Goal: Task Accomplishment & Management: Manage account settings

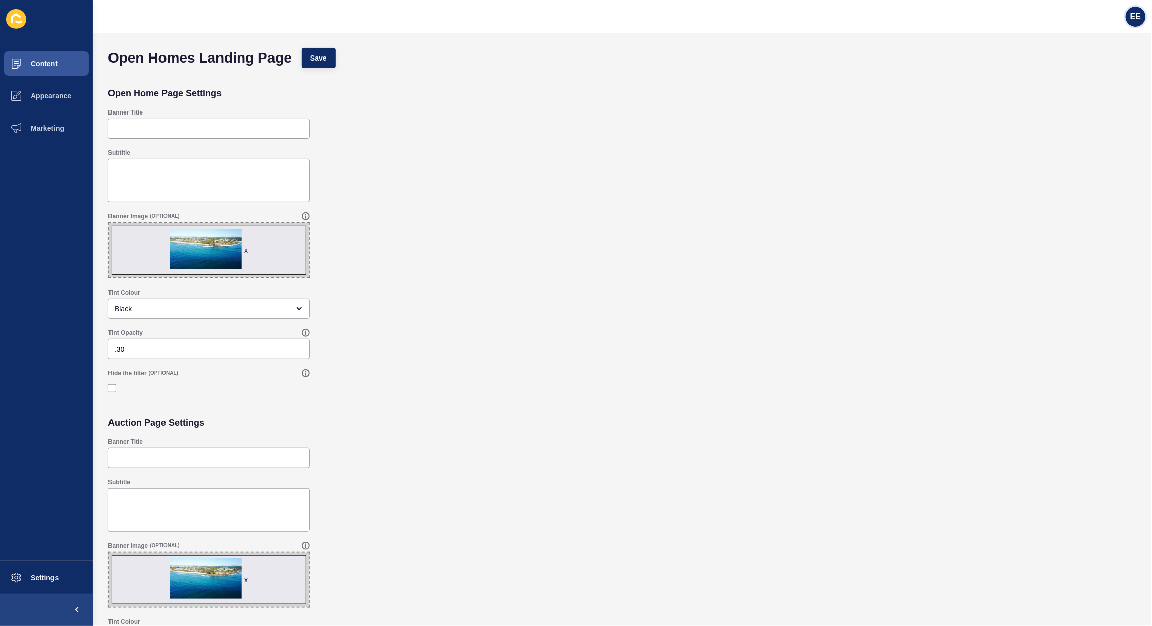
click at [1137, 13] on span "EE" at bounding box center [1136, 17] width 11 height 10
drag, startPoint x: 1088, startPoint y: 81, endPoint x: 1149, endPoint y: 92, distance: 61.7
click at [1093, 79] on link "Logout" at bounding box center [1112, 84] width 74 height 22
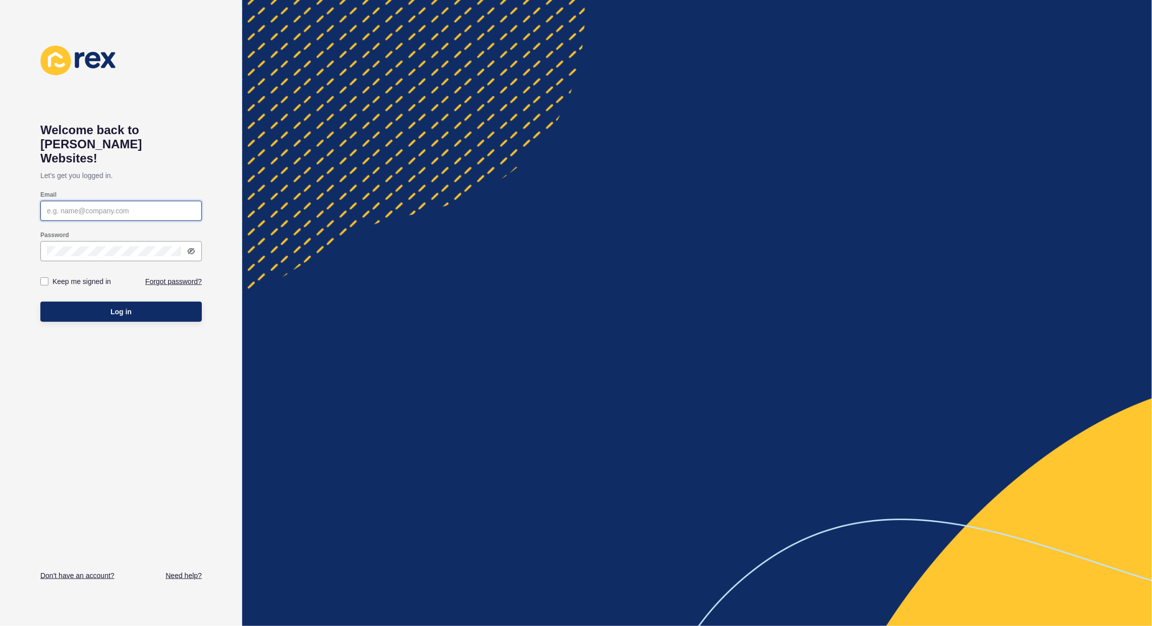
type input "[PERSON_NAME][EMAIL_ADDRESS][PERSON_NAME][DOMAIN_NAME]"
click at [122, 307] on span "Log in" at bounding box center [121, 312] width 21 height 10
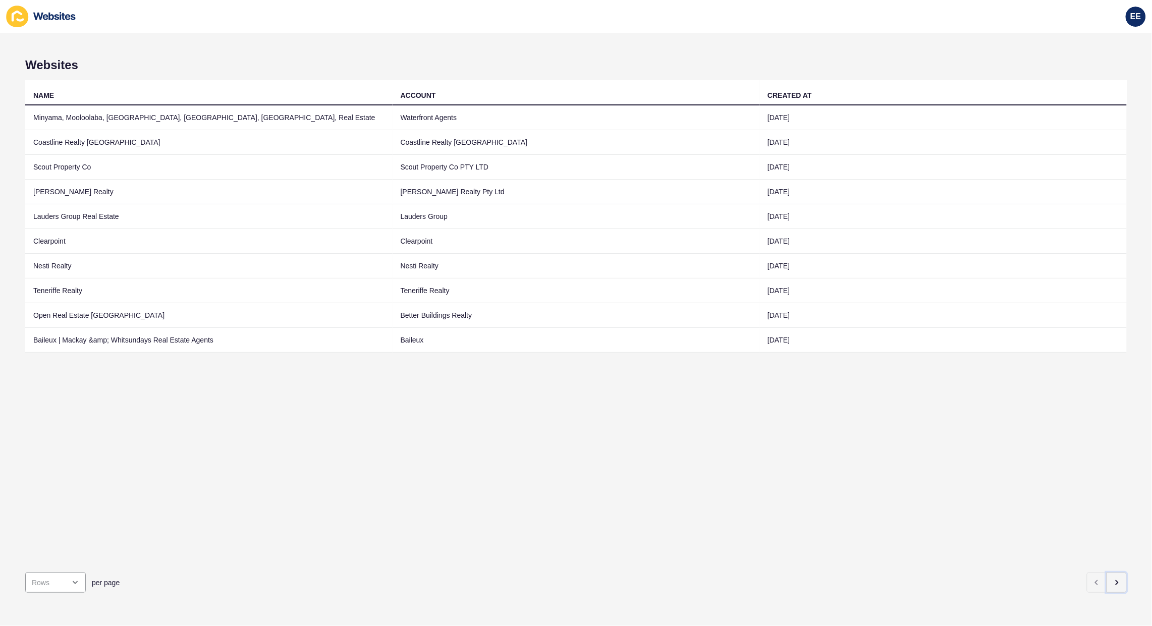
click at [1114, 573] on button "button" at bounding box center [1117, 583] width 20 height 20
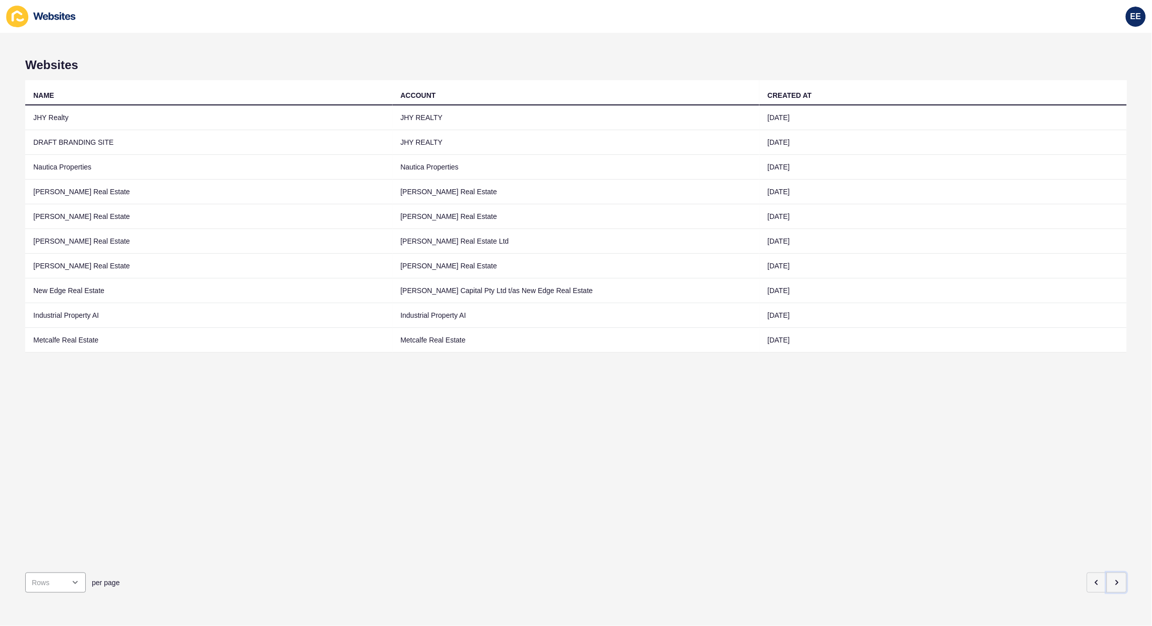
click at [1113, 573] on button "button" at bounding box center [1117, 583] width 20 height 20
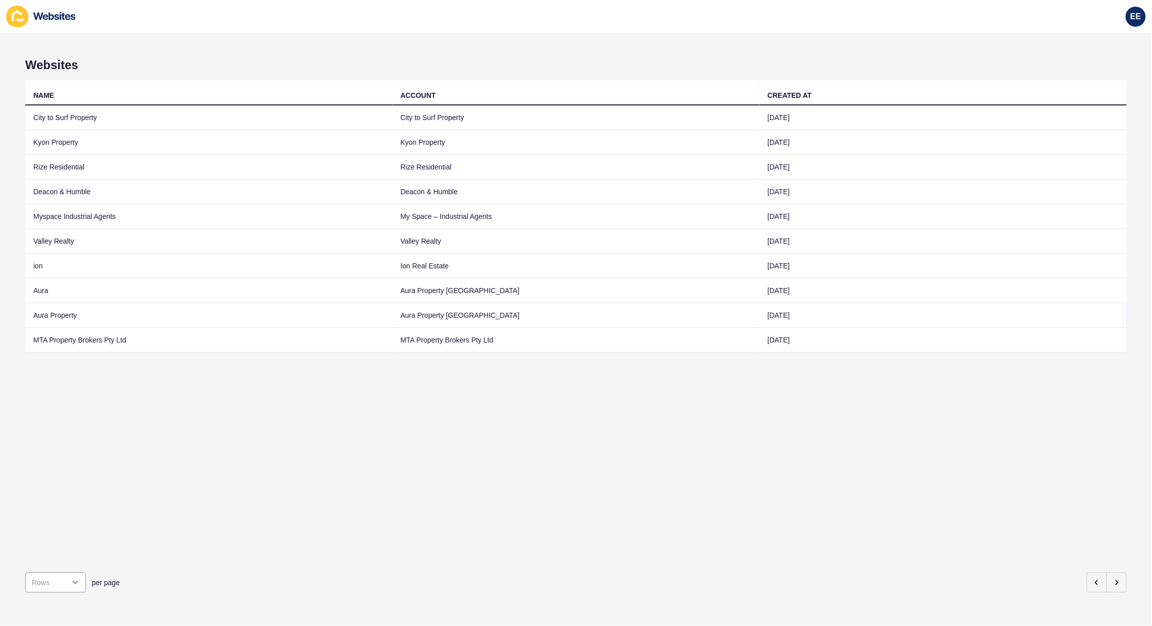
click at [49, 317] on td "Aura Property" at bounding box center [208, 315] width 367 height 25
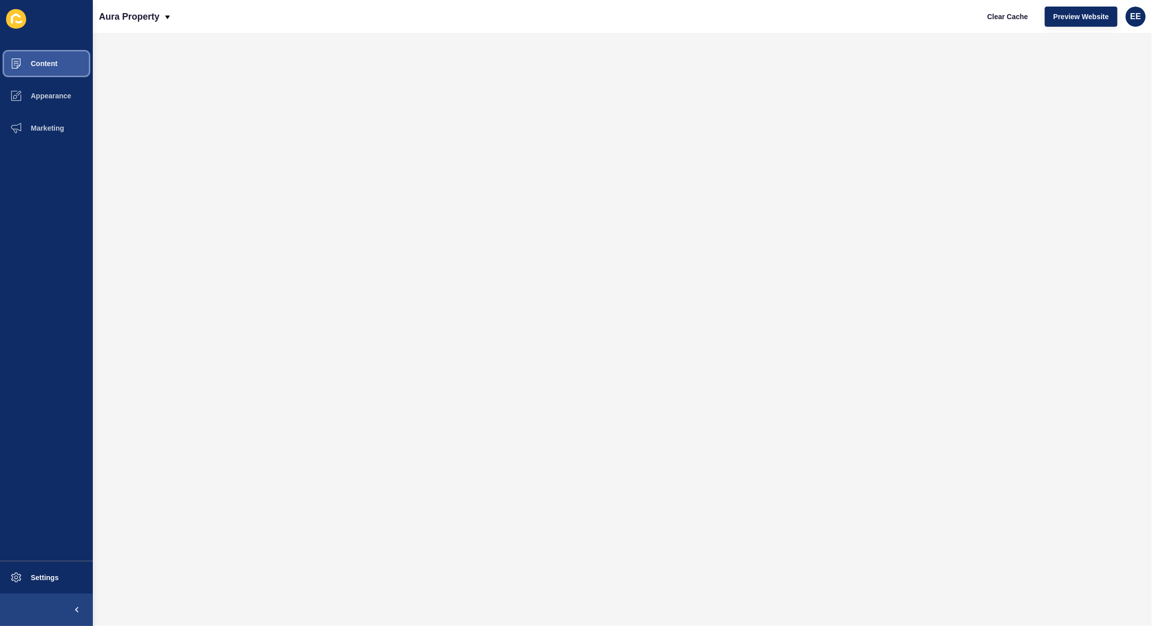
click at [50, 66] on span "Content" at bounding box center [27, 64] width 59 height 8
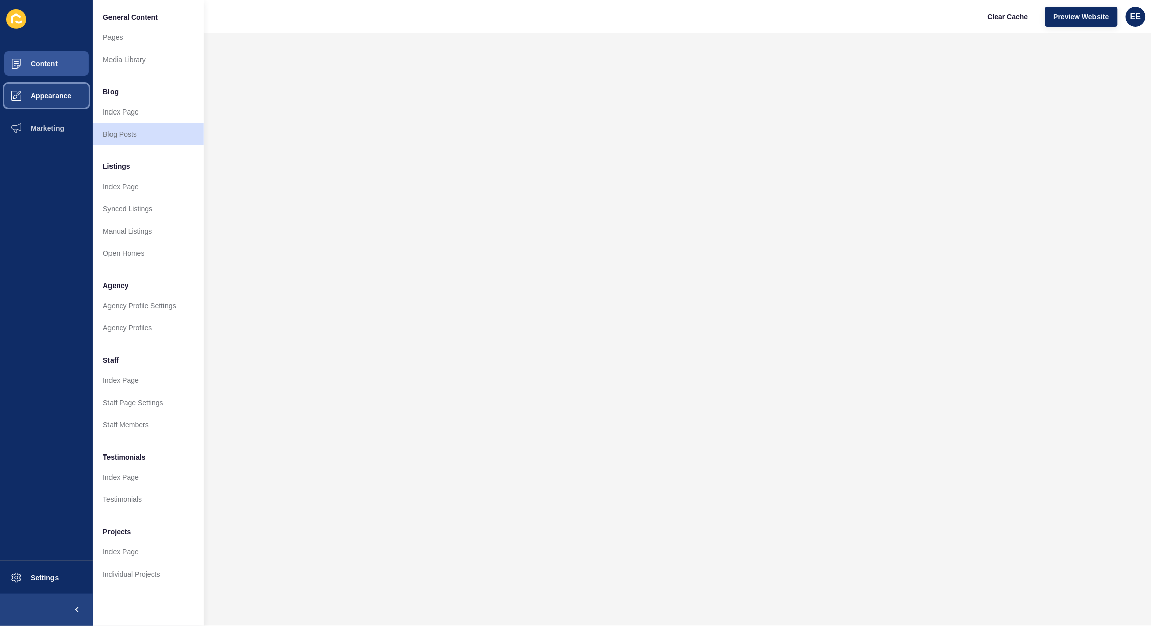
click at [59, 101] on button "Appearance" at bounding box center [46, 96] width 93 height 32
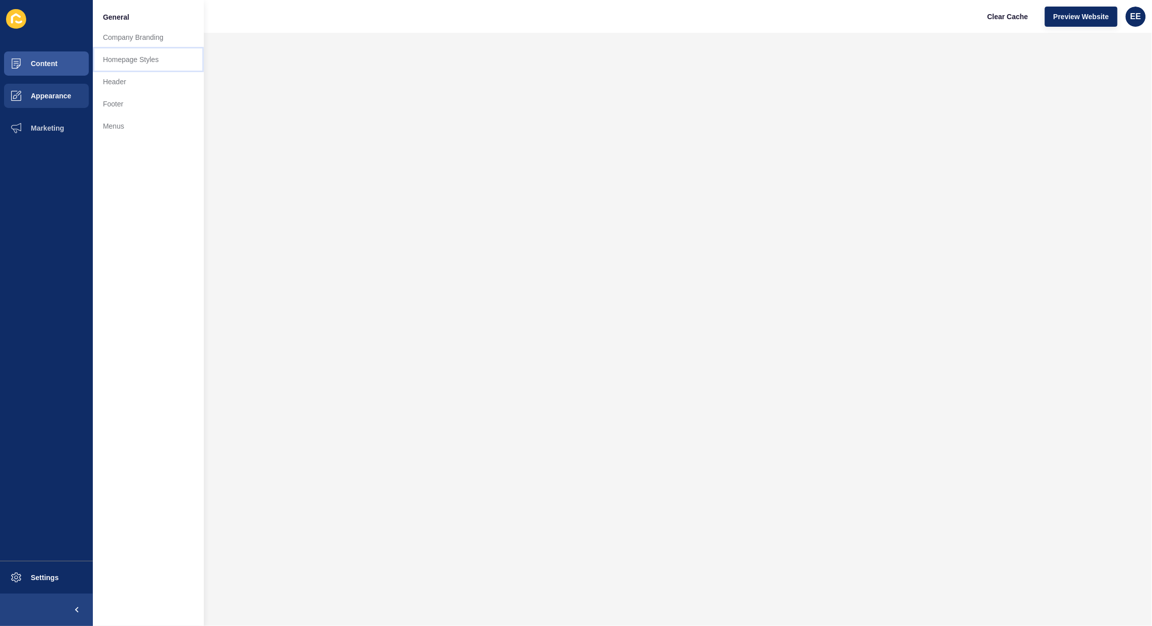
click at [127, 59] on link "Homepage Styles" at bounding box center [148, 59] width 111 height 22
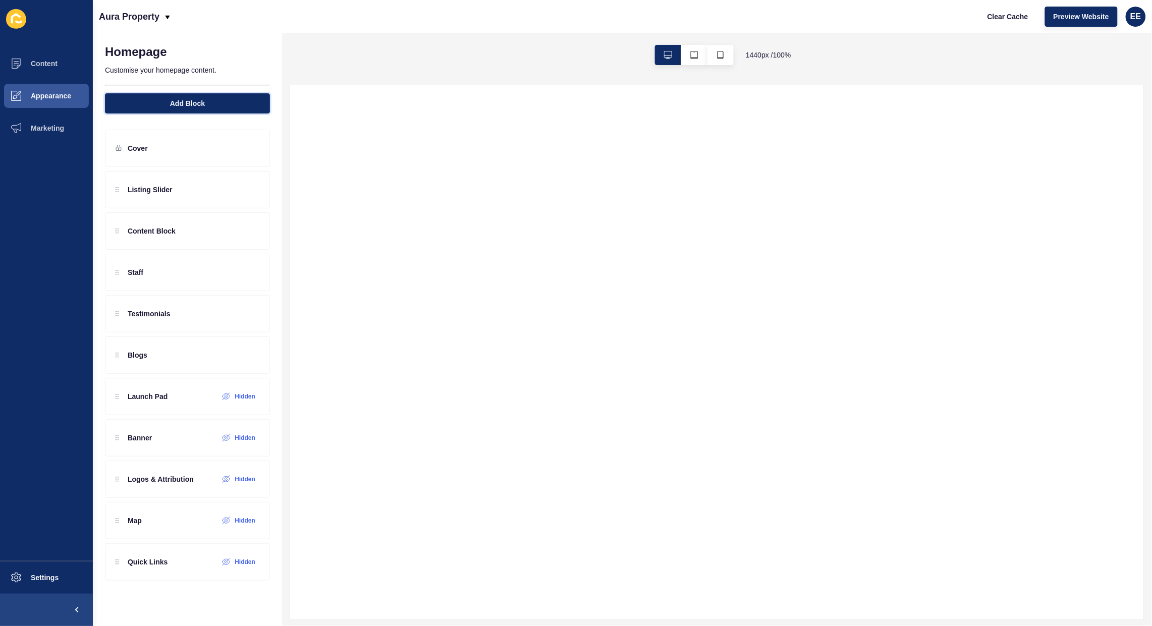
click at [172, 96] on button "Add Block" at bounding box center [187, 103] width 165 height 20
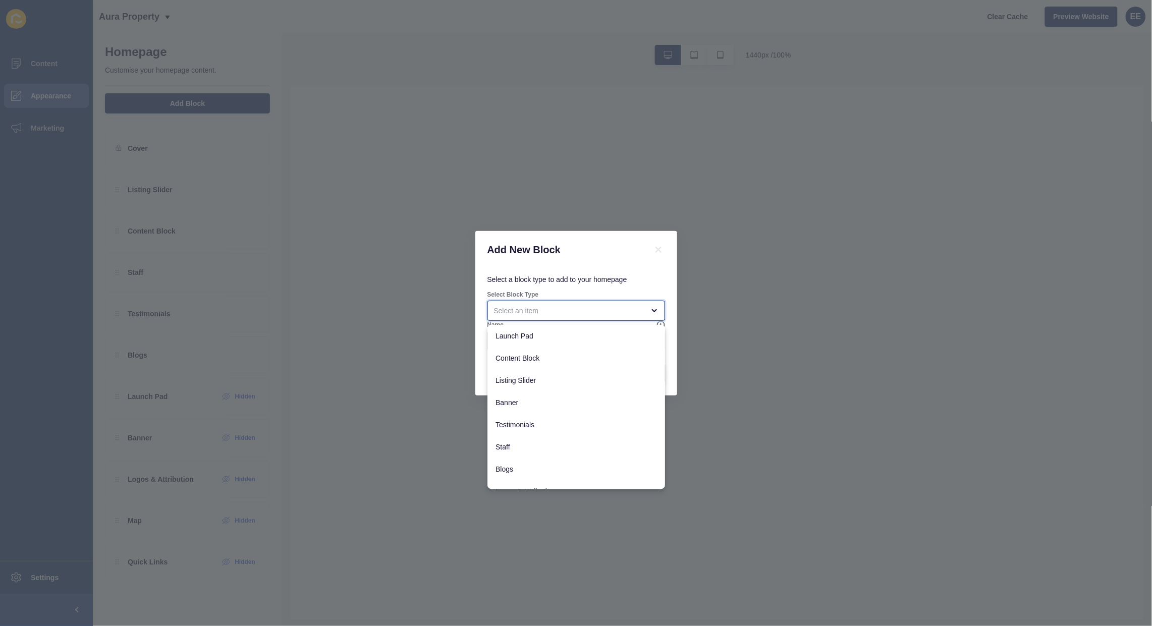
click at [623, 314] on div "close menu" at bounding box center [569, 311] width 150 height 10
click at [366, 246] on div "Add New Block Select a block type to add to your homepage Select Block Type Nam…" at bounding box center [576, 313] width 1152 height 626
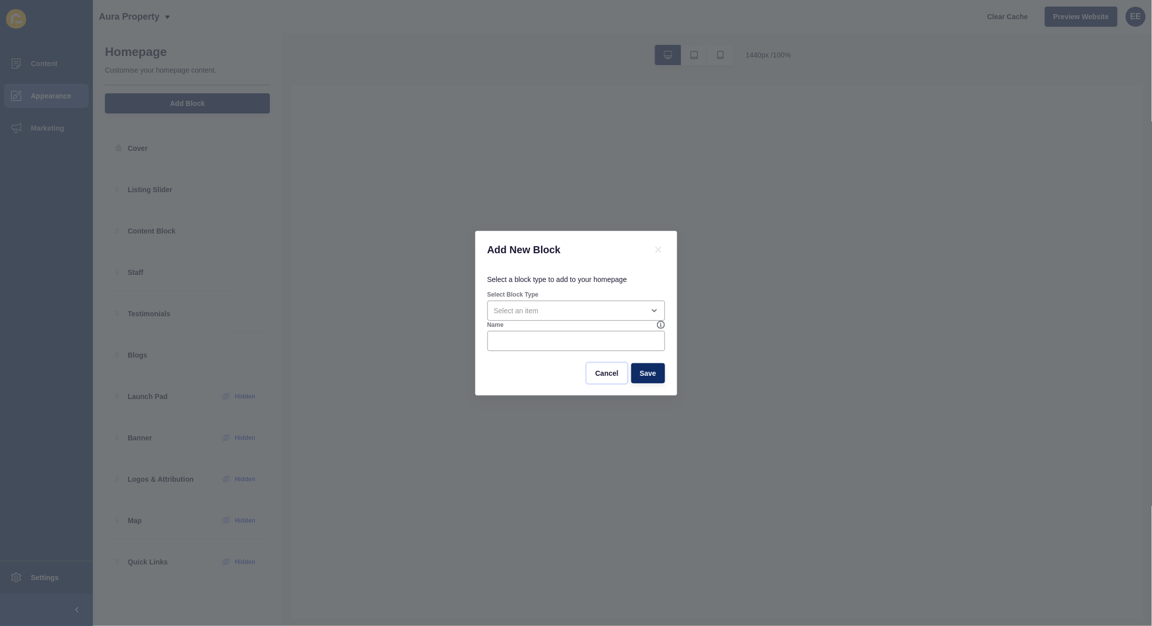
click at [602, 374] on span "Cancel" at bounding box center [607, 373] width 23 height 10
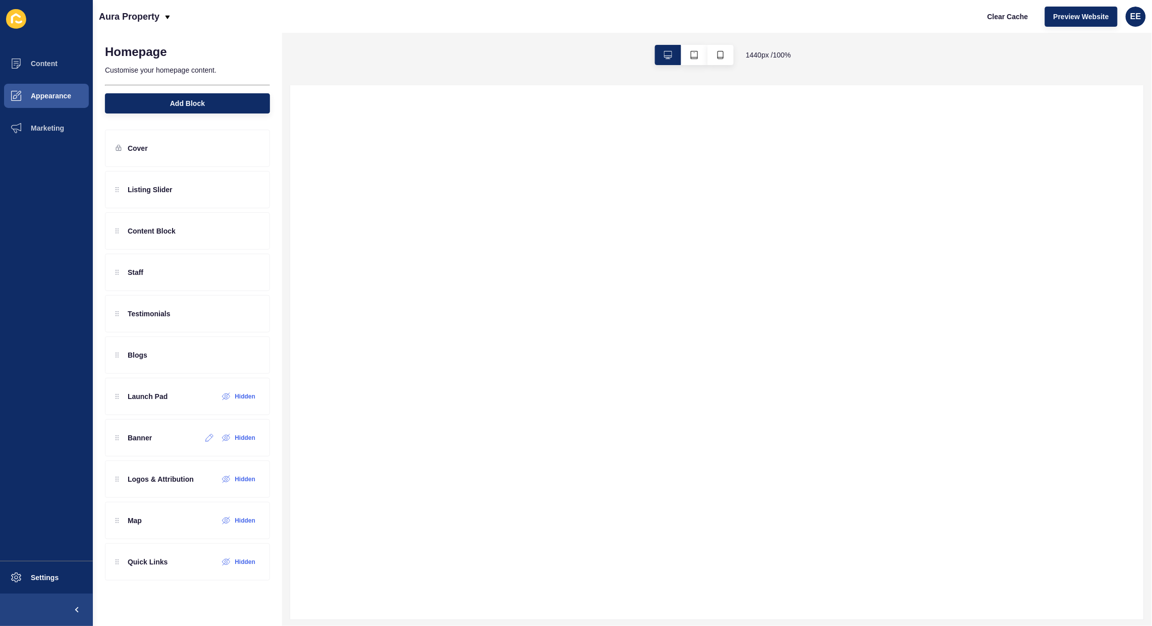
click at [224, 440] on icon at bounding box center [226, 438] width 9 height 8
drag, startPoint x: 157, startPoint y: 447, endPoint x: 185, endPoint y: 220, distance: 228.8
click at [185, 220] on div "Listing Slider Content Block Staff Testimonials Blogs Launch Pad Hidden Banner …" at bounding box center [187, 355] width 165 height 368
click at [233, 231] on icon at bounding box center [234, 231] width 9 height 8
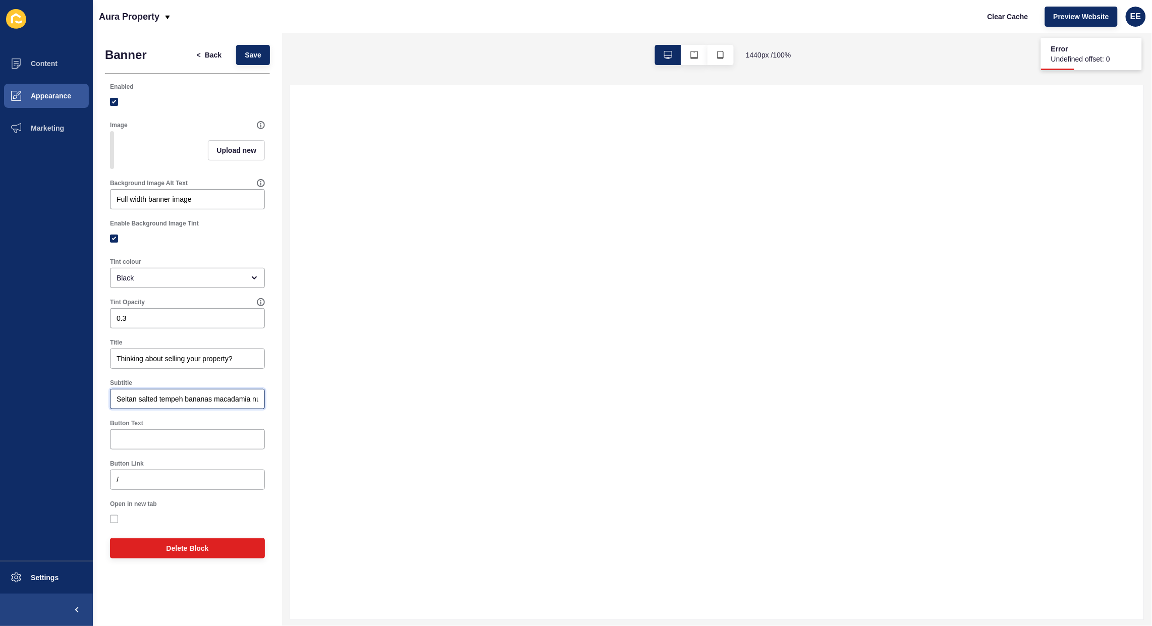
scroll to position [0, 193]
drag, startPoint x: 117, startPoint y: 408, endPoint x: 324, endPoint y: 422, distance: 207.9
click at [324, 422] on div "Banner < Back Save Enabled Image Upload new Background Image Alt Text Full widt…" at bounding box center [622, 330] width 1059 height 594
click at [253, 364] on input "Thinking about selling your property?" at bounding box center [188, 359] width 142 height 10
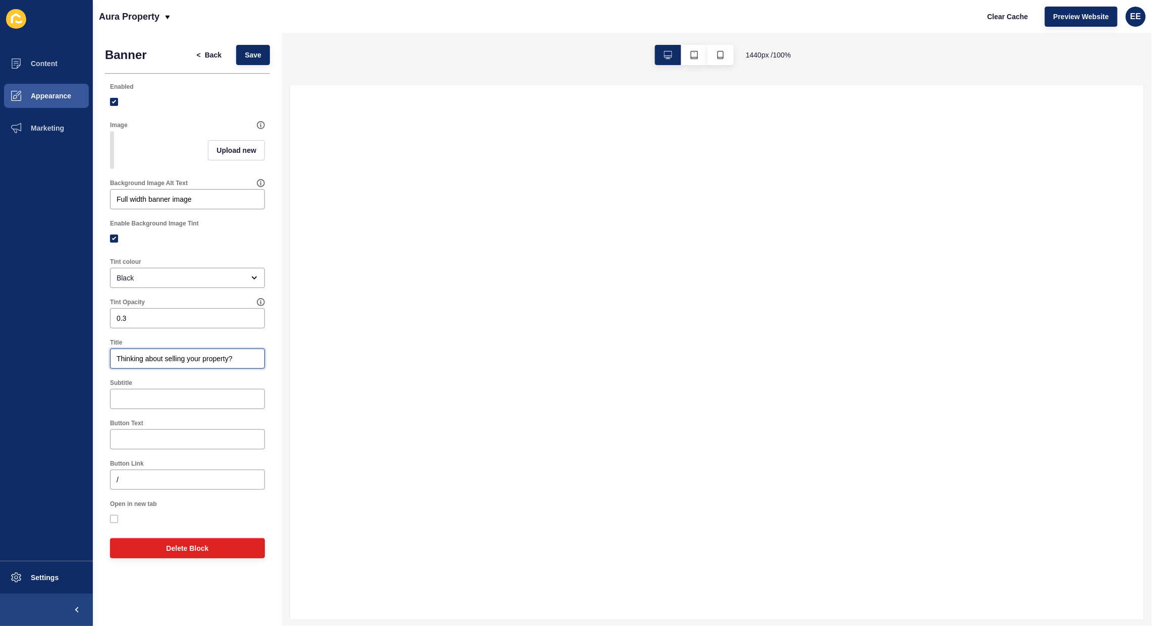
drag, startPoint x: 253, startPoint y: 366, endPoint x: 0, endPoint y: 345, distance: 254.3
click at [0, 345] on div "Content Appearance Marketing Settings Aura Property Clear Cache Preview Website…" at bounding box center [576, 313] width 1152 height 626
type input "Our Experience"
click at [218, 154] on span "Upload new" at bounding box center [237, 150] width 40 height 10
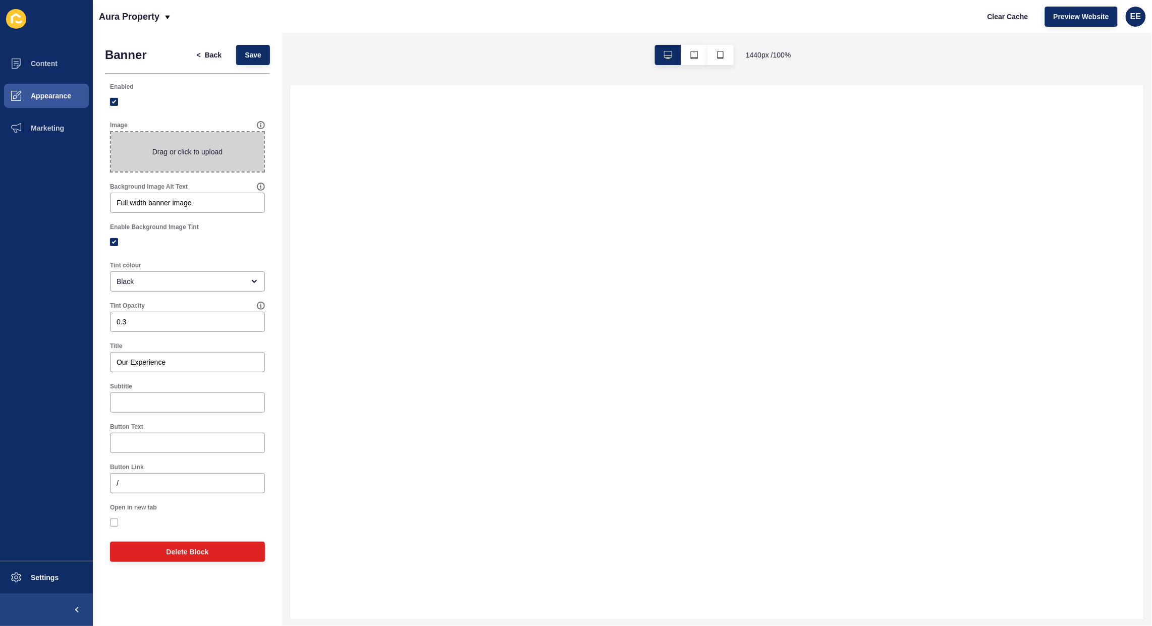
click at [177, 145] on span at bounding box center [187, 151] width 153 height 39
click at [111, 132] on input "Drag or click to upload" at bounding box center [111, 132] width 0 height 0
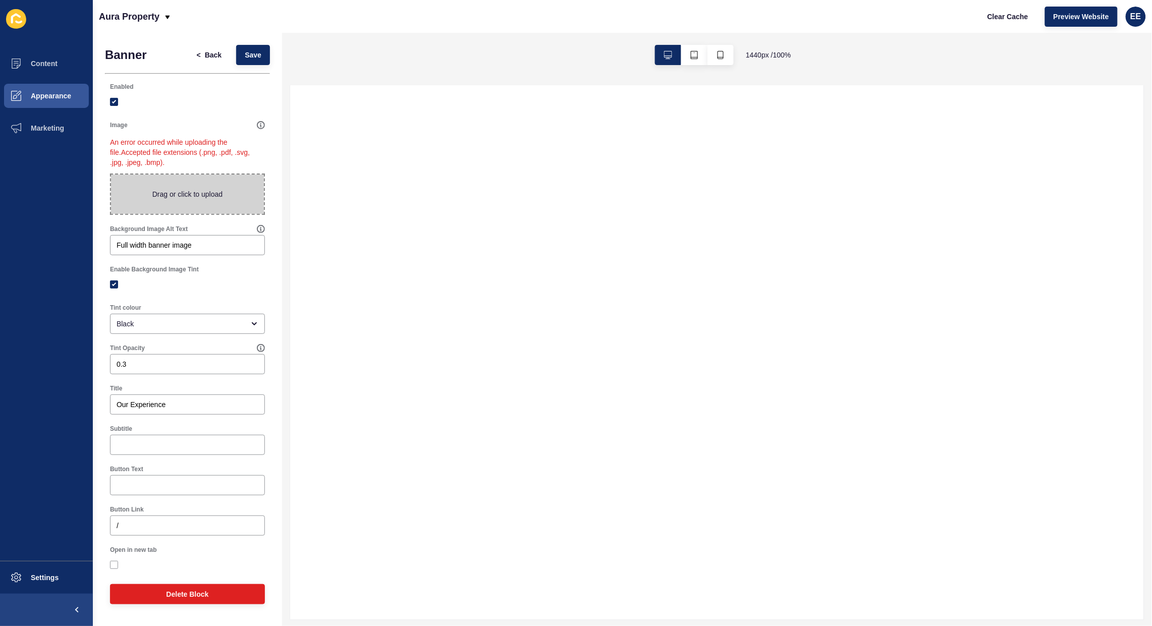
click at [203, 195] on span at bounding box center [187, 194] width 153 height 39
click at [111, 175] on input "Drag or click to upload" at bounding box center [111, 175] width 0 height 0
click at [154, 187] on span at bounding box center [187, 194] width 153 height 39
click at [111, 175] on input "Drag or click to upload" at bounding box center [111, 175] width 0 height 0
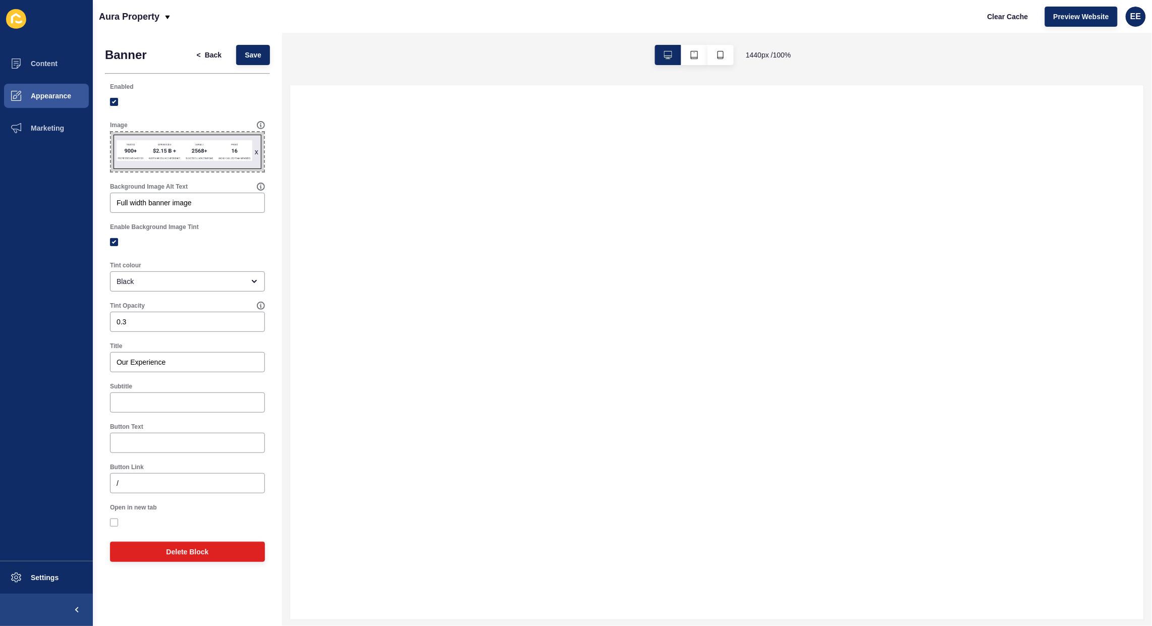
click at [230, 49] on div "< Back Save" at bounding box center [229, 55] width 88 height 26
click at [253, 57] on span "Save" at bounding box center [253, 55] width 17 height 10
click at [252, 54] on span "Save" at bounding box center [253, 55] width 17 height 10
click at [211, 141] on span "x" at bounding box center [187, 151] width 153 height 39
click at [111, 132] on input "x Drag or click to upload" at bounding box center [111, 132] width 0 height 0
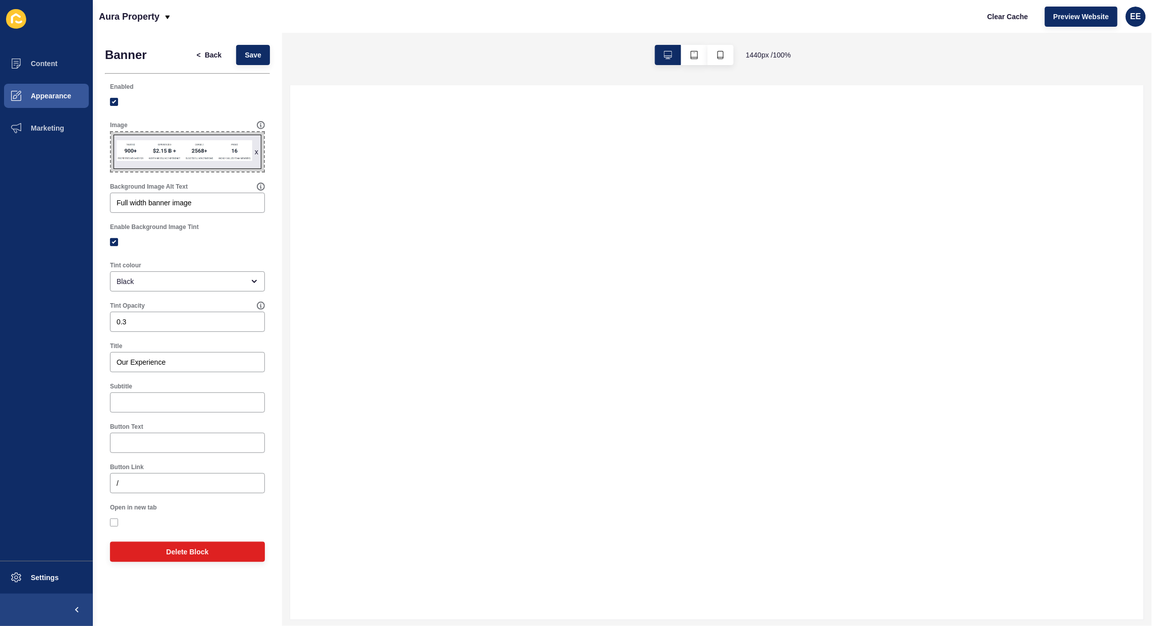
type input "C:\fakepath\exp.png"
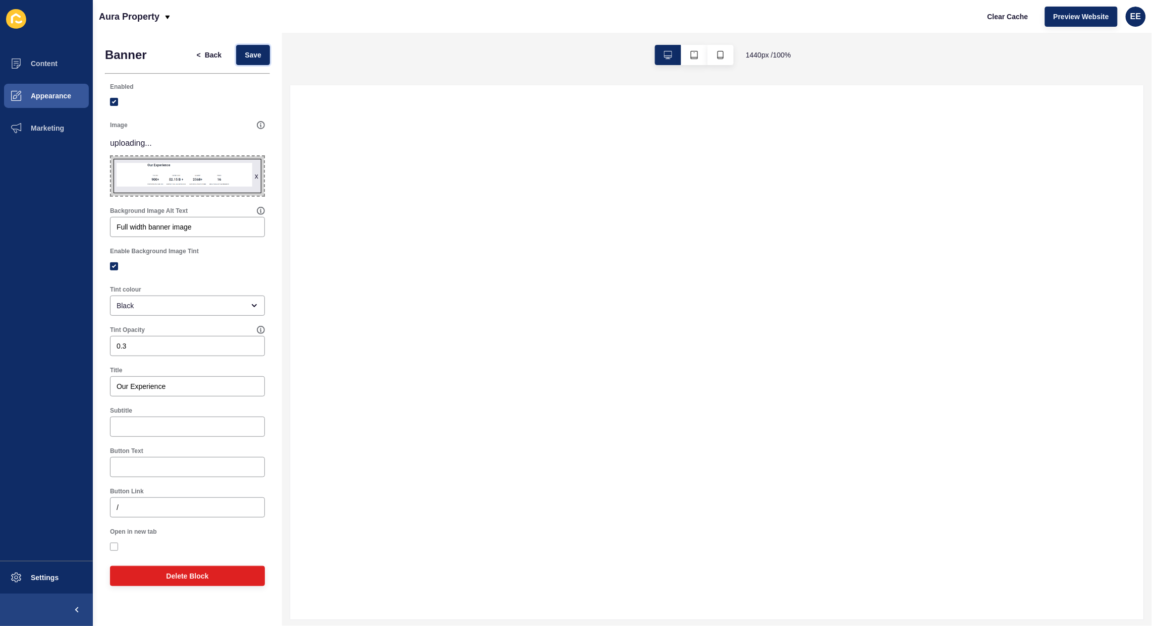
click at [250, 51] on span "Save" at bounding box center [253, 55] width 17 height 10
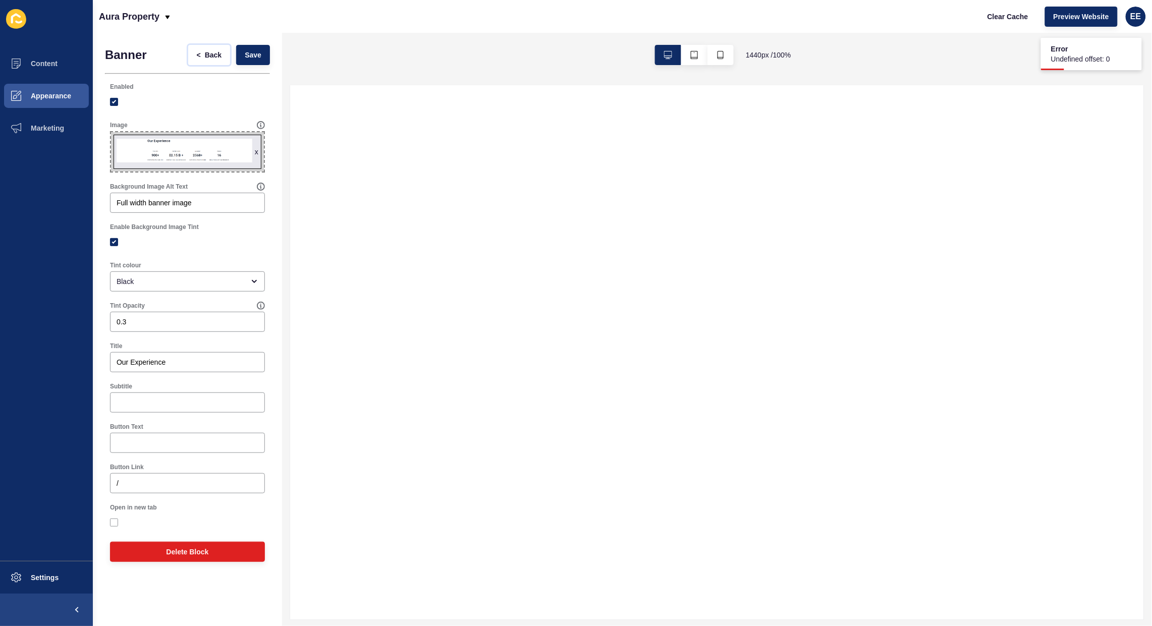
click at [199, 50] on span "<" at bounding box center [199, 55] width 4 height 10
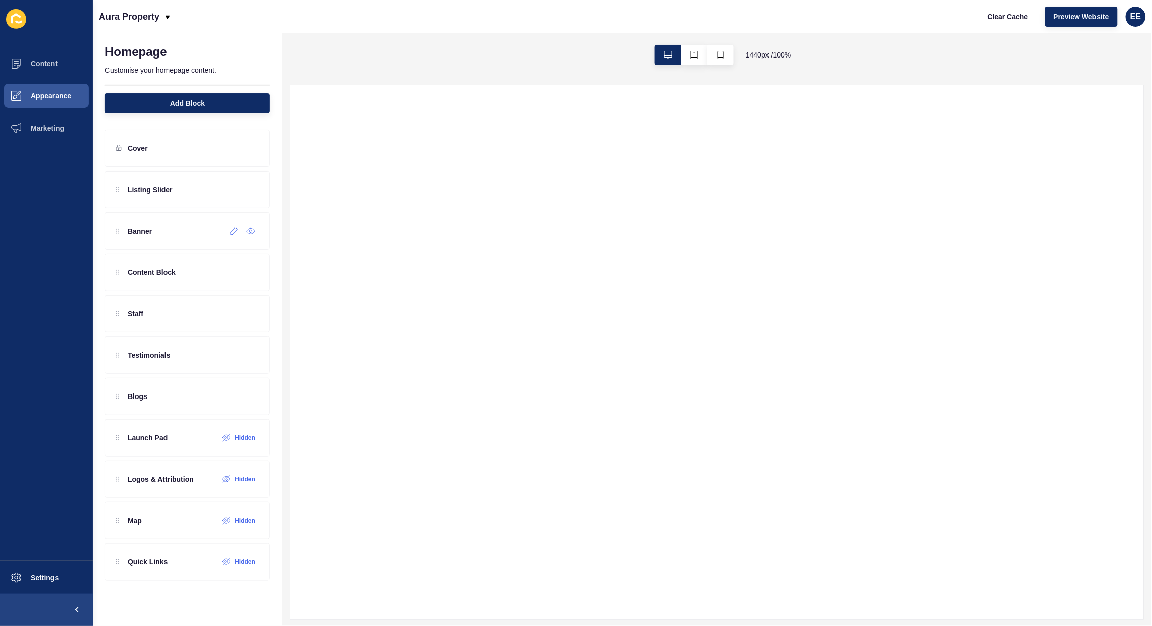
click at [250, 231] on icon at bounding box center [250, 231] width 9 height 8
drag, startPoint x: 178, startPoint y: 227, endPoint x: 165, endPoint y: 397, distance: 170.0
click at [165, 397] on div "Listing Slider Banner Hidden Content Block Staff Testimonials Blogs Launch Pad …" at bounding box center [187, 355] width 165 height 368
click at [44, 92] on span "Appearance" at bounding box center [34, 96] width 73 height 8
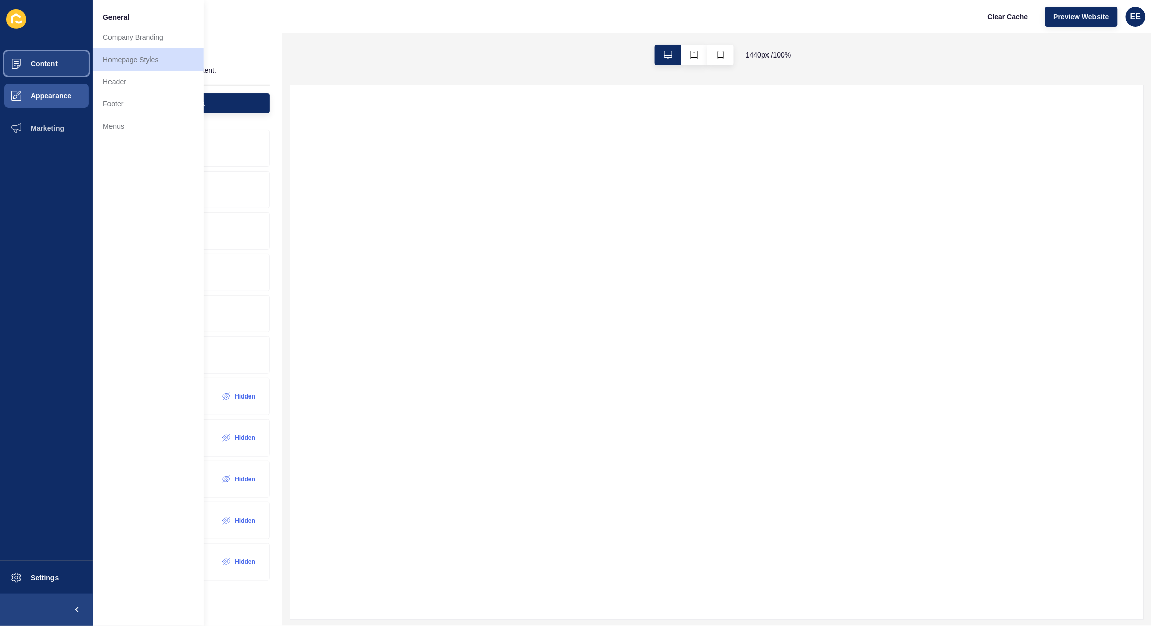
click at [30, 66] on span "Content" at bounding box center [27, 64] width 59 height 8
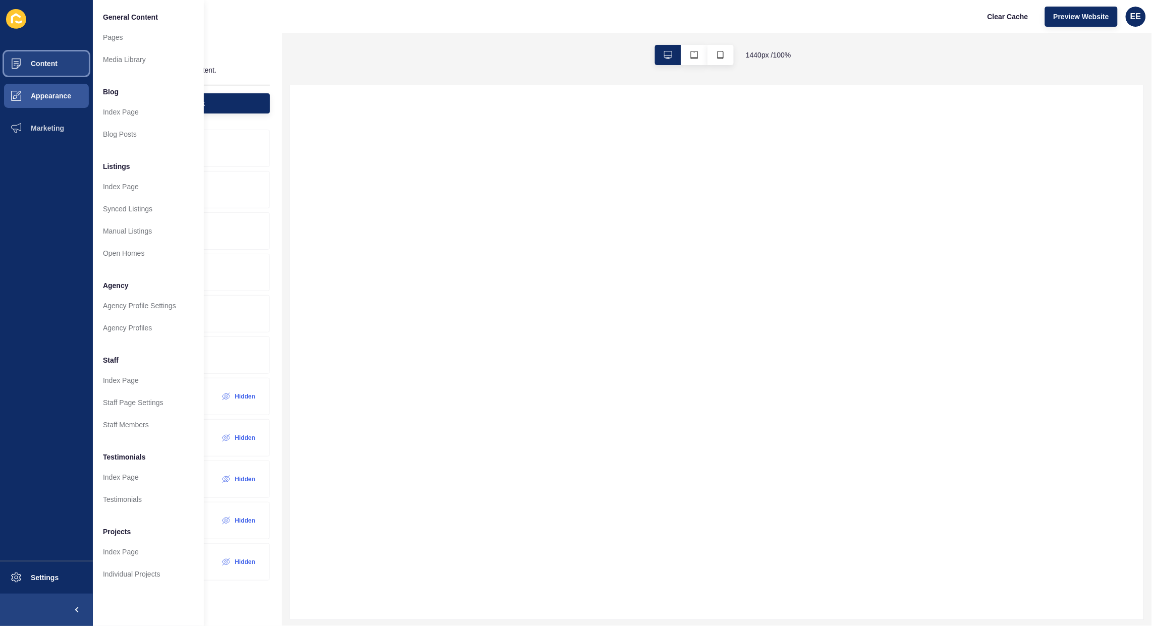
click at [31, 62] on span "Content" at bounding box center [27, 64] width 59 height 8
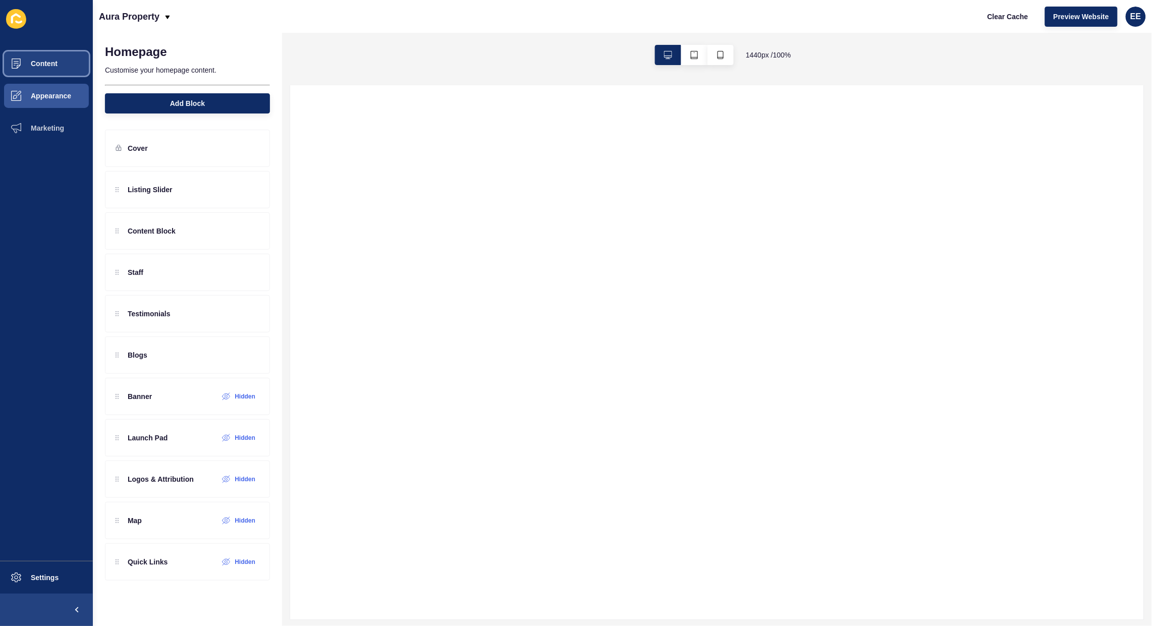
click at [41, 63] on span "Content" at bounding box center [27, 64] width 59 height 8
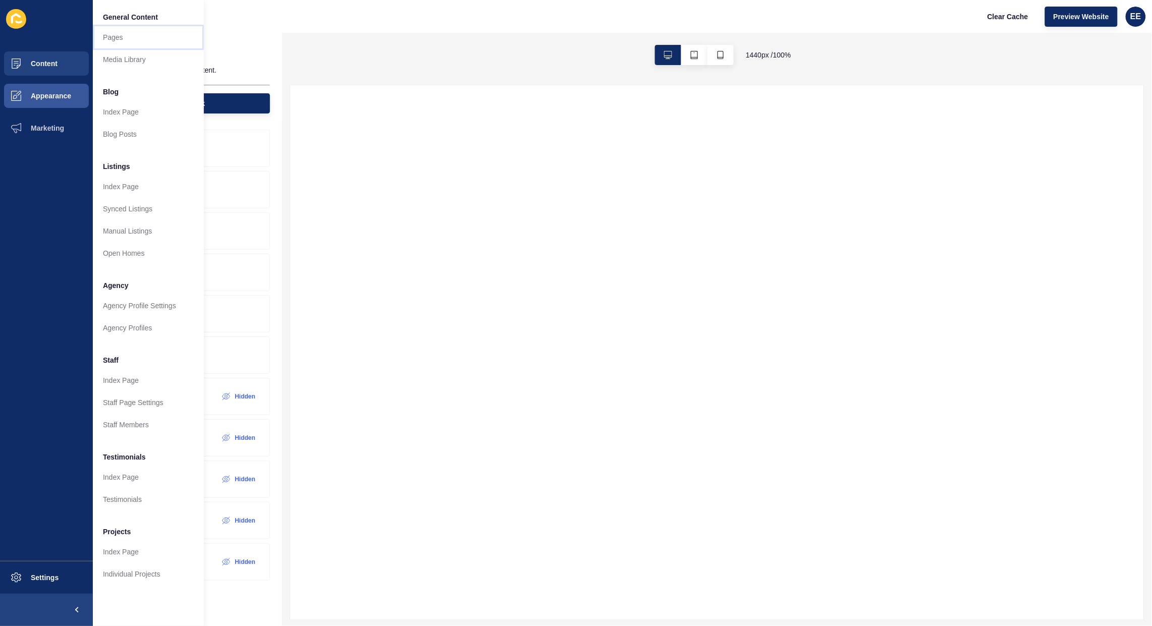
click at [117, 34] on link "Pages" at bounding box center [148, 37] width 111 height 22
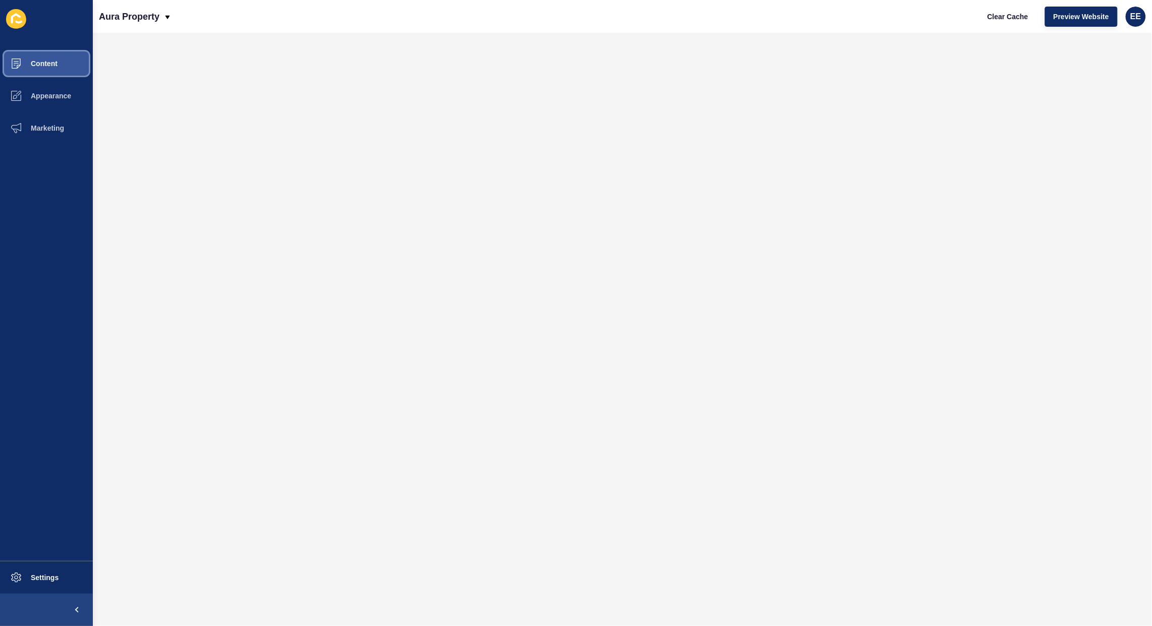
click at [49, 68] on button "Content" at bounding box center [46, 63] width 93 height 32
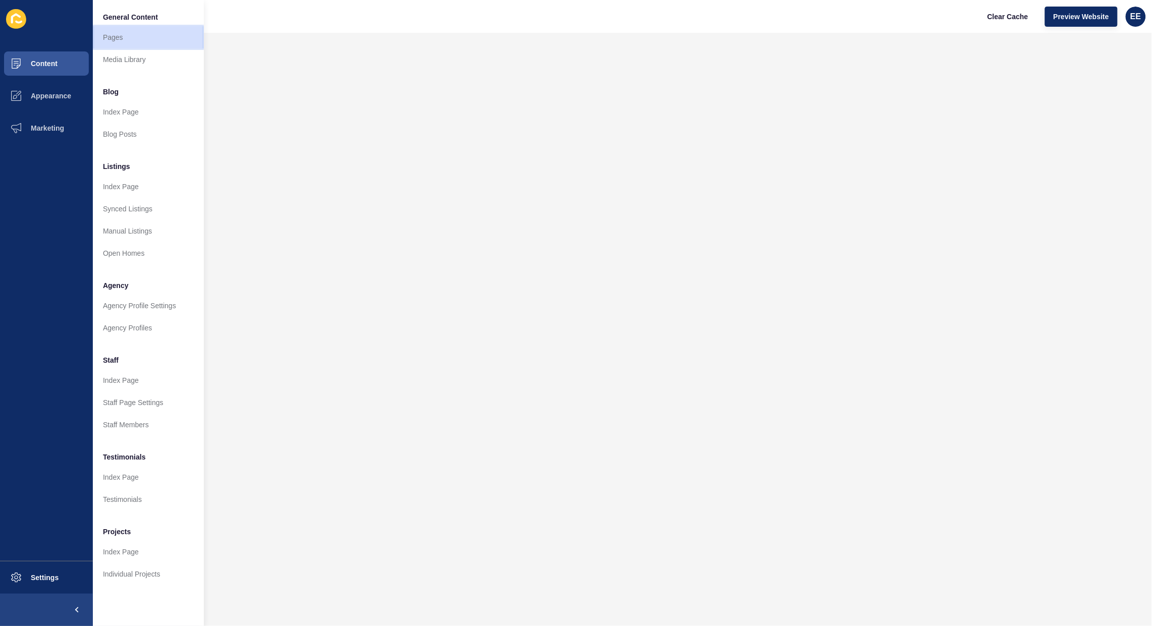
click at [119, 39] on link "Pages" at bounding box center [148, 37] width 111 height 22
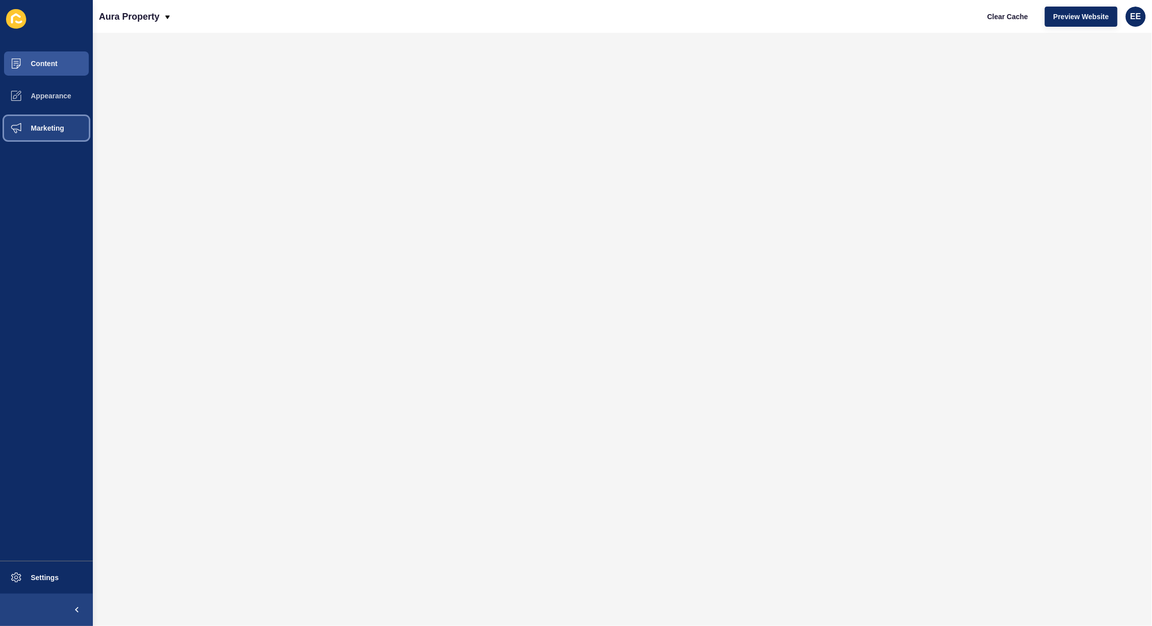
click at [28, 125] on span "Marketing" at bounding box center [31, 128] width 66 height 8
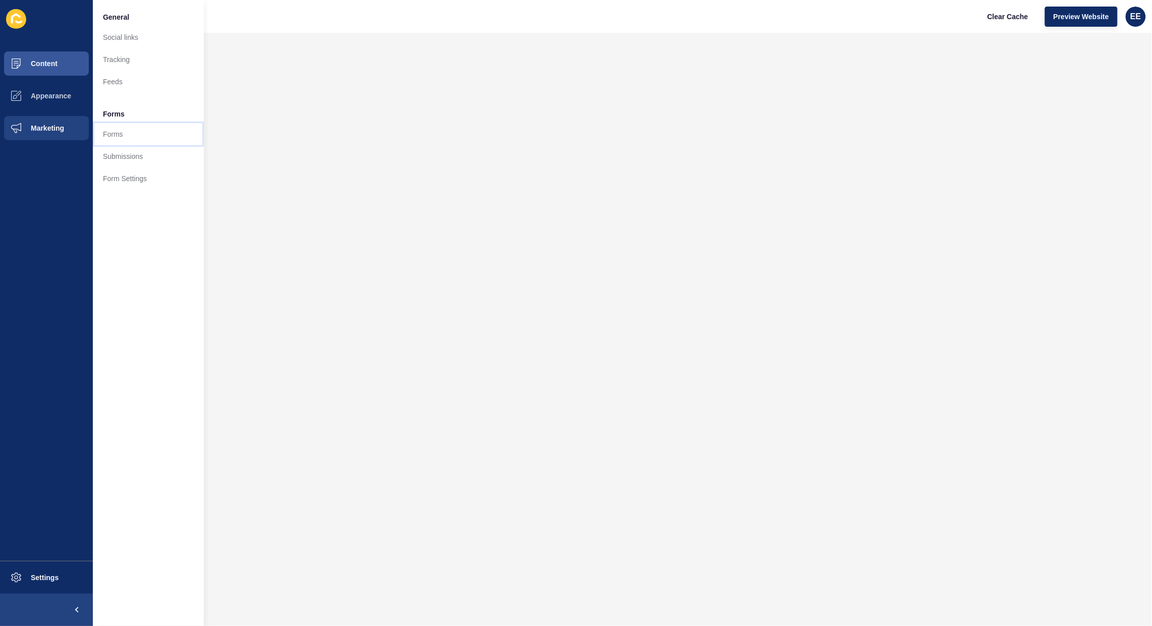
click at [114, 132] on link "Forms" at bounding box center [148, 134] width 111 height 22
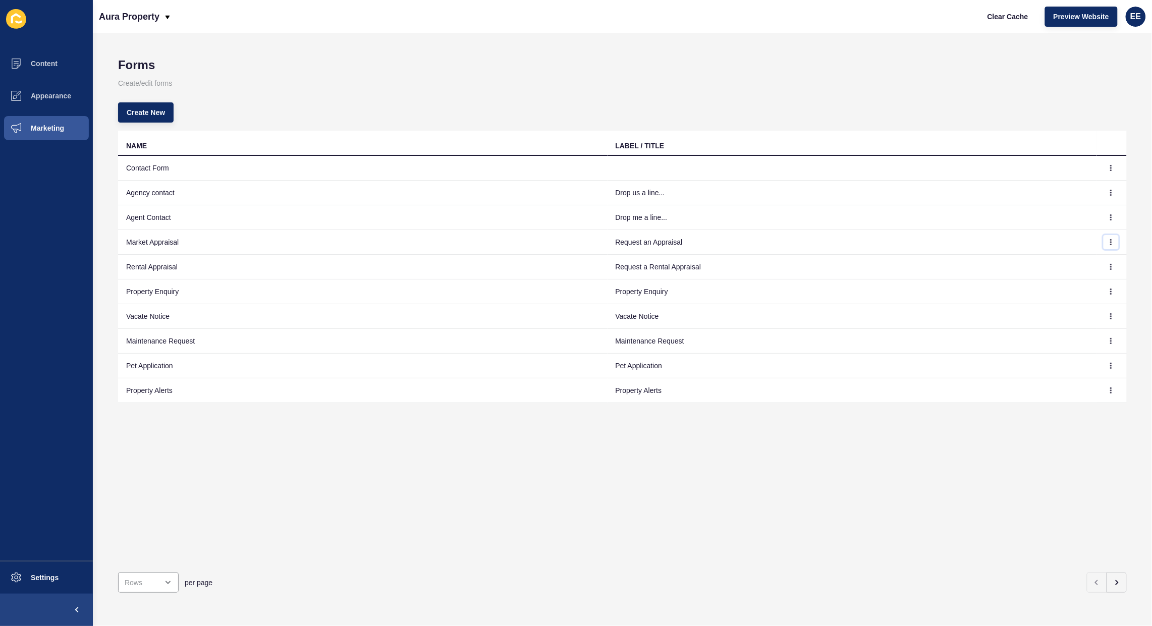
click at [1104, 240] on button "button" at bounding box center [1111, 242] width 15 height 14
click at [1060, 261] on link "Edit" at bounding box center [1074, 262] width 71 height 22
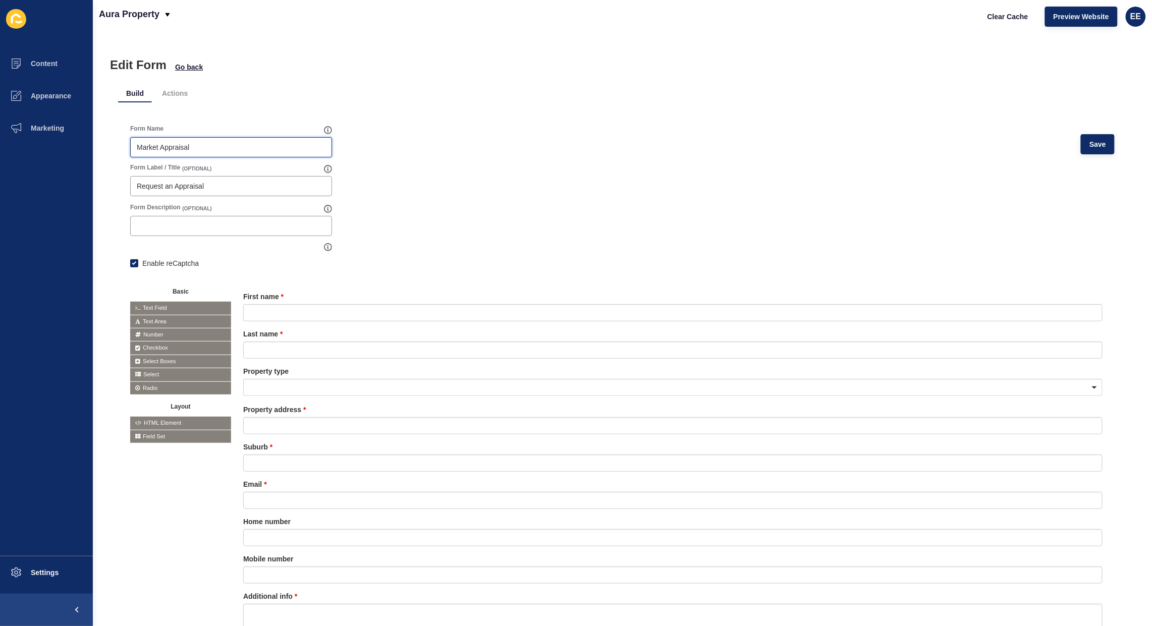
drag, startPoint x: 192, startPoint y: 142, endPoint x: 4, endPoint y: 144, distance: 187.8
click at [4, 144] on div "Content Appearance Marketing Settings Aura Property Clear Cache Preview Website…" at bounding box center [576, 313] width 1152 height 626
drag, startPoint x: 230, startPoint y: 191, endPoint x: 236, endPoint y: 190, distance: 6.1
click at [234, 191] on body "Content Appearance Marketing Settings Aura Property Clear Cache Preview Website…" at bounding box center [576, 313] width 1152 height 626
drag, startPoint x: 244, startPoint y: 187, endPoint x: 0, endPoint y: 190, distance: 243.8
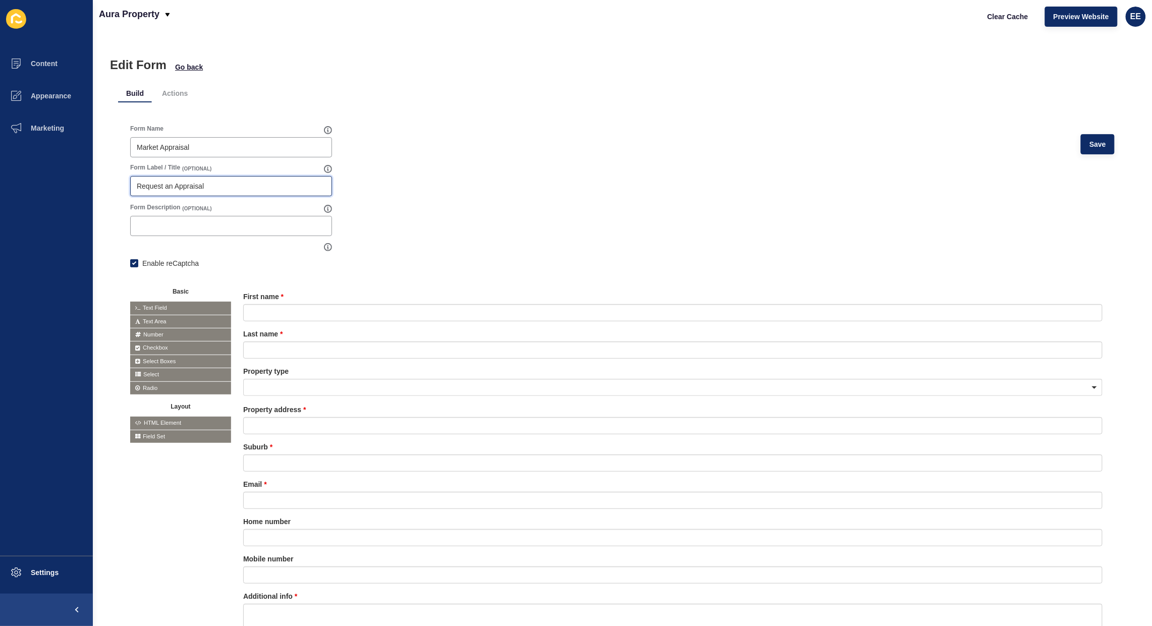
click at [0, 190] on div "Content Appearance Marketing Settings Aura Property Clear Cache Preview Website…" at bounding box center [576, 313] width 1152 height 626
paste input "Market"
type input "Market Appraisal"
drag, startPoint x: 1081, startPoint y: 144, endPoint x: 1140, endPoint y: 147, distance: 59.1
click at [1090, 144] on span "Save" at bounding box center [1098, 144] width 17 height 10
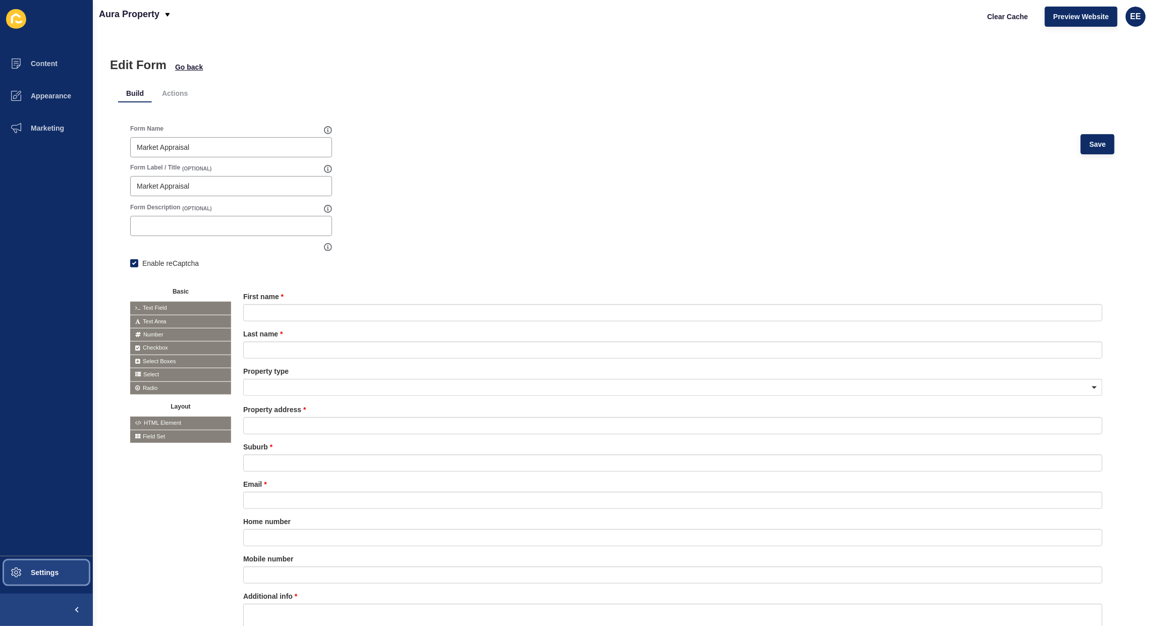
drag, startPoint x: 41, startPoint y: 563, endPoint x: 135, endPoint y: 493, distance: 117.6
click at [41, 563] on button "Settings" at bounding box center [46, 573] width 93 height 32
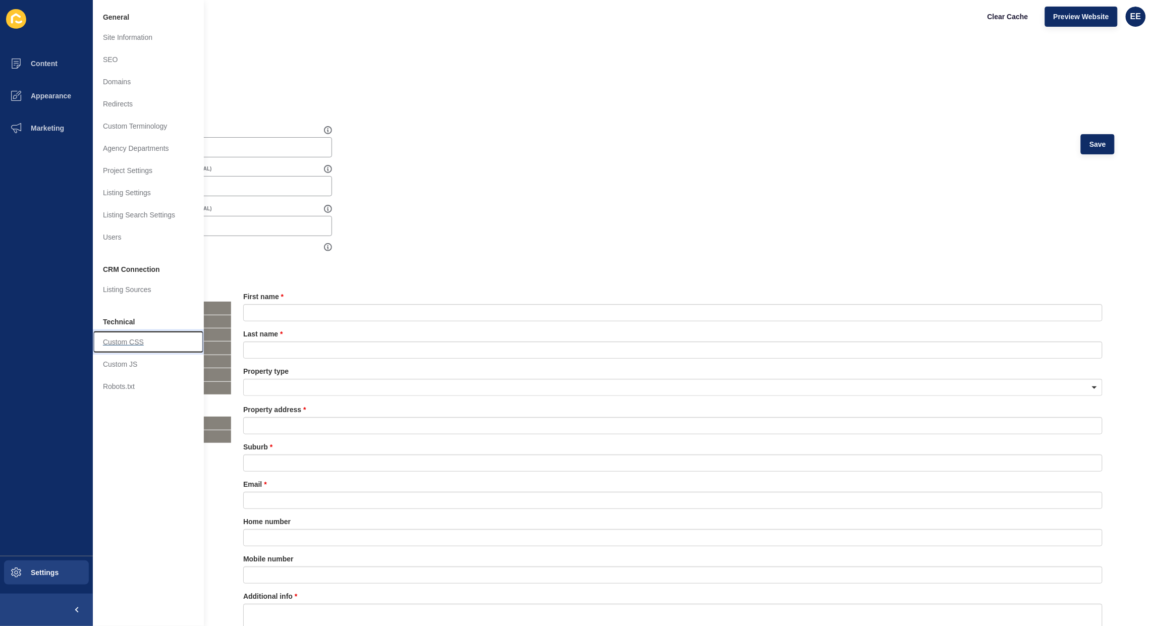
drag, startPoint x: 138, startPoint y: 340, endPoint x: 202, endPoint y: 328, distance: 65.6
click at [139, 340] on link "Custom CSS" at bounding box center [148, 342] width 111 height 22
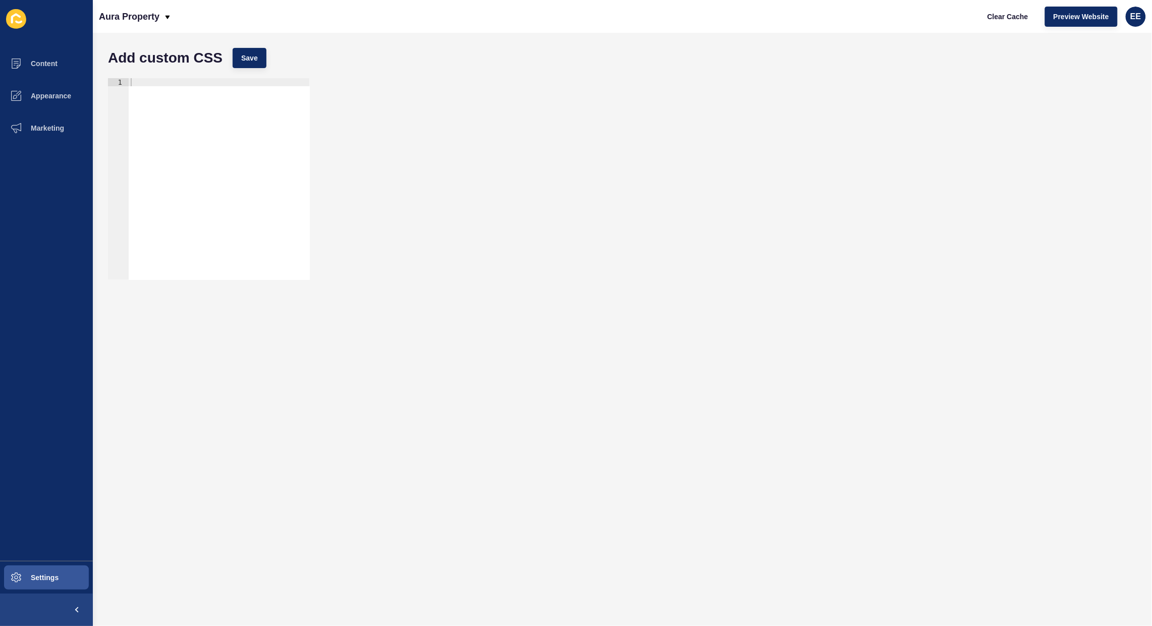
click at [205, 125] on div at bounding box center [219, 187] width 181 height 218
paste textarea "</div>"
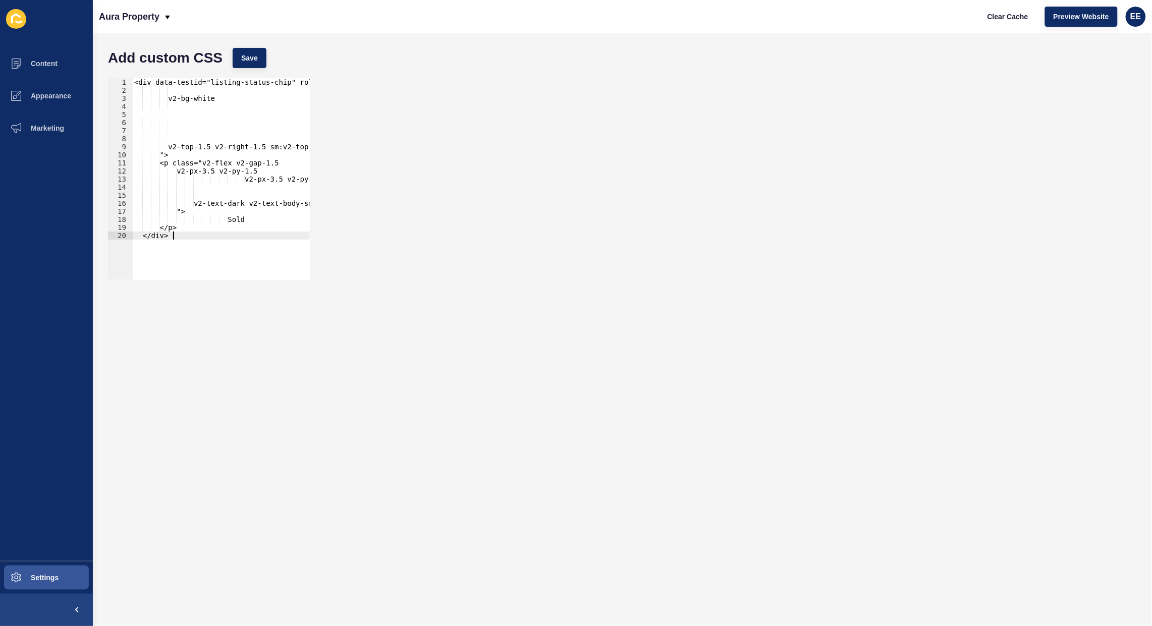
click at [180, 241] on div "<div data-testid="listing-status-chip" role="listing-status" class="v2-flex v2-…" at bounding box center [367, 182] width 470 height 208
type textarea "</p> </div>"
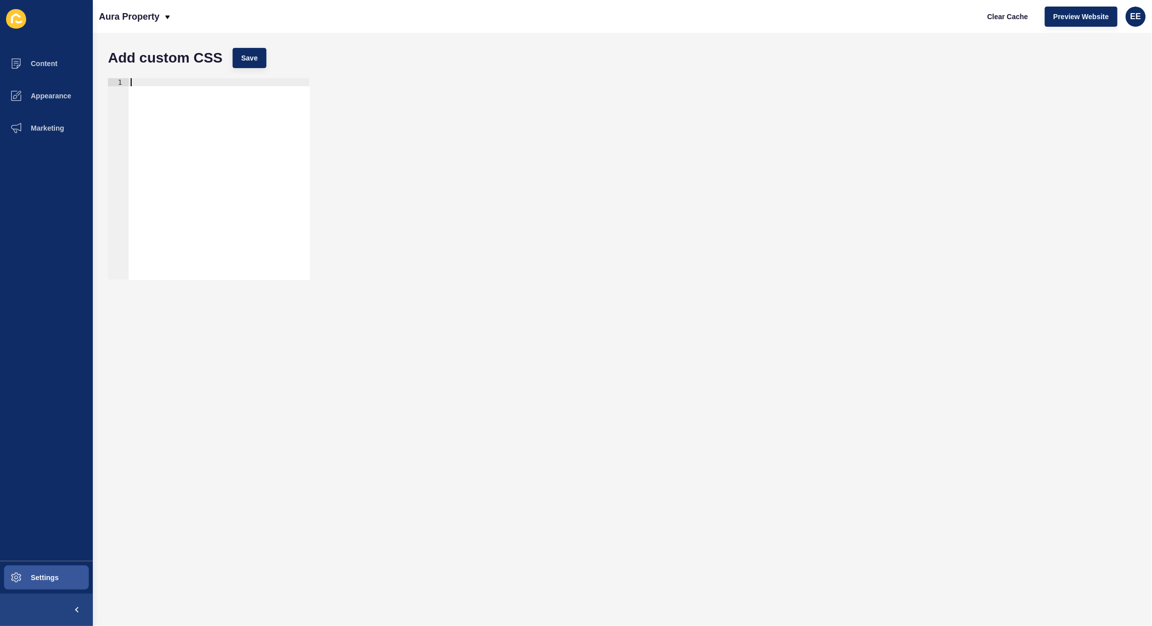
paste textarea "</div>"
type textarea "</div>"
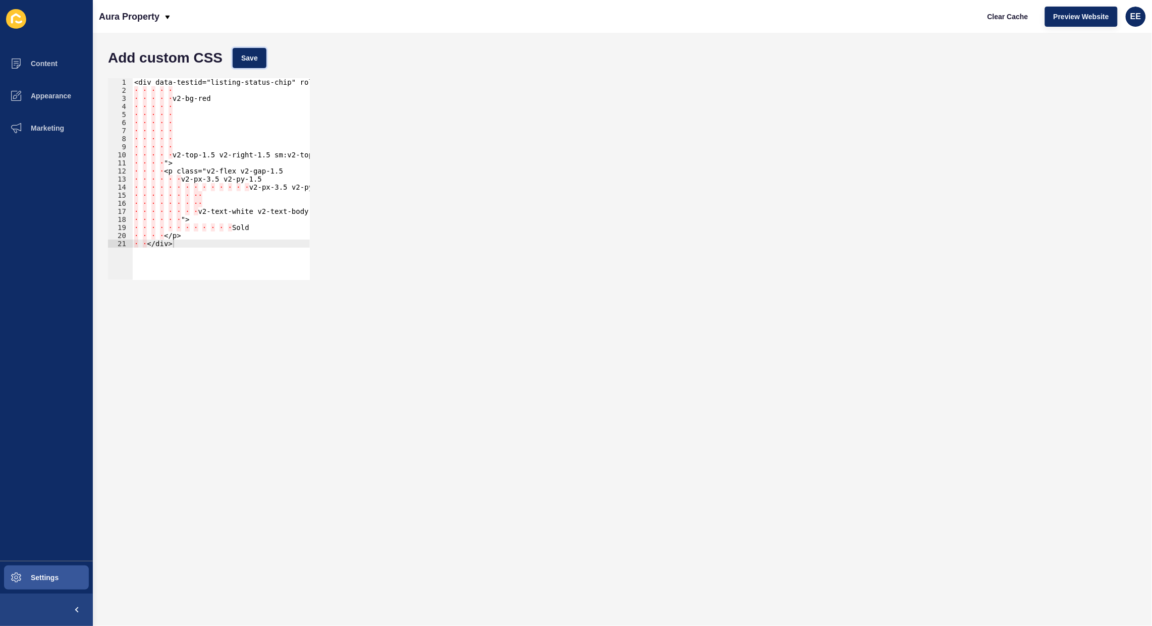
click at [246, 60] on span "Save" at bounding box center [249, 58] width 17 height 10
click at [175, 89] on div "<div data-testid="listing-status-chip" role="listing-status" class="v2-flex v2-…" at bounding box center [367, 182] width 470 height 208
drag, startPoint x: 177, startPoint y: 89, endPoint x: 99, endPoint y: 89, distance: 77.7
click at [99, 89] on div "Add custom CSS Save 1 2 3 4 5 6 7 8 9 10 11 12 13 14 15 16 17 18 19 20 21 <div …" at bounding box center [622, 330] width 1059 height 594
drag, startPoint x: 171, startPoint y: 90, endPoint x: 79, endPoint y: 90, distance: 91.9
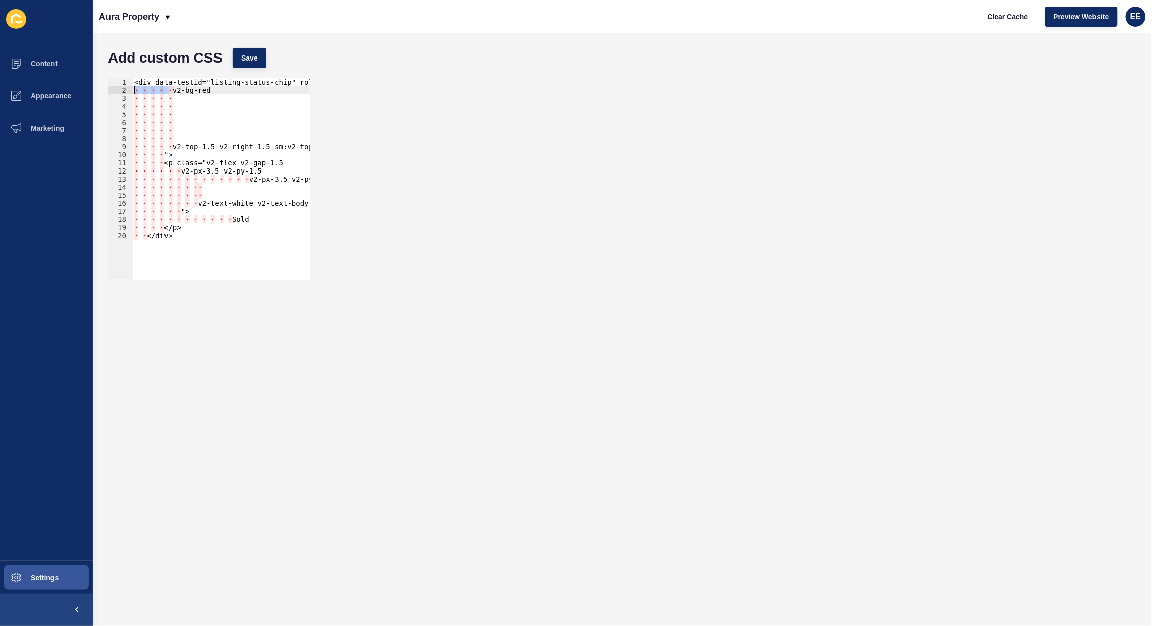
click at [79, 90] on div "Content Appearance Marketing Settings Aura Property Clear Cache Preview Website…" at bounding box center [576, 313] width 1152 height 626
type textarea "v2-bg-red"
drag, startPoint x: 182, startPoint y: 100, endPoint x: 127, endPoint y: 102, distance: 55.1
click at [127, 102] on div "v2-bg-red 1 2 3 4 5 6 7 8 9 10 11 12 13 14 15 16 17 18 19 20 <div data-testid="…" at bounding box center [209, 179] width 202 height 202
drag, startPoint x: 175, startPoint y: 134, endPoint x: 119, endPoint y: 97, distance: 67.3
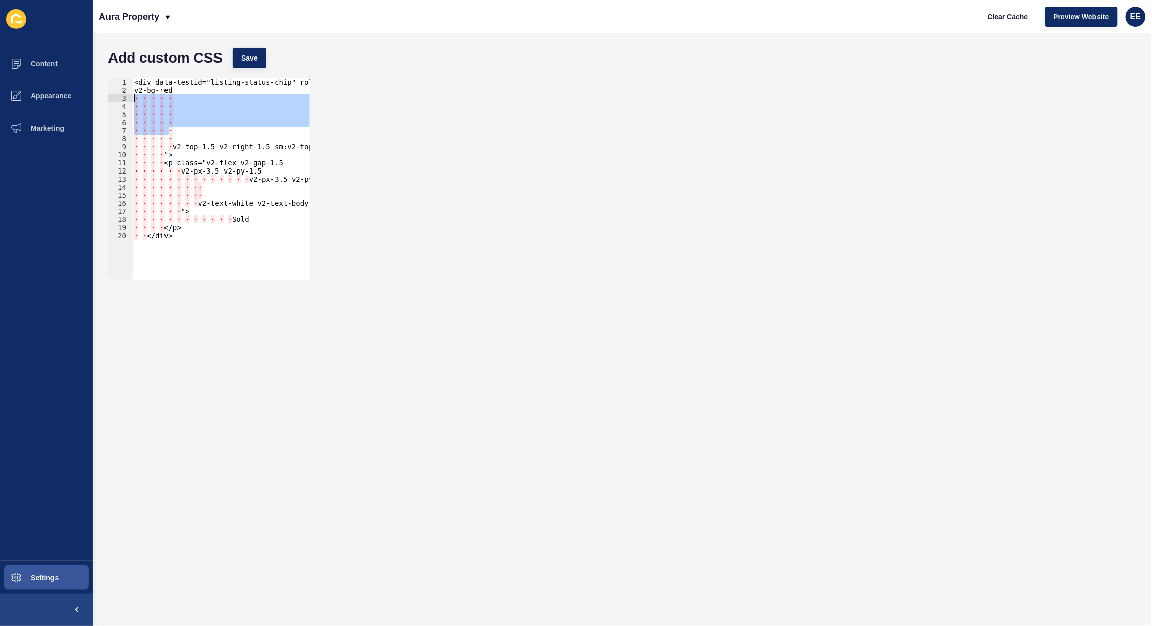
click at [119, 97] on div "1 2 3 4 5 6 7 8 9 10 11 12 13 14 15 16 17 18 19 20 <div data-testid="listing-st…" at bounding box center [209, 179] width 202 height 202
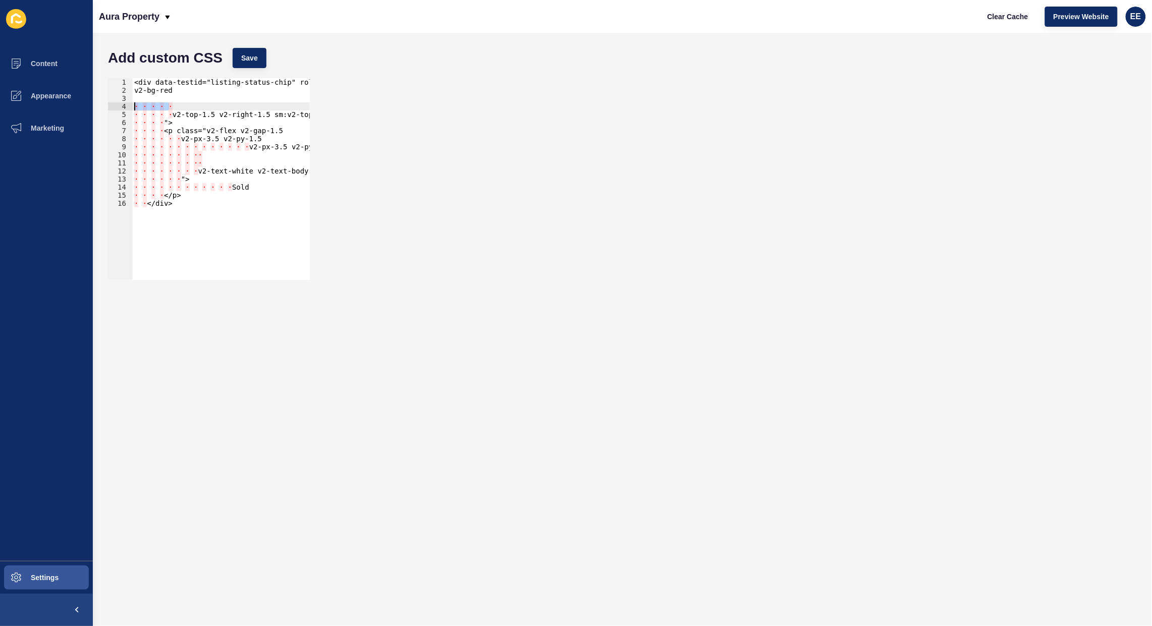
drag, startPoint x: 178, startPoint y: 104, endPoint x: 123, endPoint y: 104, distance: 55.5
click at [123, 104] on div "1 2 3 4 5 6 7 8 9 10 11 12 13 14 15 16 <div data-testid="listing-status-chip" r…" at bounding box center [209, 179] width 202 height 202
drag, startPoint x: 169, startPoint y: 114, endPoint x: 106, endPoint y: 112, distance: 62.6
click at [107, 112] on div "1 2 3 4 5 6 7 8 9 10 11 12 13 14 15 16 <div data-testid="listing-status-chip" r…" at bounding box center [209, 179] width 204 height 204
drag, startPoint x: 163, startPoint y: 119, endPoint x: 109, endPoint y: 124, distance: 54.7
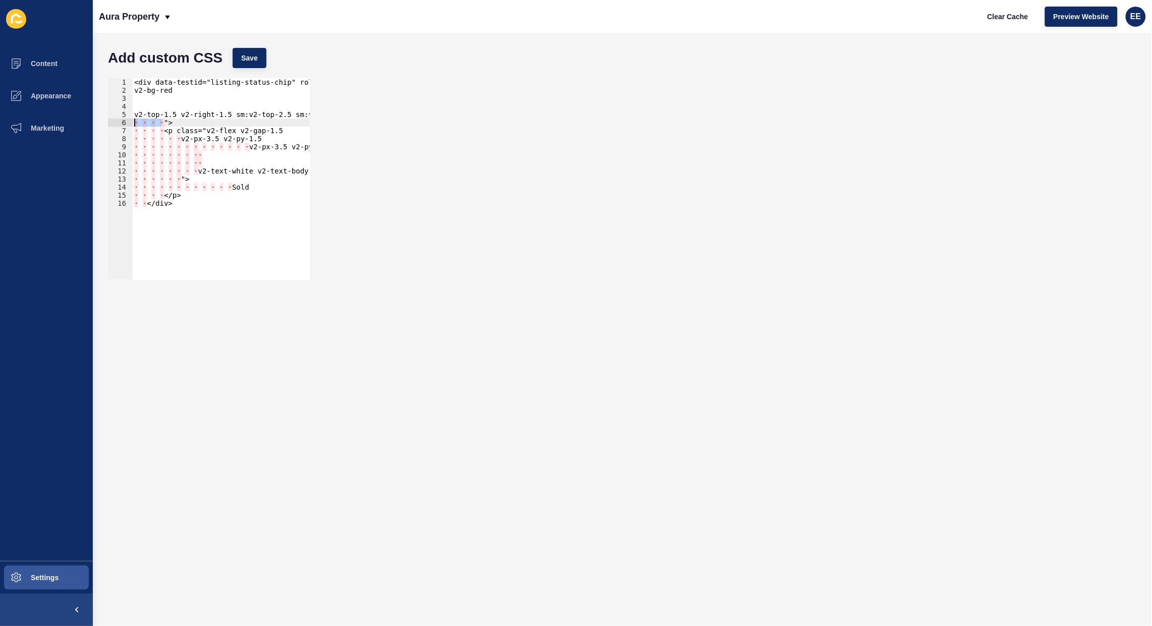
click at [92, 121] on div "Content Appearance Marketing Settings Aura Property Clear Cache Preview Website…" at bounding box center [576, 313] width 1152 height 626
click at [181, 87] on div "<div data-testid="listing-status-chip" role="listing-status" class="v2-flex v2-…" at bounding box center [367, 182] width 470 height 208
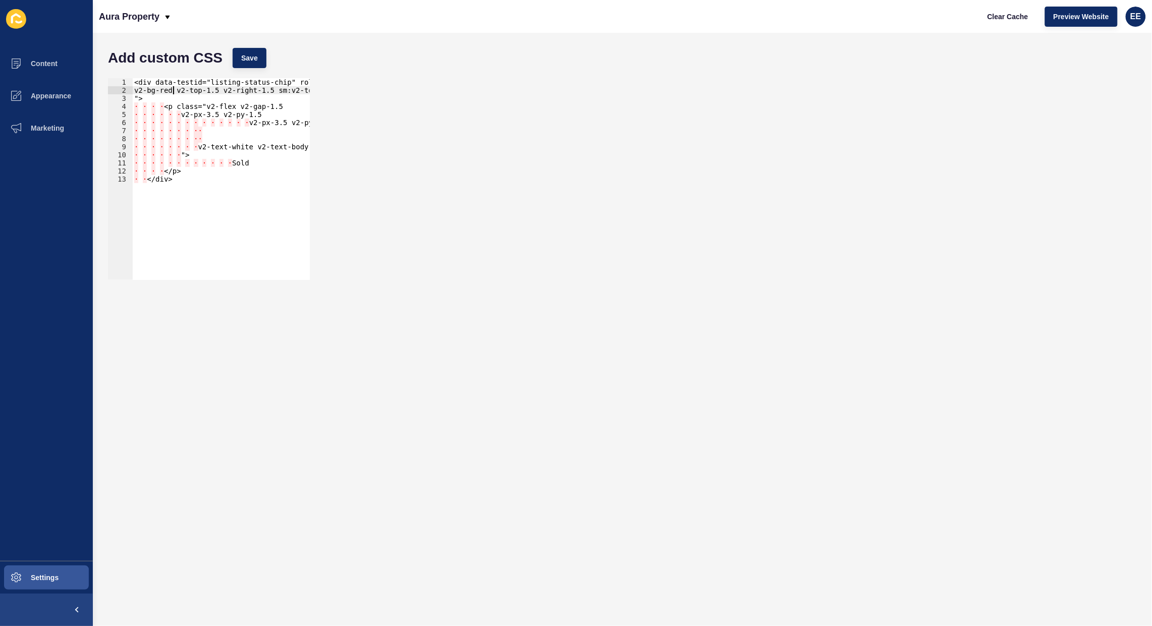
scroll to position [0, 3]
drag, startPoint x: 164, startPoint y: 104, endPoint x: 115, endPoint y: 105, distance: 49.5
click at [115, 105] on div "v2-bg-red v2-top-1.5 v2-right-1.5 sm:v2-top-2.5 sm:v2-right-2.5 1 2 3 4 5 6 7 8…" at bounding box center [209, 179] width 202 height 202
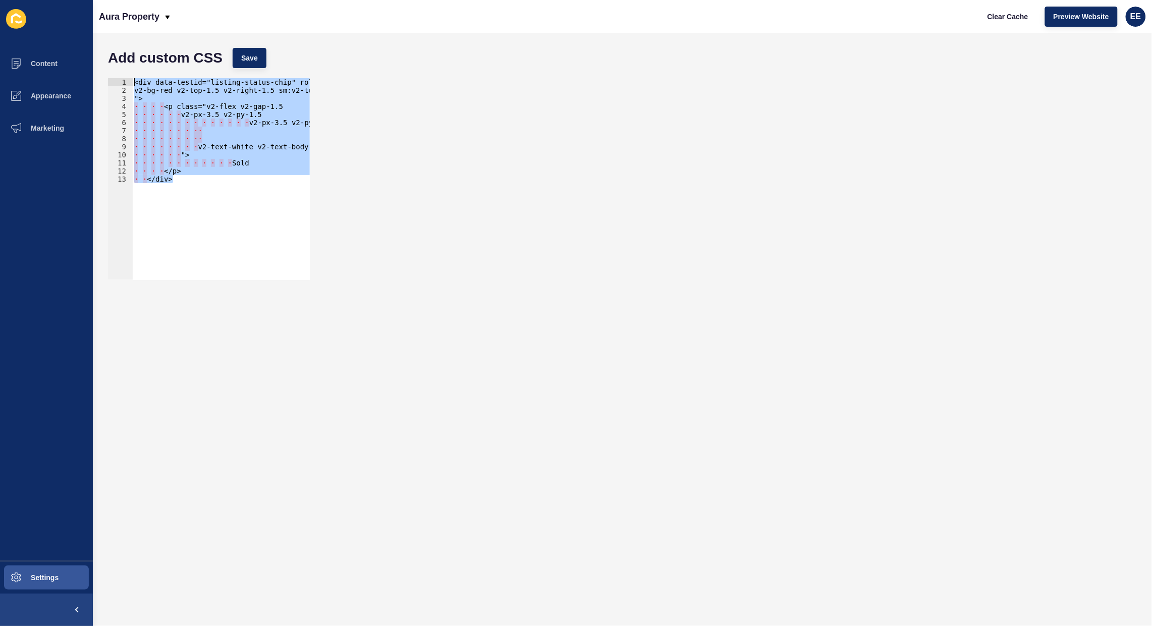
drag, startPoint x: 182, startPoint y: 180, endPoint x: 124, endPoint y: 60, distance: 134.1
click at [124, 60] on form "Add custom CSS Save <p class="v2-flex v2-gap-1.5 1 2 3 4 5 6 7 8 9 10 11 12 13 …" at bounding box center [622, 329] width 1039 height 573
type textarea "<div data-testid="listing-status-chip" role="listing-status" class="v2-flex v2-…"
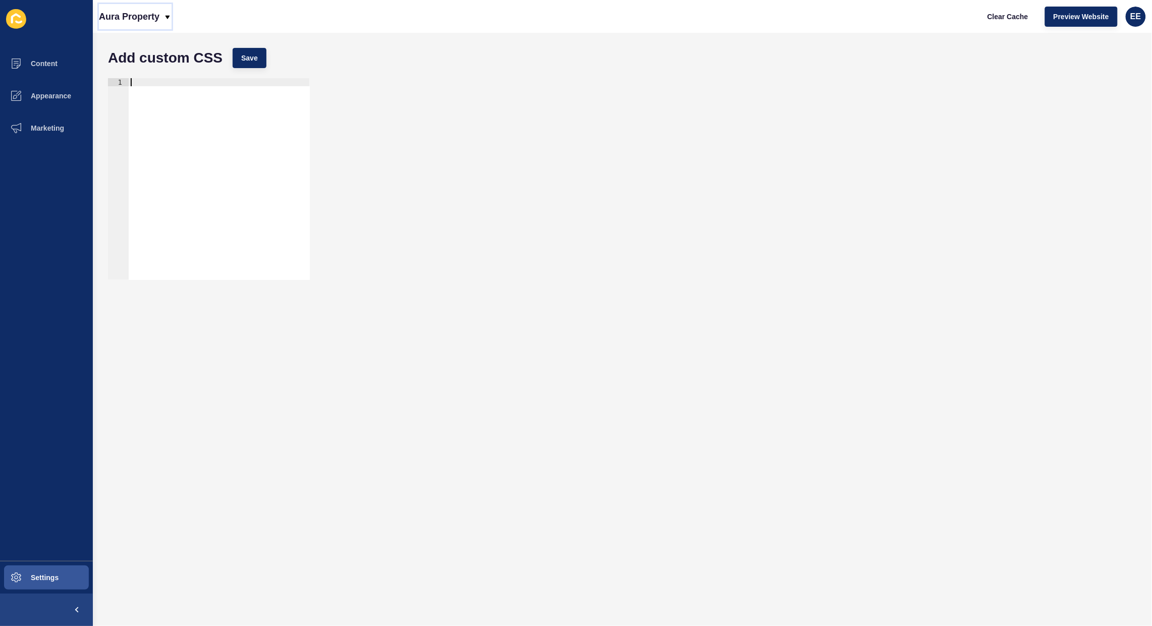
click at [168, 14] on icon at bounding box center [168, 17] width 8 height 8
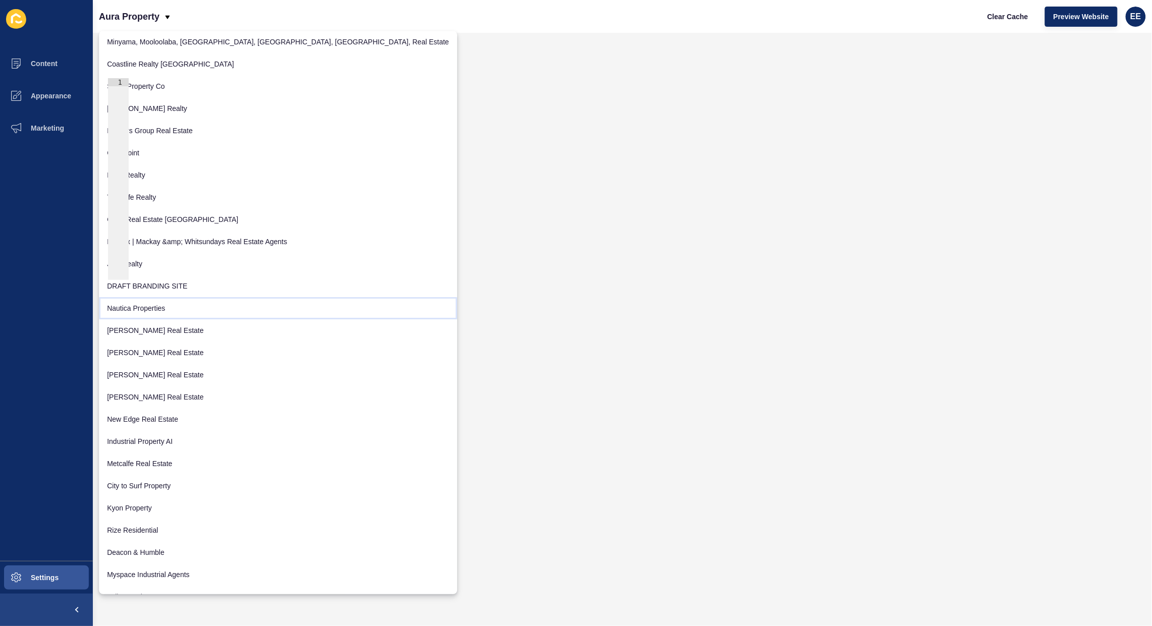
click at [155, 308] on link "Nautica Properties" at bounding box center [278, 308] width 358 height 22
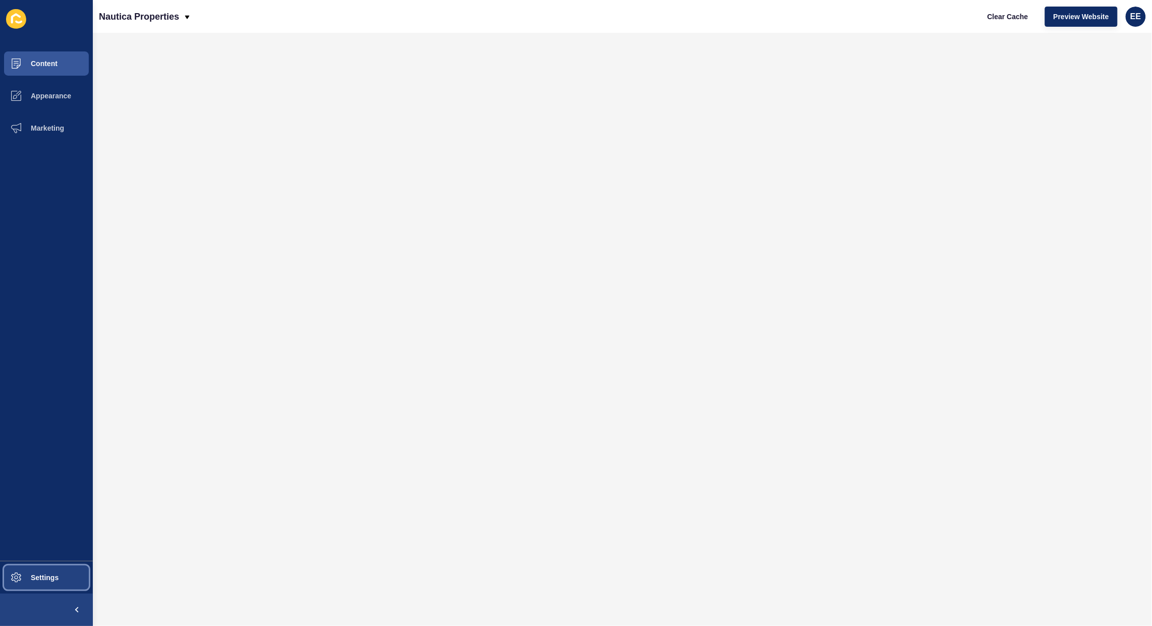
click at [51, 575] on span "Settings" at bounding box center [28, 578] width 60 height 8
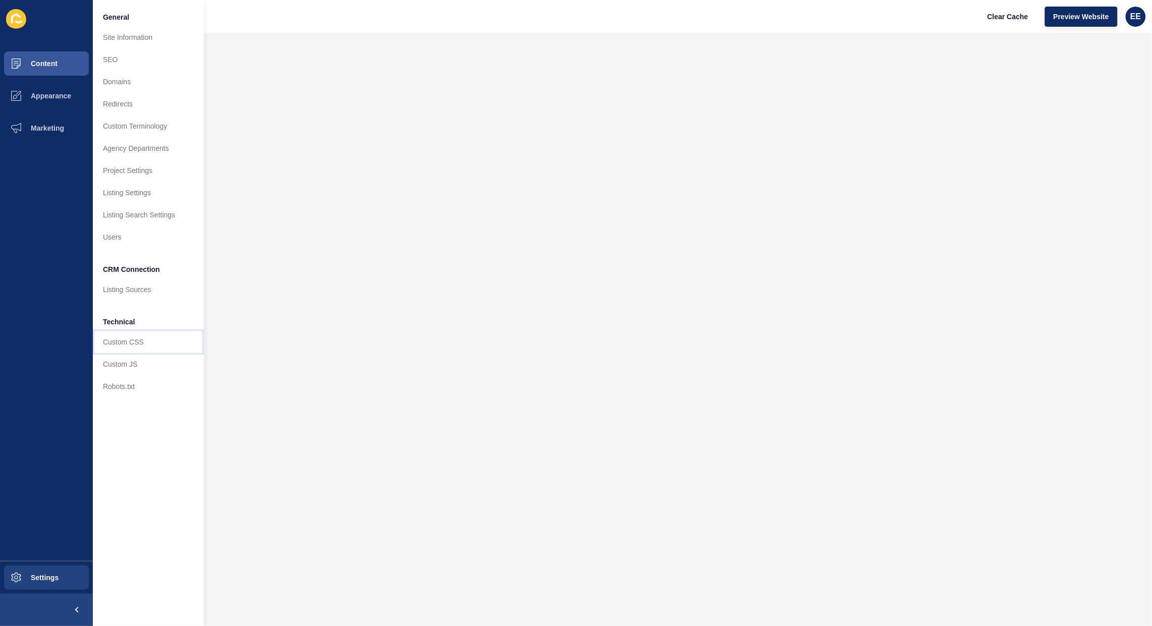
click at [116, 336] on link "Custom CSS" at bounding box center [148, 342] width 111 height 22
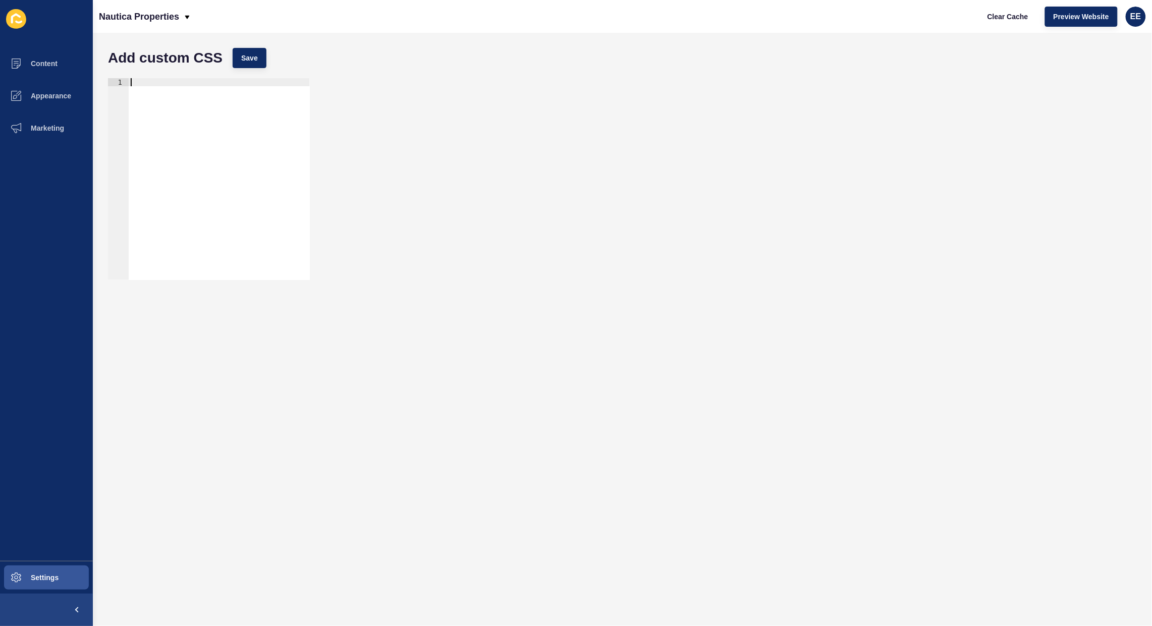
click at [222, 172] on div at bounding box center [219, 187] width 181 height 218
click at [159, 24] on p "Nautica Properties" at bounding box center [139, 16] width 80 height 25
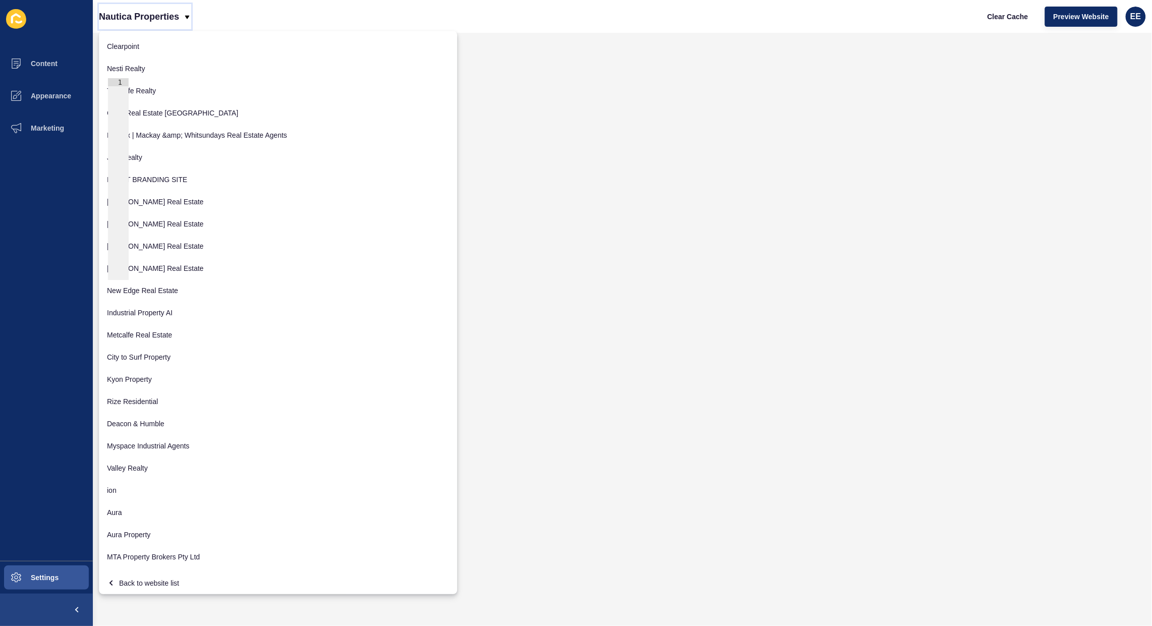
scroll to position [110, 0]
click at [137, 576] on div "Back to website list" at bounding box center [278, 580] width 342 height 18
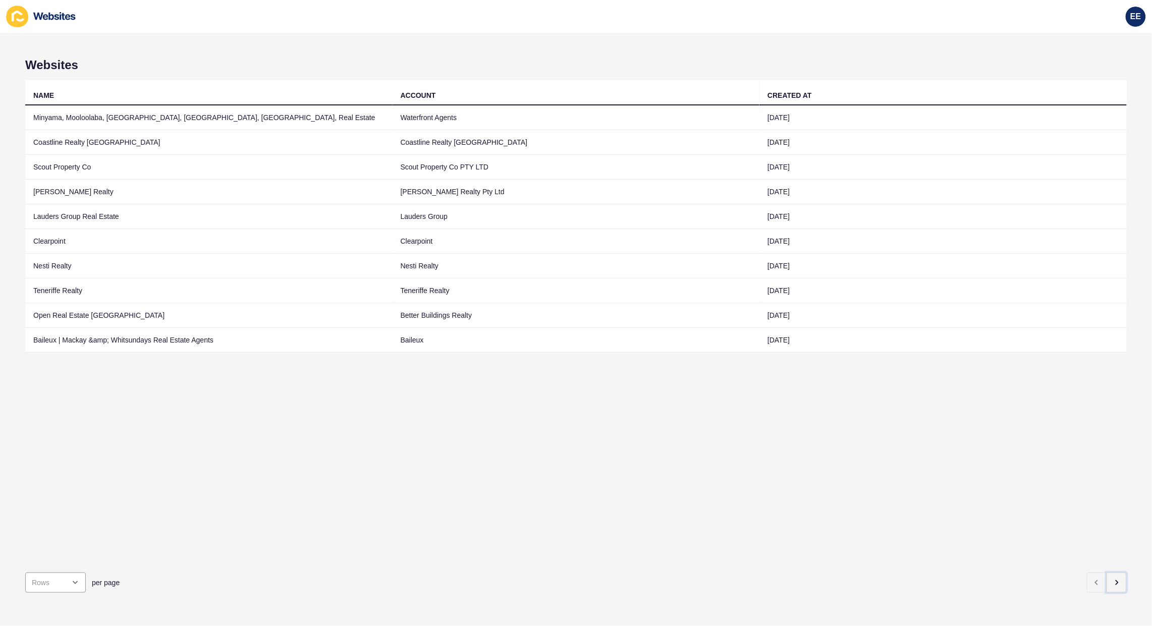
click at [1116, 581] on icon "button" at bounding box center [1117, 583] width 2 height 4
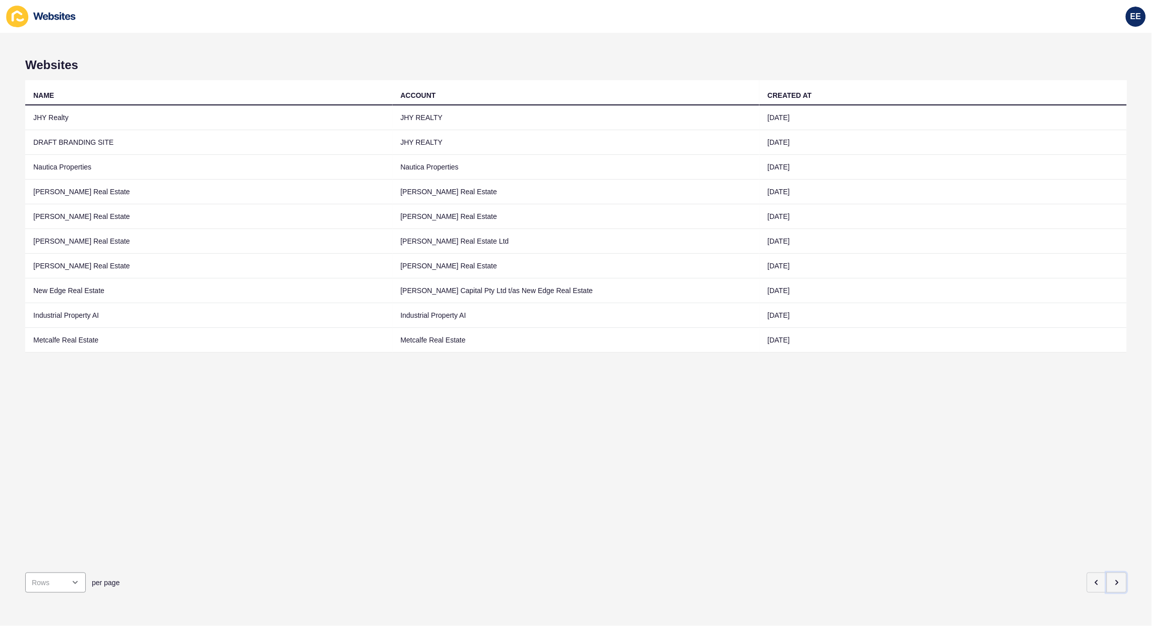
click at [1111, 573] on button "button" at bounding box center [1117, 583] width 20 height 20
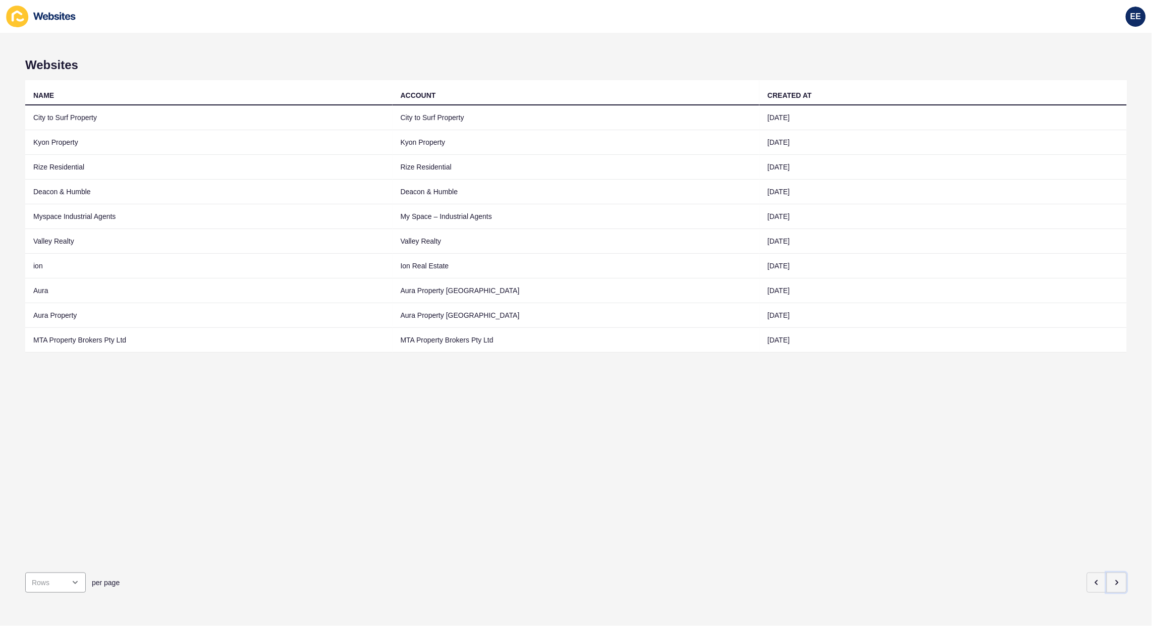
click at [1111, 573] on button "button" at bounding box center [1117, 583] width 20 height 20
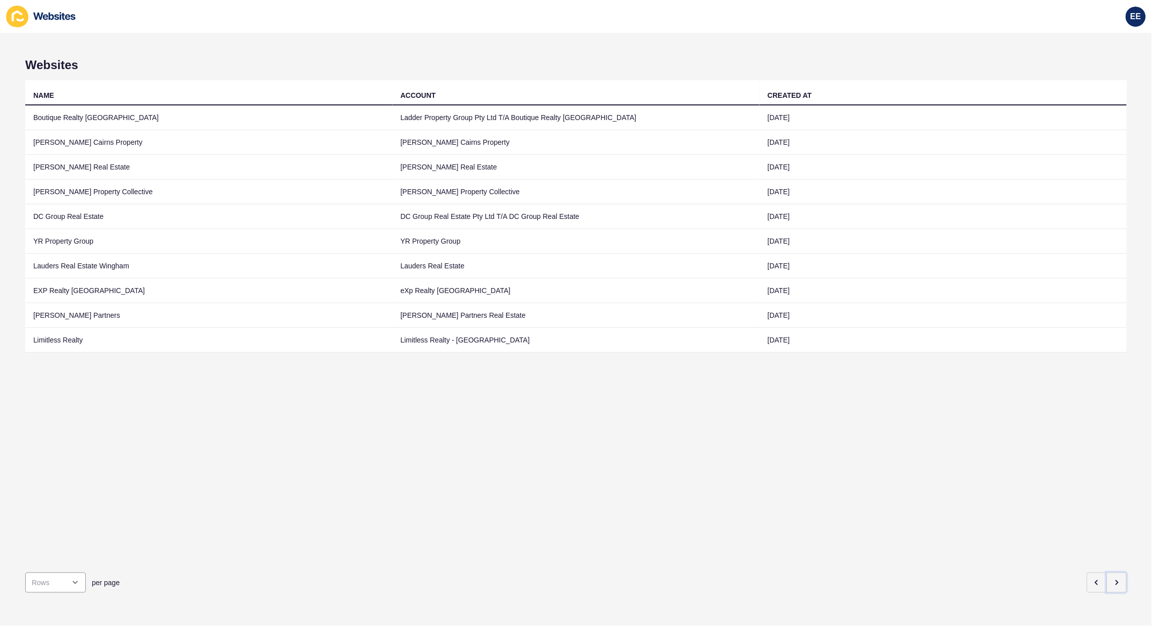
click at [1111, 573] on button "button" at bounding box center [1117, 583] width 20 height 20
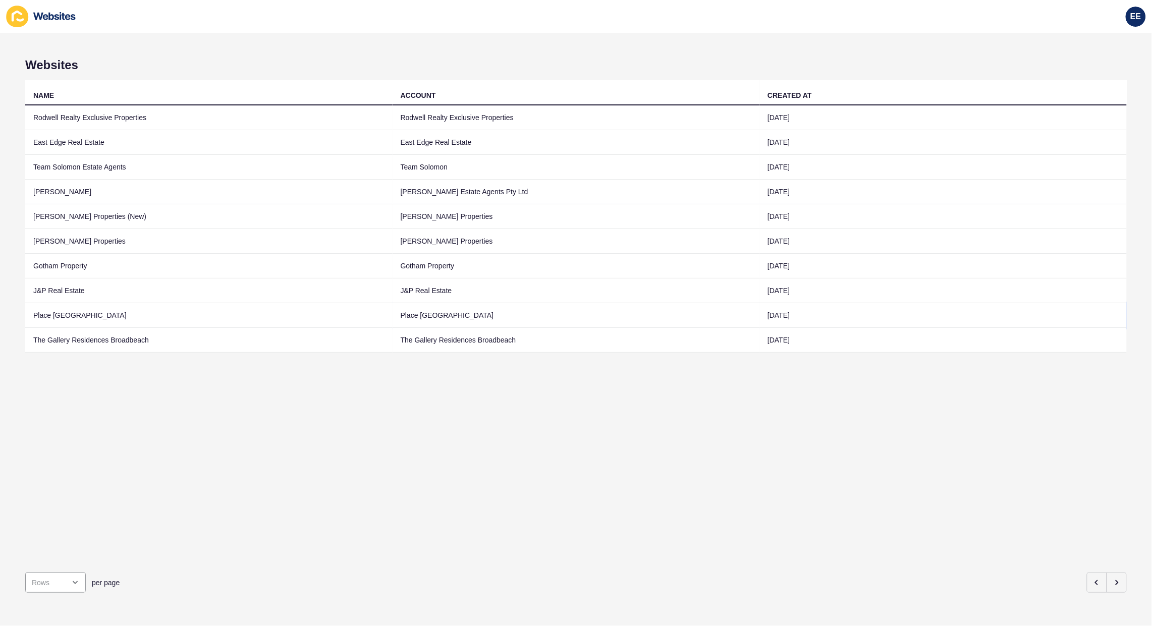
click at [77, 315] on td "Place [GEOGRAPHIC_DATA]" at bounding box center [208, 315] width 367 height 25
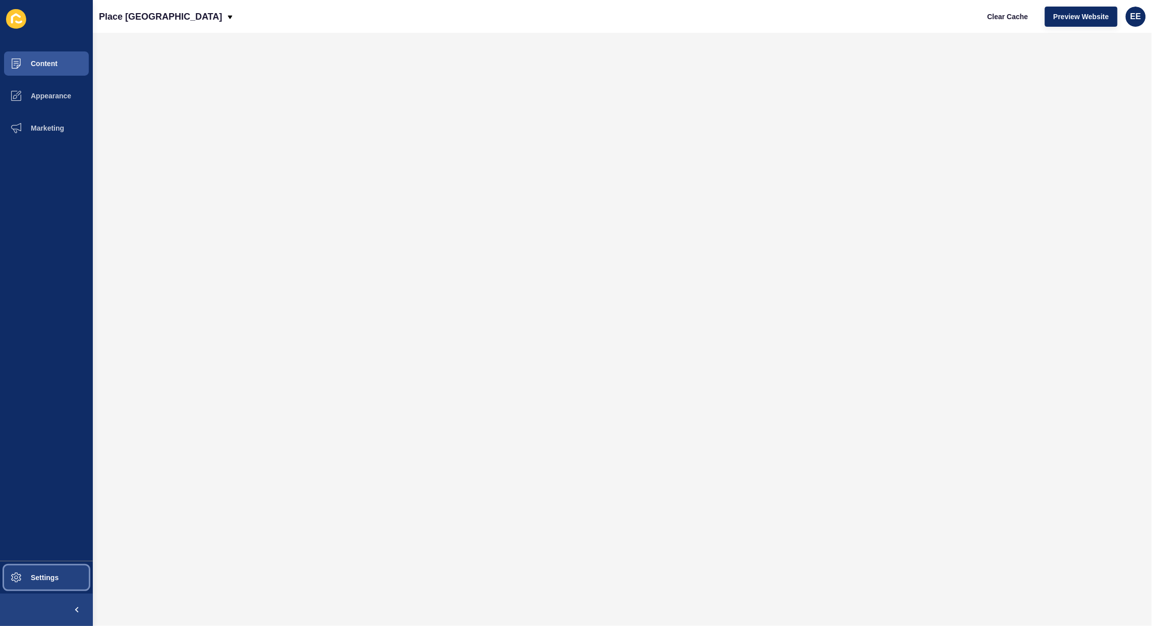
click at [23, 578] on span "Settings" at bounding box center [28, 578] width 60 height 8
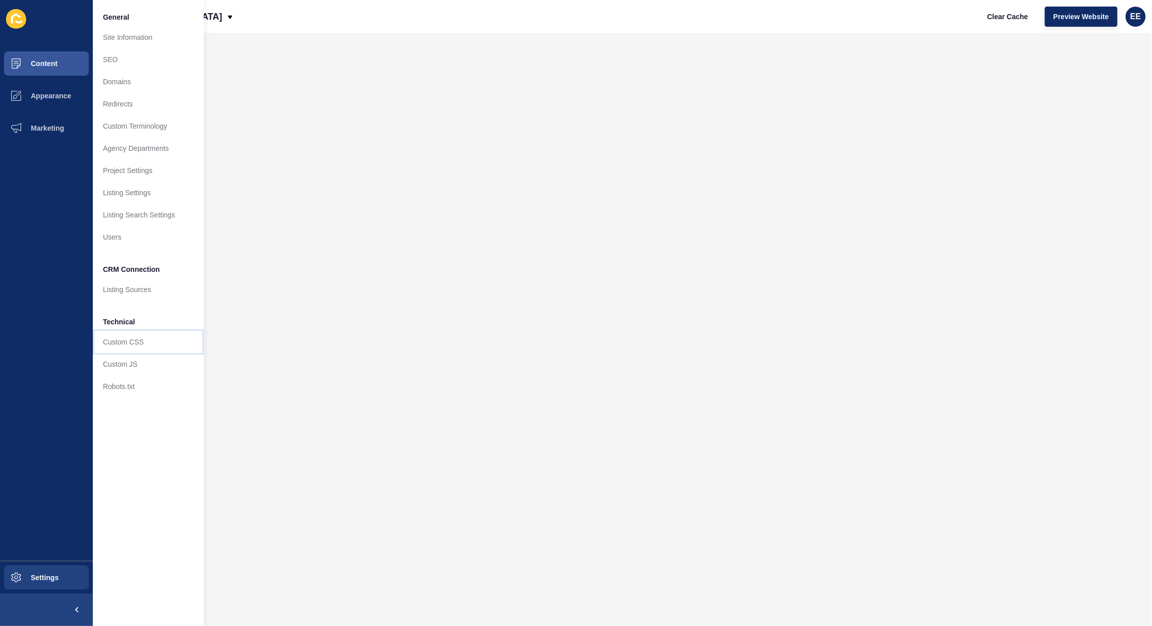
click at [129, 339] on link "Custom CSS" at bounding box center [148, 342] width 111 height 22
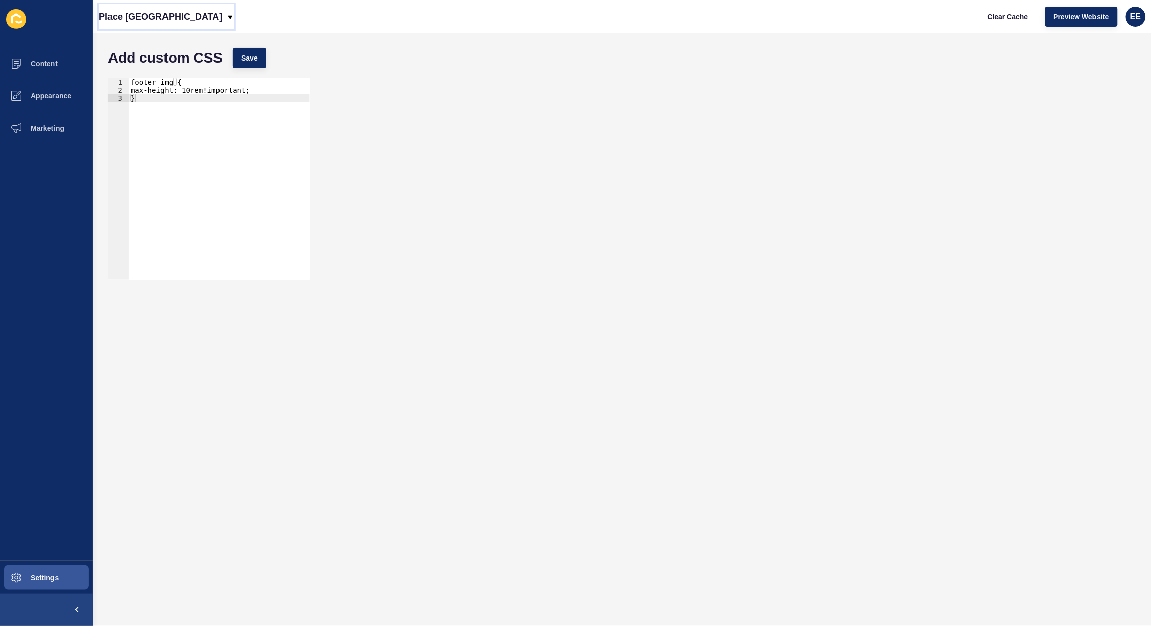
click at [185, 11] on div "Place [GEOGRAPHIC_DATA]" at bounding box center [166, 16] width 135 height 25
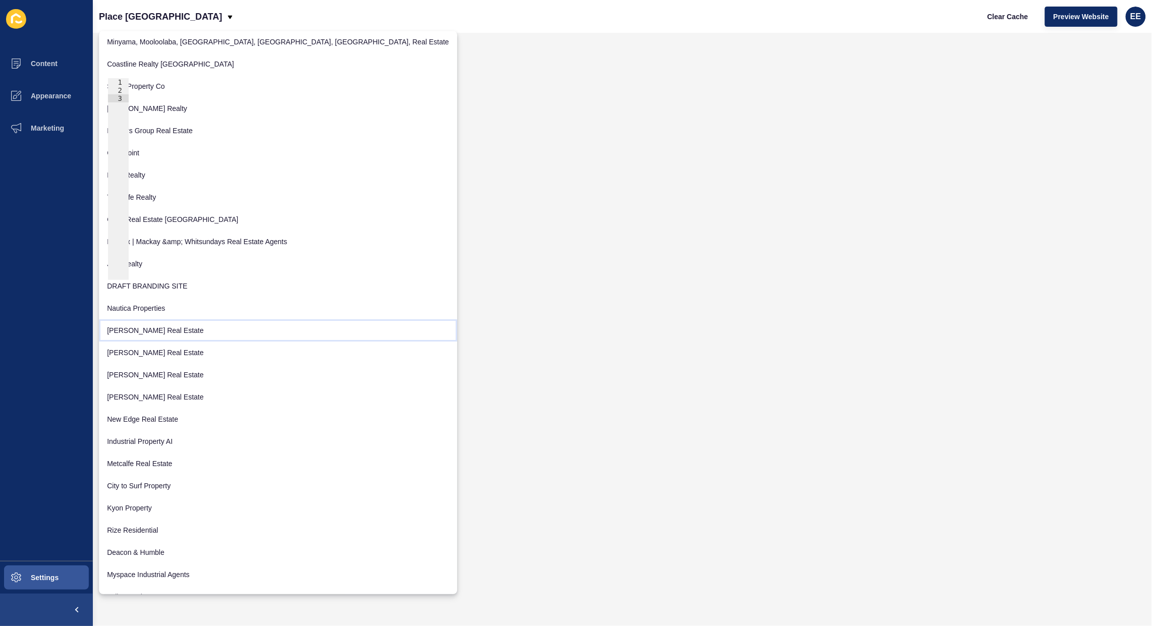
click at [171, 332] on link "[PERSON_NAME] Real Estate" at bounding box center [278, 330] width 358 height 22
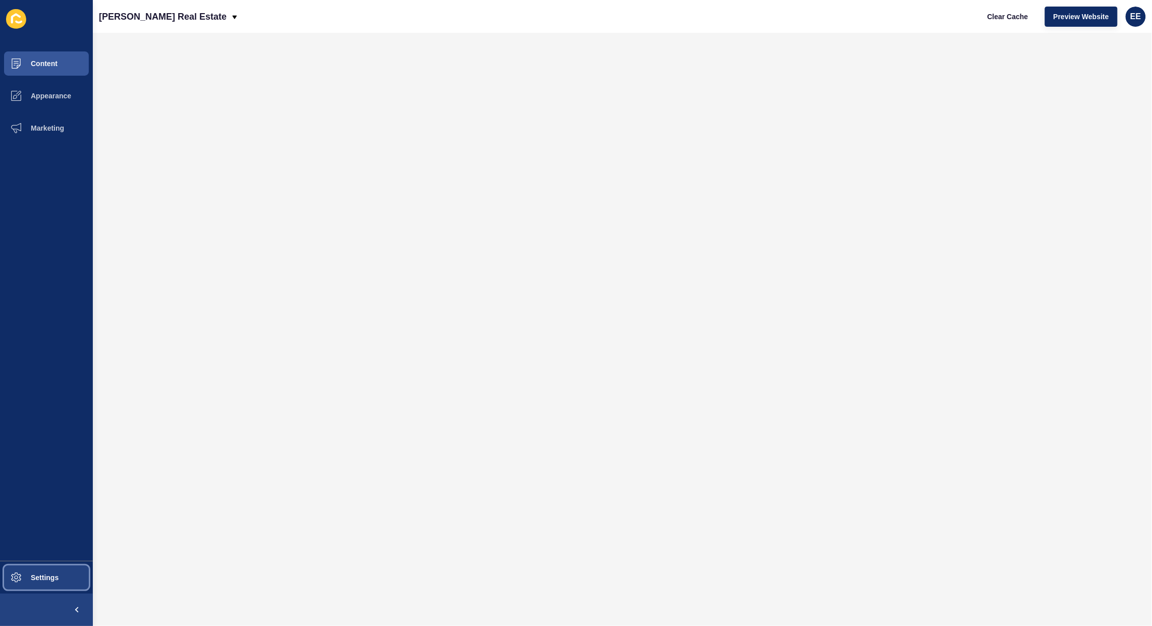
click at [51, 572] on button "Settings" at bounding box center [46, 578] width 93 height 32
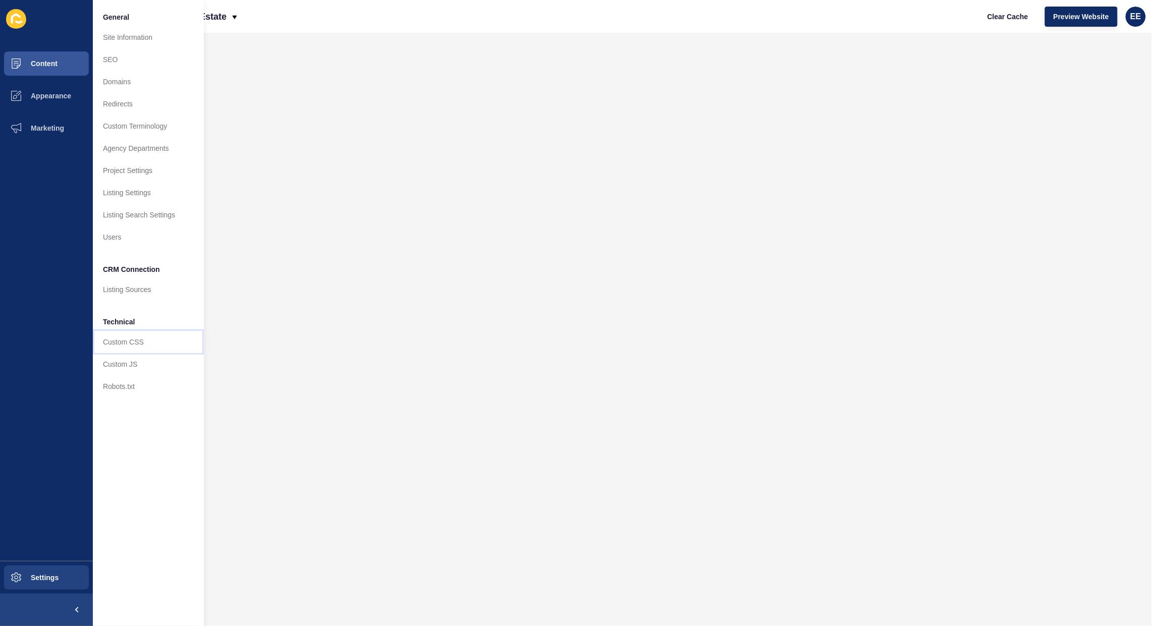
click at [108, 346] on link "Custom CSS" at bounding box center [148, 342] width 111 height 22
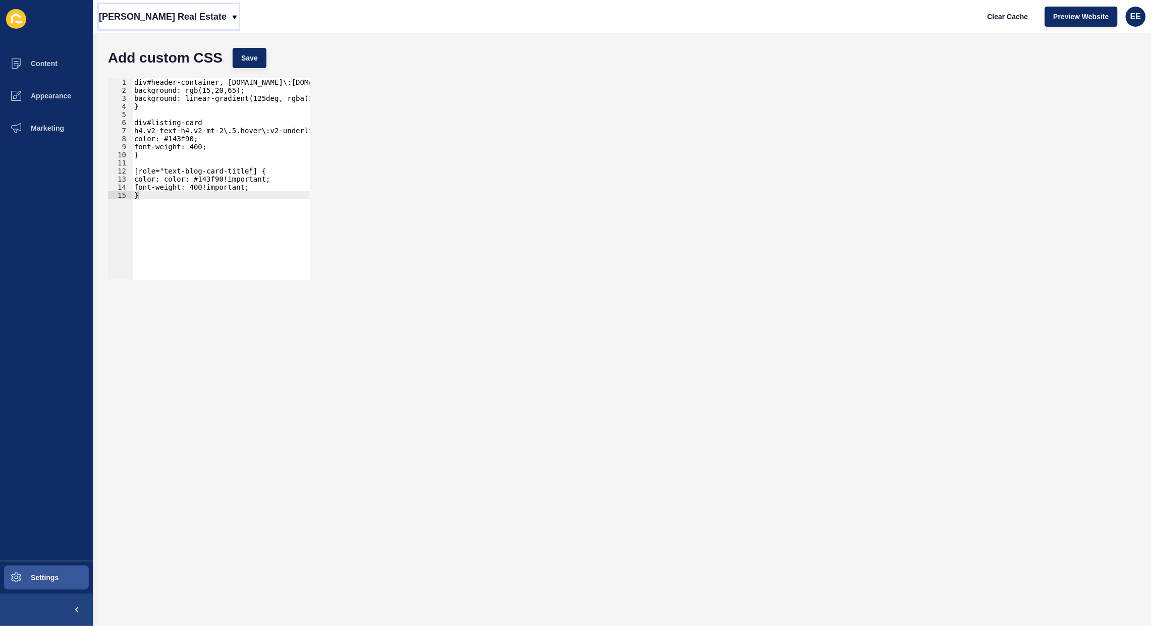
click at [160, 18] on p "[PERSON_NAME] Real Estate" at bounding box center [163, 16] width 128 height 25
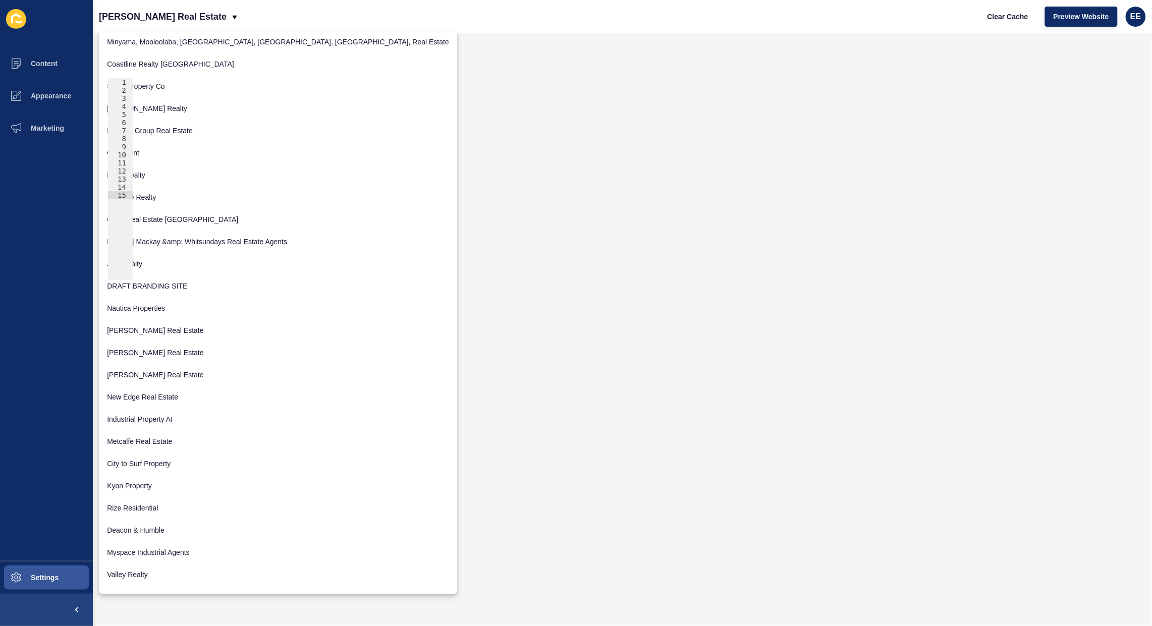
click at [588, 178] on div "1 2 3 4 5 6 7 8 9 10 11 12 13 14 15 div#header-container, [DOMAIN_NAME]\:[DOMAI…" at bounding box center [622, 179] width 1039 height 212
click at [473, 139] on div "1 2 3 4 5 6 7 8 9 10 11 12 13 14 15 div#header-container, [DOMAIN_NAME]\:[DOMAI…" at bounding box center [622, 179] width 1039 height 212
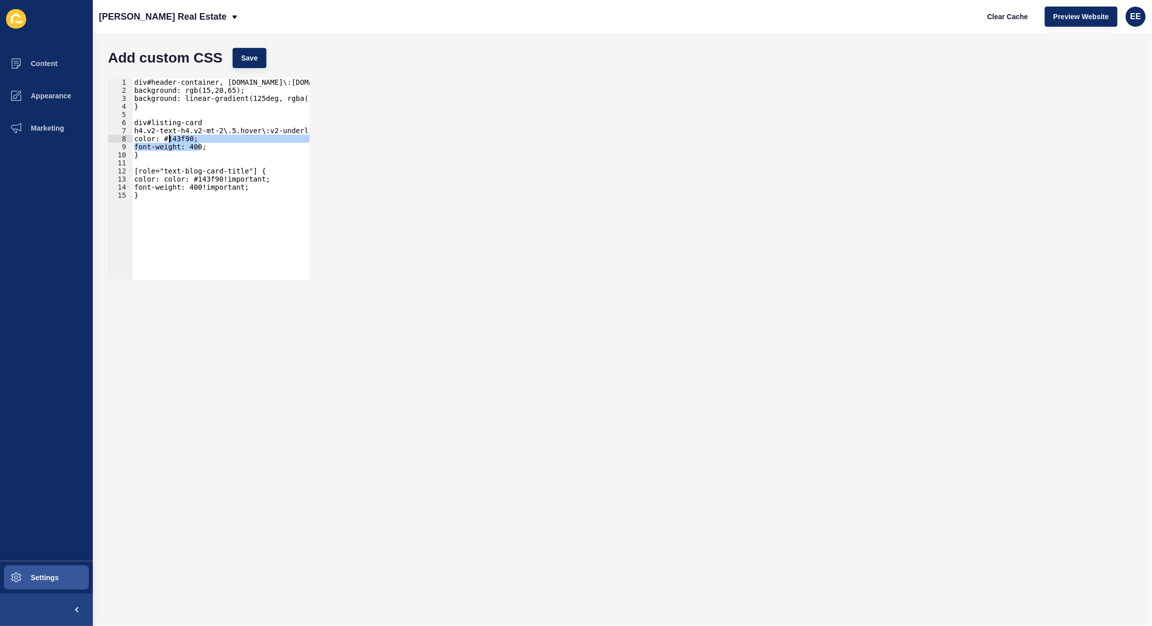
drag, startPoint x: 209, startPoint y: 147, endPoint x: 165, endPoint y: 140, distance: 45.5
click at [165, 140] on div "div#header-container, [DOMAIN_NAME]\:[DOMAIN_NAME]\:v2-px-25 { background: rgb(…" at bounding box center [433, 182] width 603 height 208
click at [148, 152] on div "div#header-container, [DOMAIN_NAME]\:[DOMAIN_NAME]\:v2-px-25 { background: rgb(…" at bounding box center [433, 182] width 603 height 208
drag, startPoint x: 148, startPoint y: 152, endPoint x: 134, endPoint y: 120, distance: 34.8
click at [134, 120] on div "div#header-container, [DOMAIN_NAME]\:[DOMAIN_NAME]\:v2-px-25 { background: rgb(…" at bounding box center [433, 182] width 603 height 208
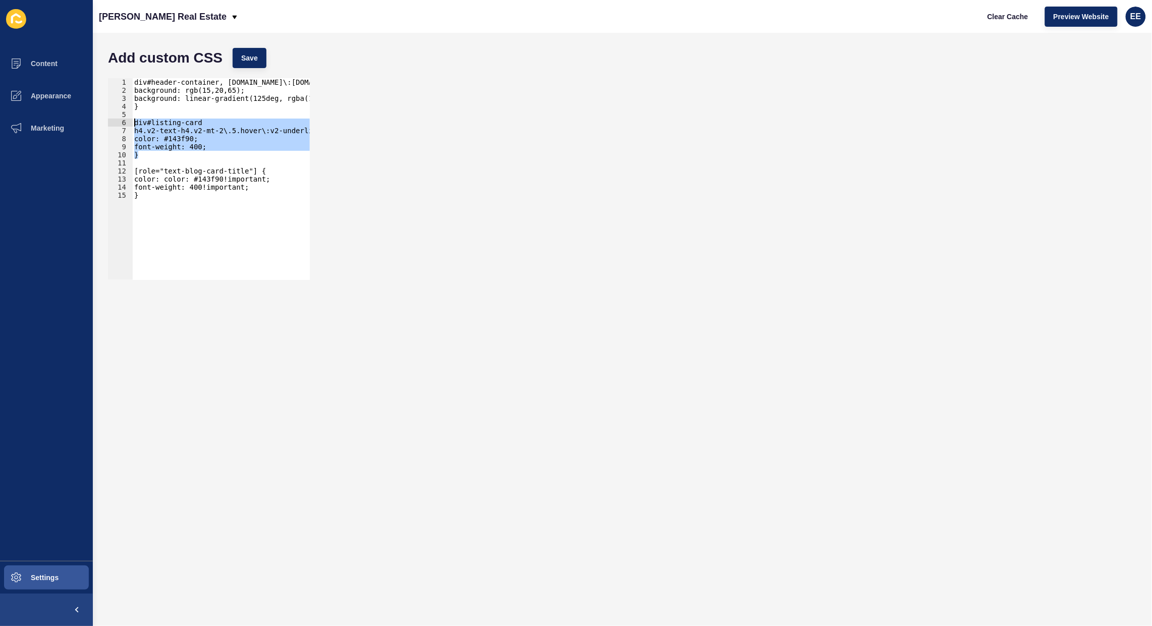
type textarea "div#listing-card h4.v2-text-h4.v2-mt-2\.5.hover\:v2-underline {"
click at [127, 29] on div "[PERSON_NAME] Real Estate Clear Cache Preview Website EE" at bounding box center [622, 16] width 1059 height 33
click at [144, 24] on p "[PERSON_NAME] Real Estate" at bounding box center [163, 16] width 128 height 25
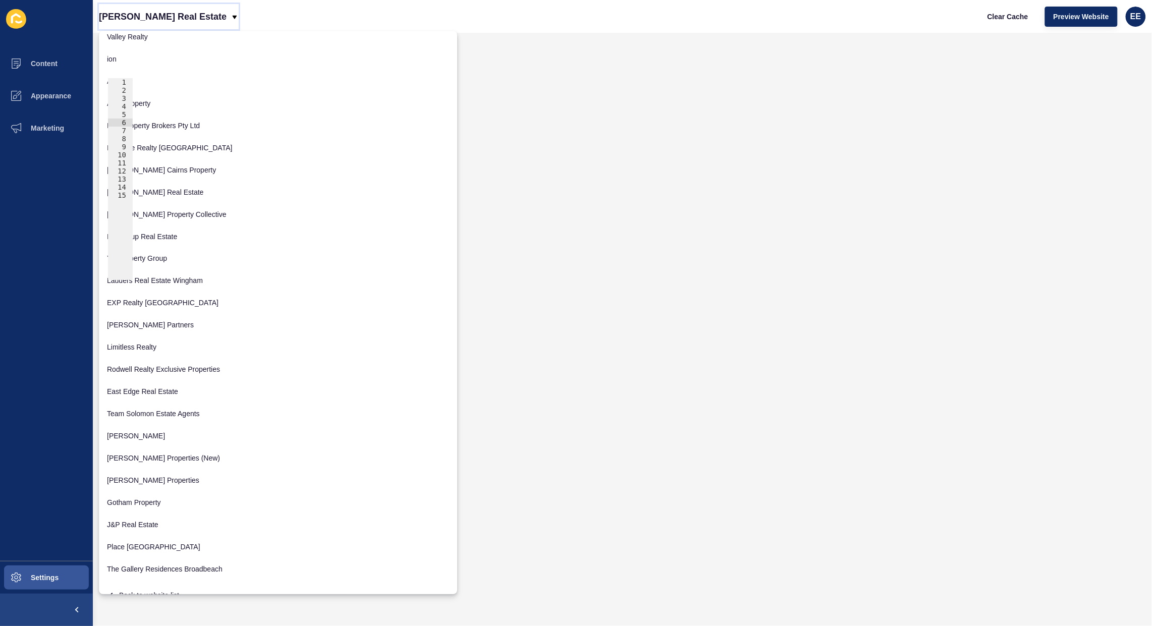
scroll to position [554, 0]
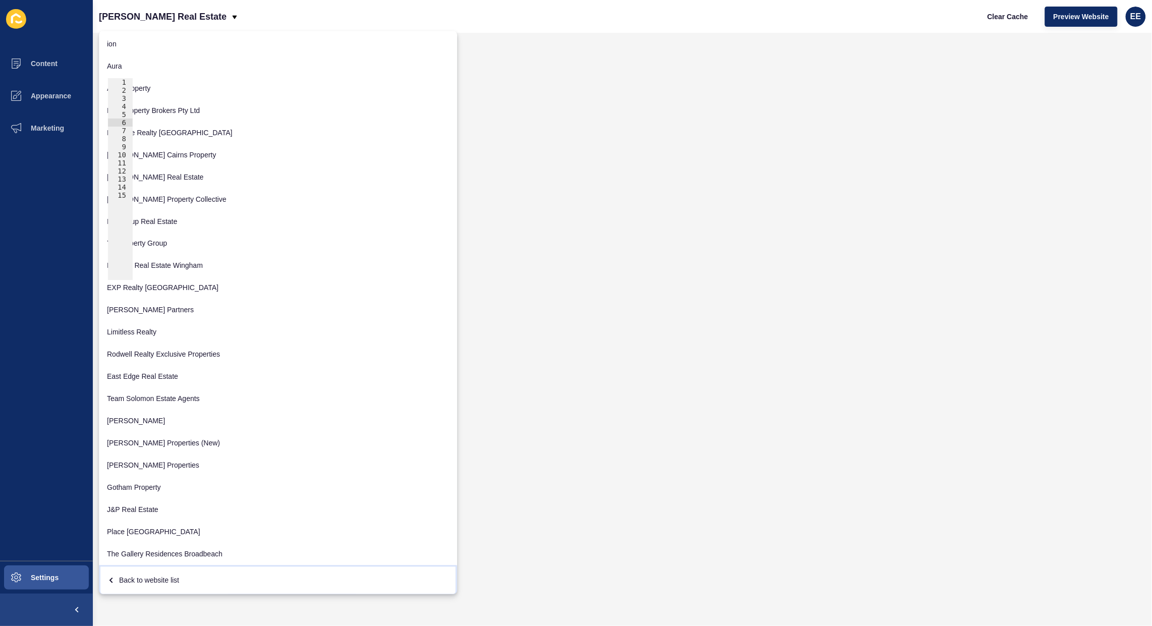
click at [145, 577] on div "Back to website list" at bounding box center [278, 580] width 342 height 18
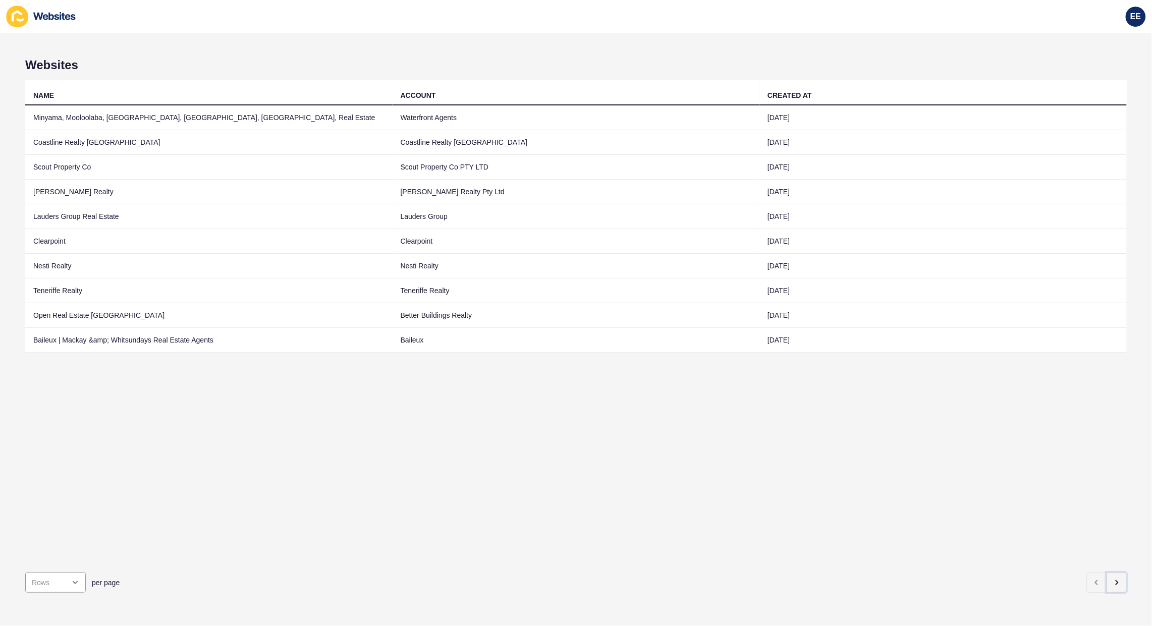
click at [1113, 579] on icon "button" at bounding box center [1117, 583] width 8 height 8
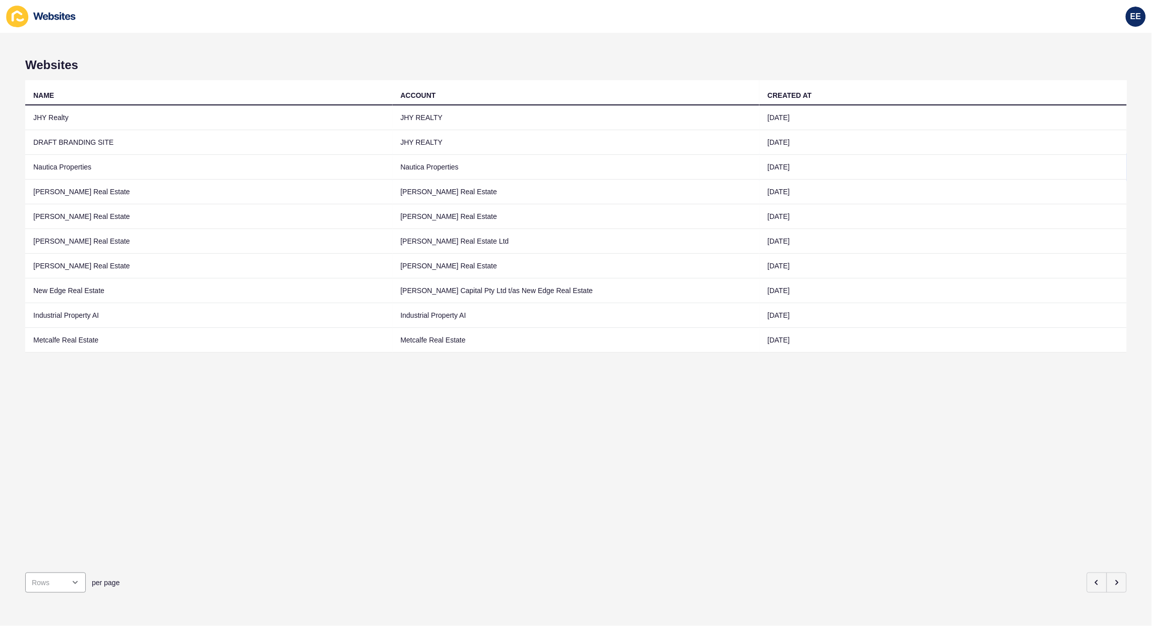
click at [66, 163] on td "Nautica Properties" at bounding box center [208, 167] width 367 height 25
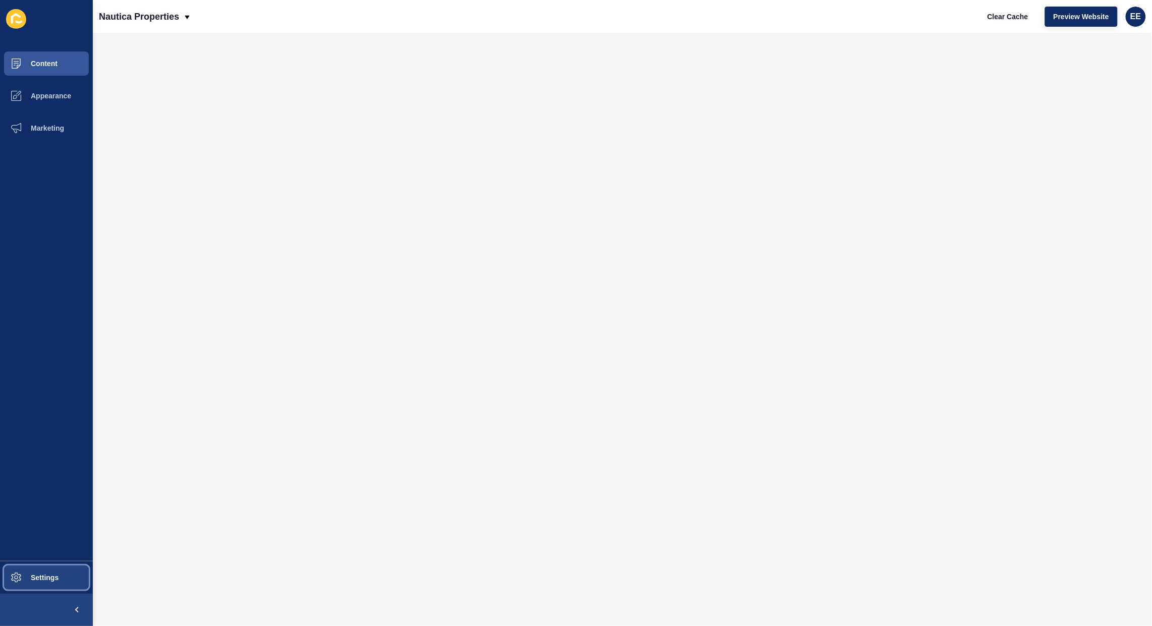
drag, startPoint x: 53, startPoint y: 574, endPoint x: 76, endPoint y: 553, distance: 30.7
click at [54, 574] on span "Settings" at bounding box center [28, 578] width 60 height 8
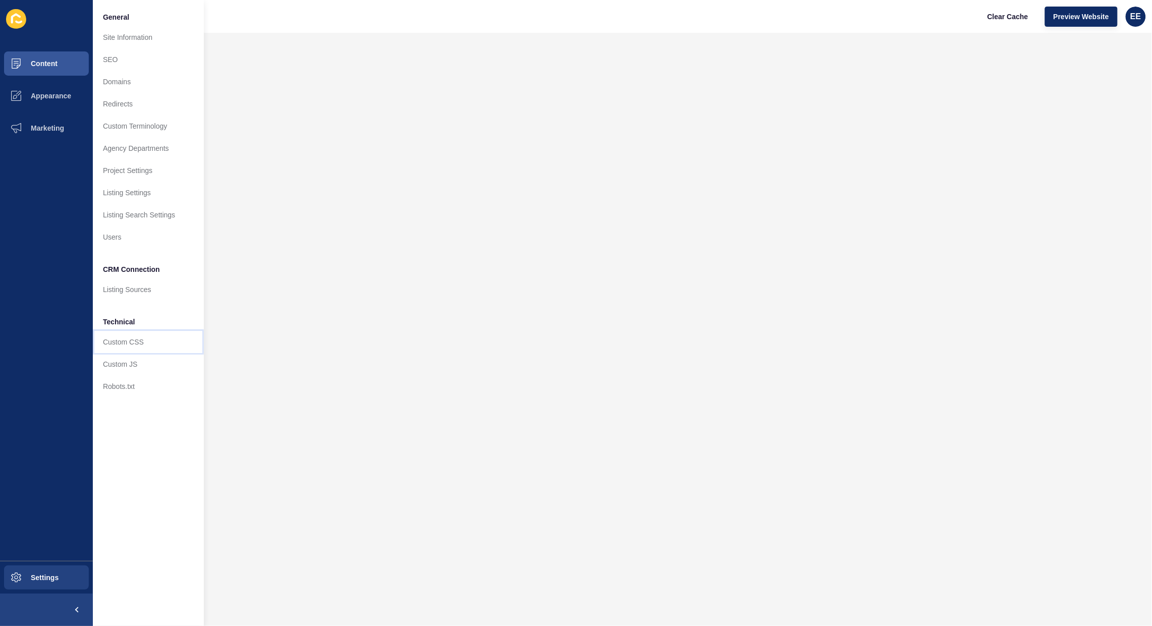
click at [127, 346] on link "Custom CSS" at bounding box center [148, 342] width 111 height 22
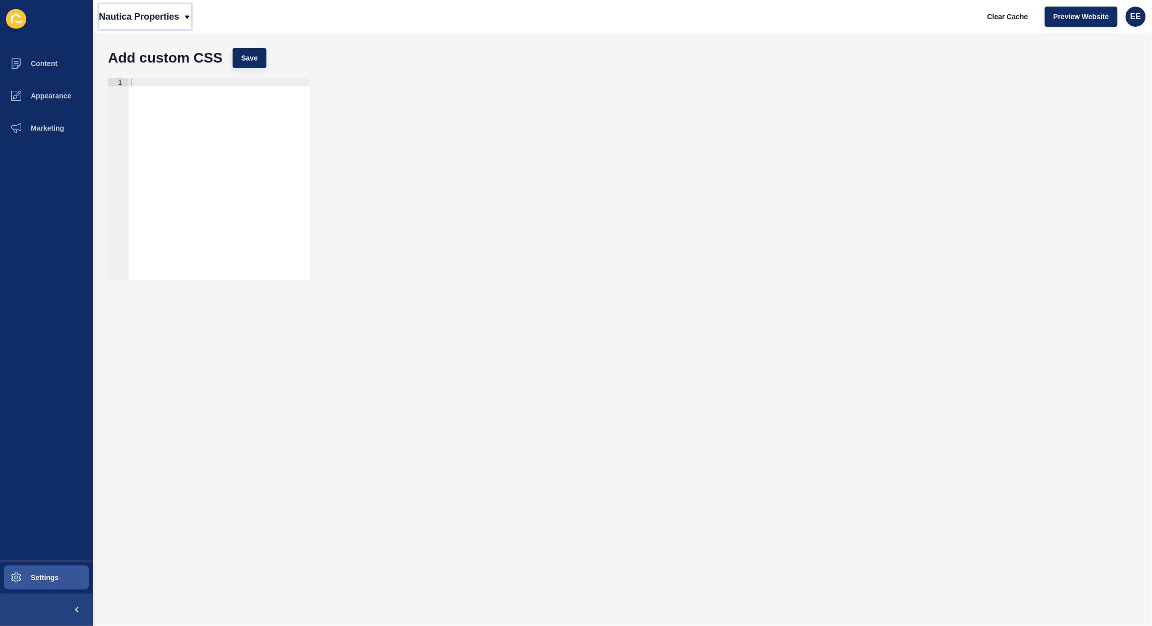
click at [187, 14] on icon at bounding box center [187, 17] width 8 height 8
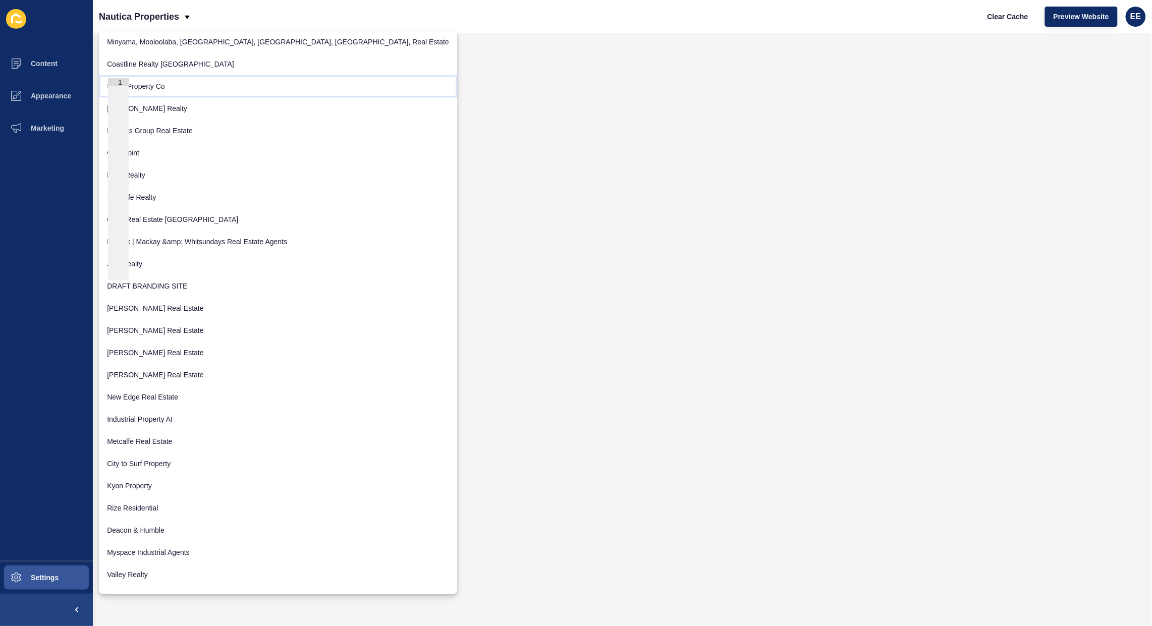
click at [165, 88] on link "Scout Property Co" at bounding box center [278, 86] width 358 height 22
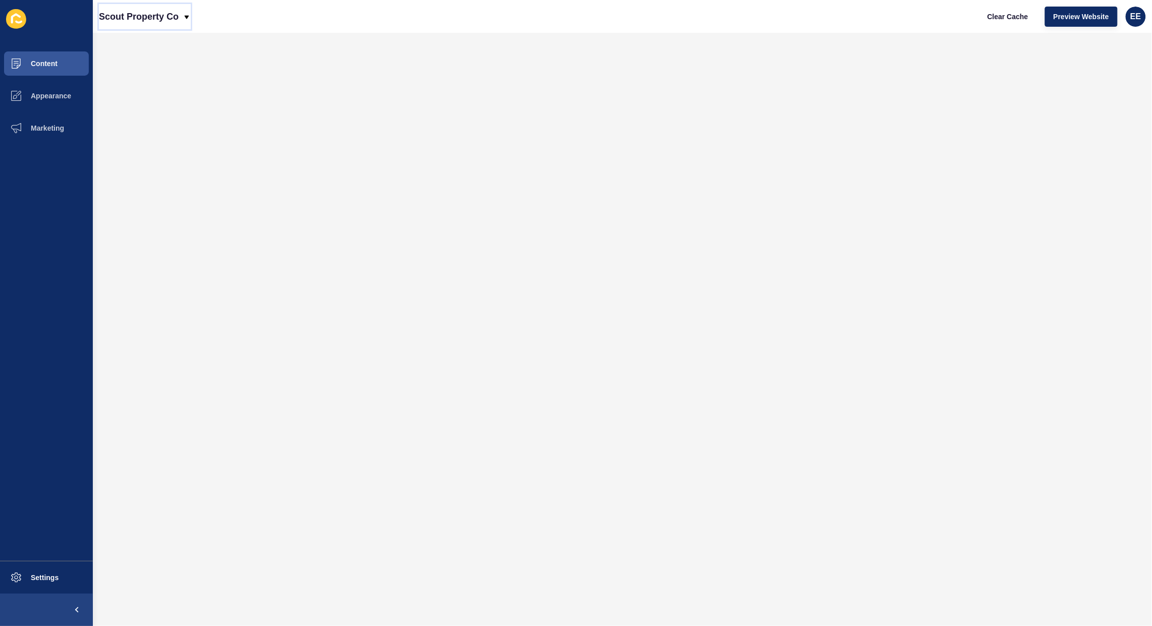
click at [185, 14] on icon at bounding box center [187, 17] width 8 height 8
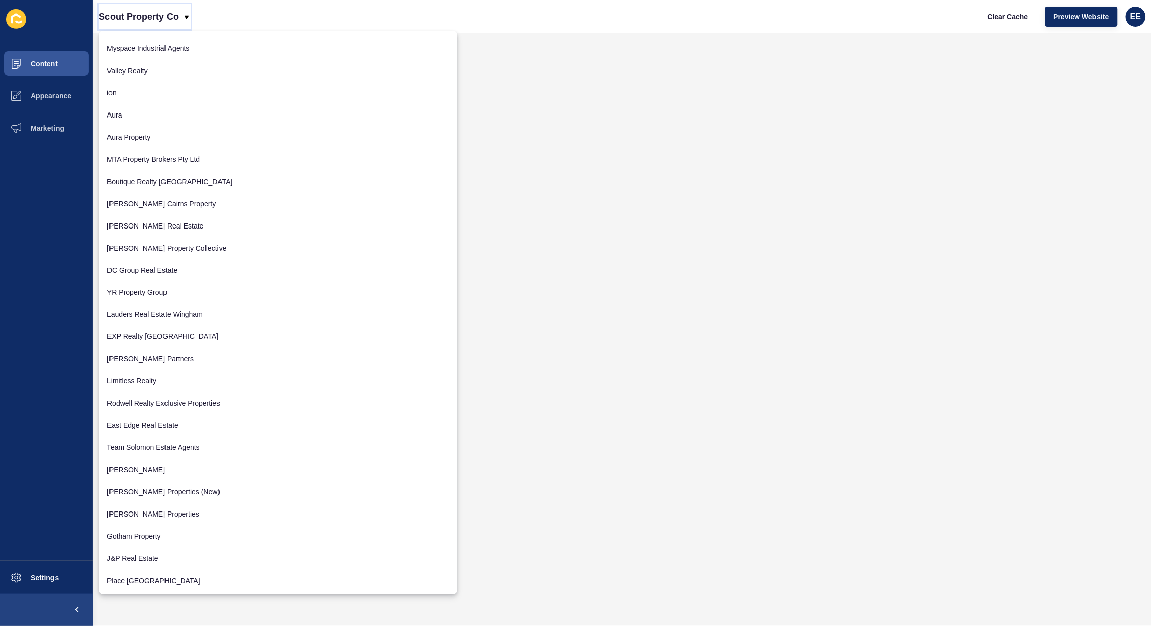
scroll to position [554, 0]
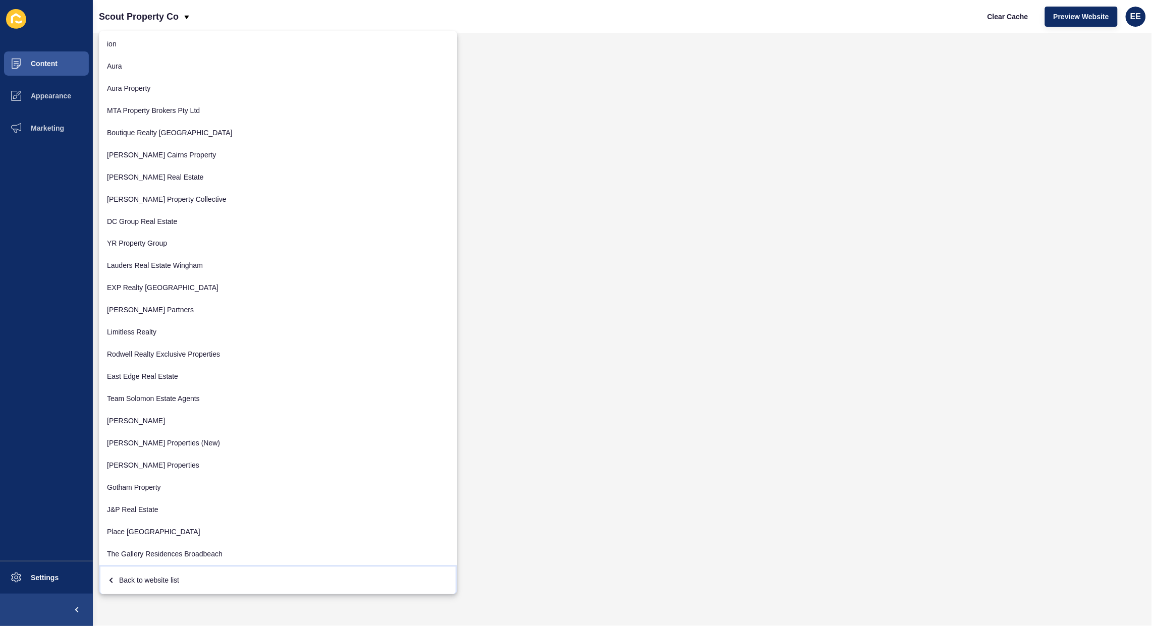
click at [145, 577] on div "Back to website list" at bounding box center [278, 580] width 342 height 18
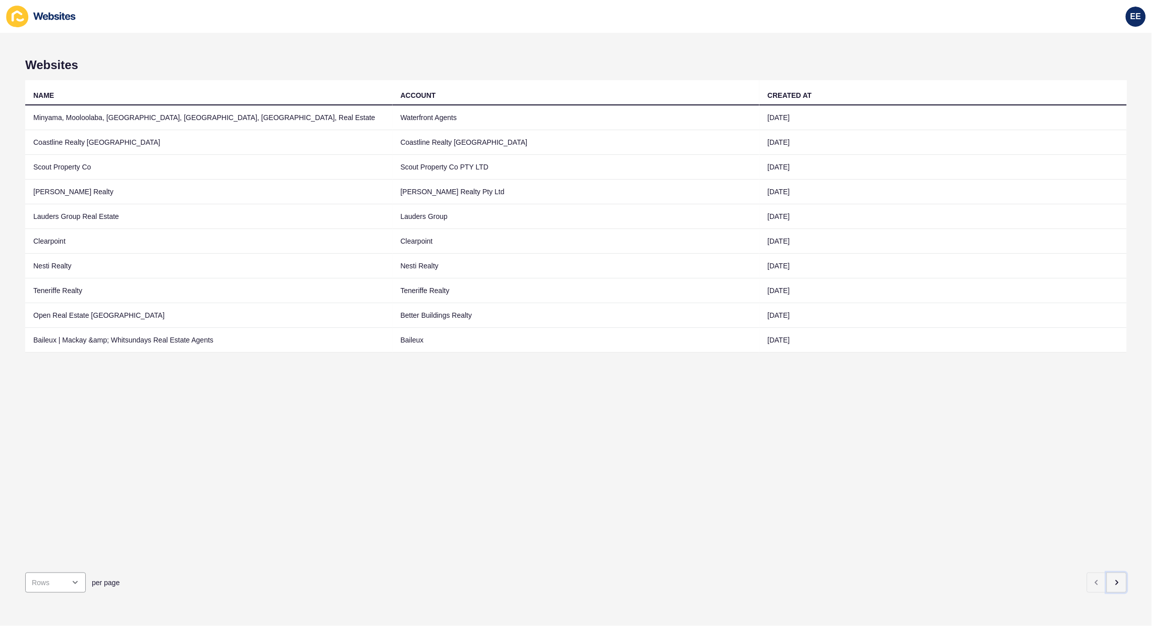
click at [1113, 579] on icon "button" at bounding box center [1117, 583] width 8 height 8
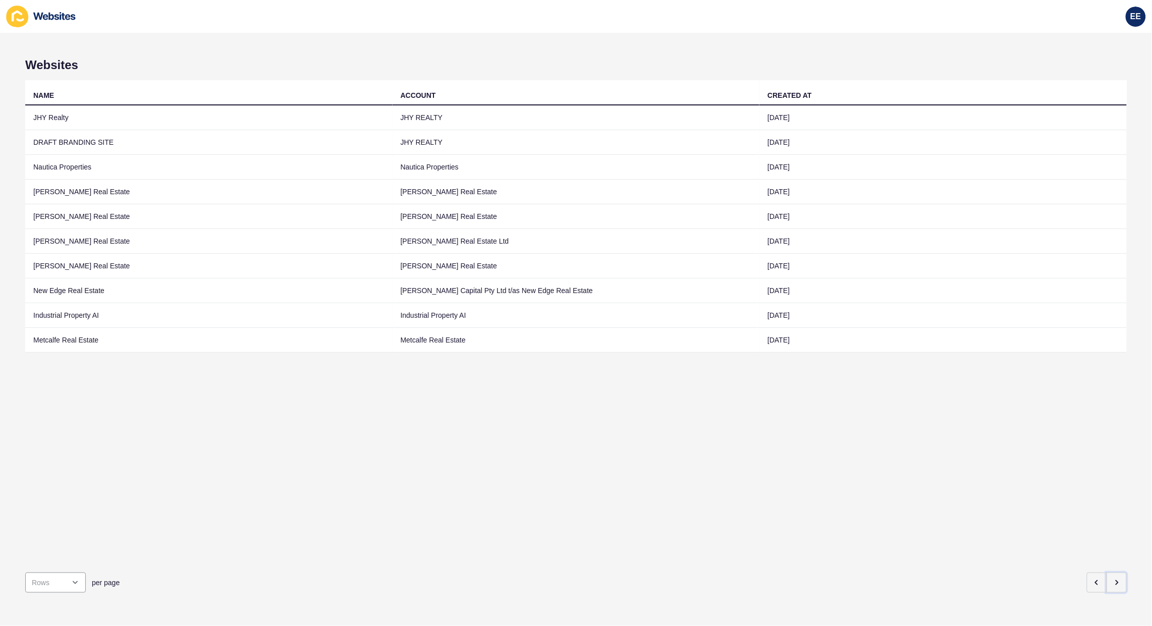
click at [1113, 579] on icon "button" at bounding box center [1117, 583] width 8 height 8
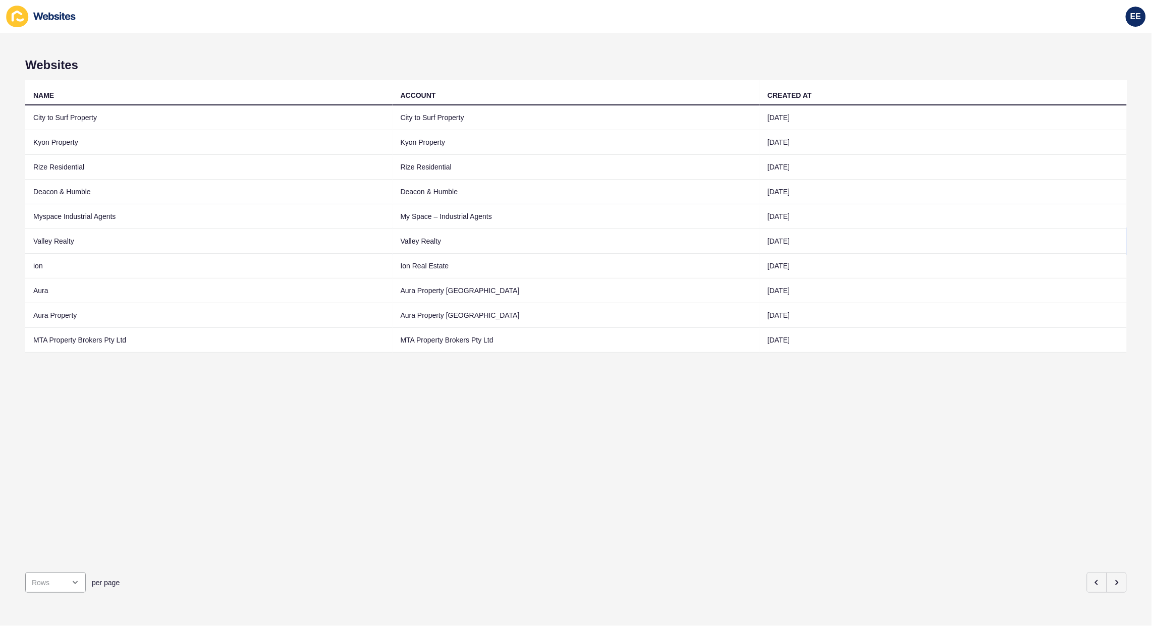
click at [64, 239] on td "Valley Realty" at bounding box center [208, 241] width 367 height 25
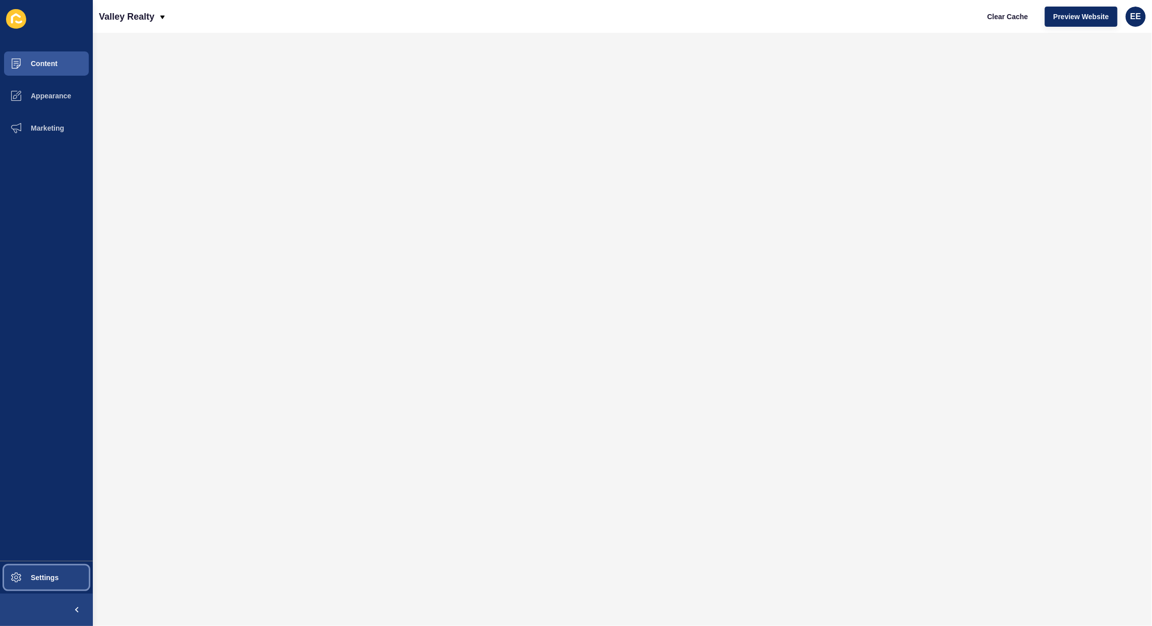
click at [41, 588] on button "Settings" at bounding box center [46, 578] width 93 height 32
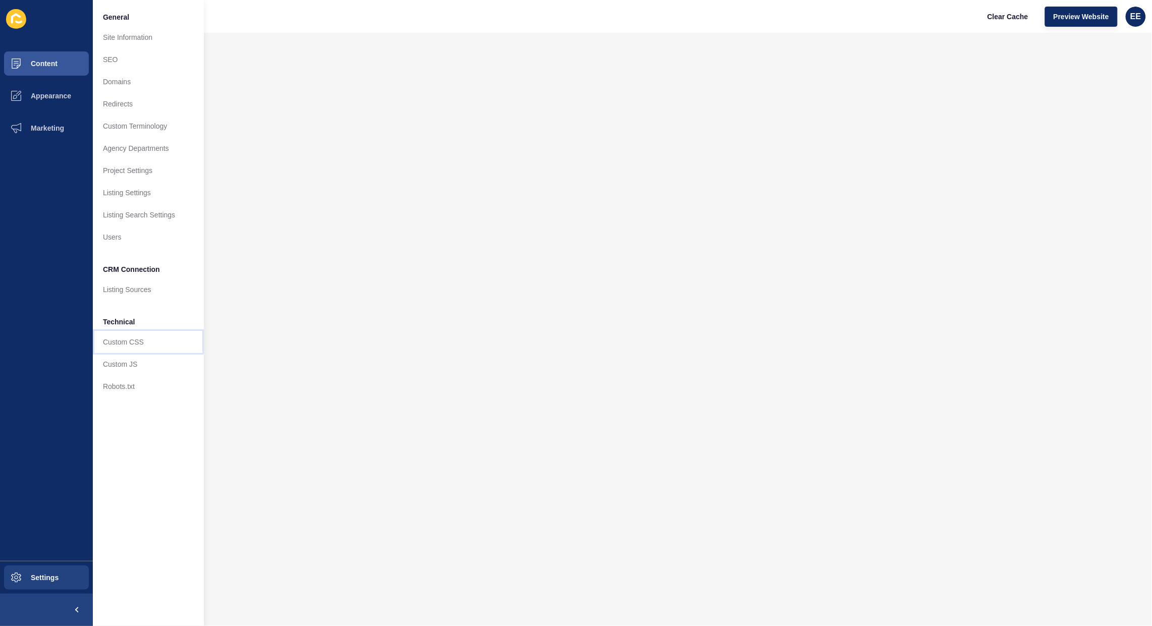
click at [126, 346] on link "Custom CSS" at bounding box center [148, 342] width 111 height 22
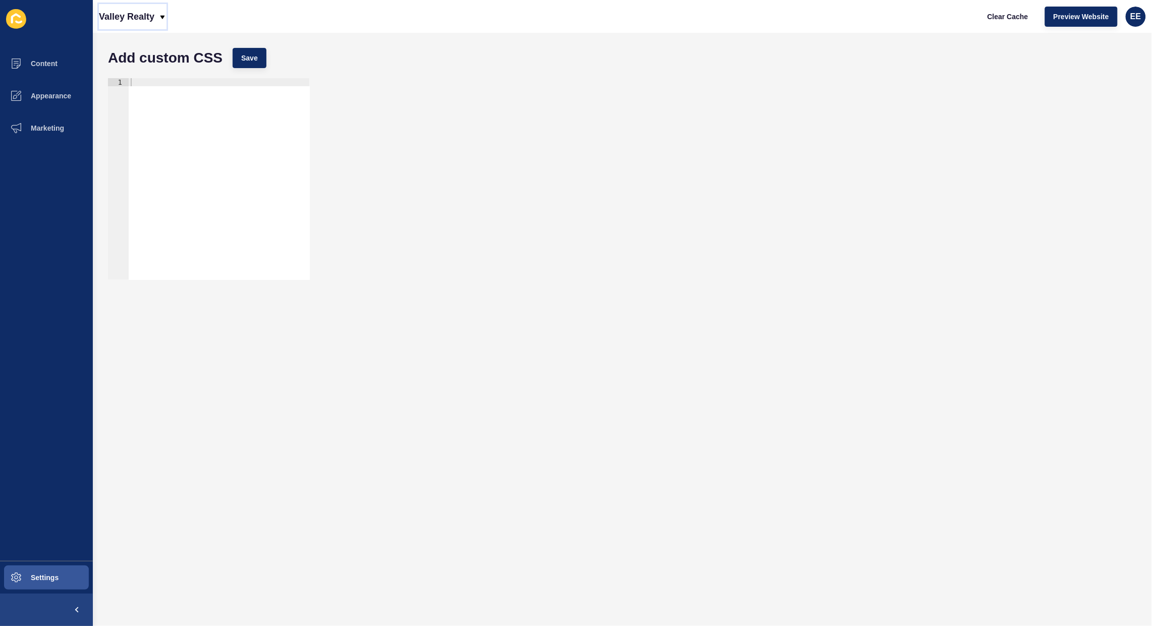
click at [147, 14] on p "Valley Realty" at bounding box center [127, 16] width 56 height 25
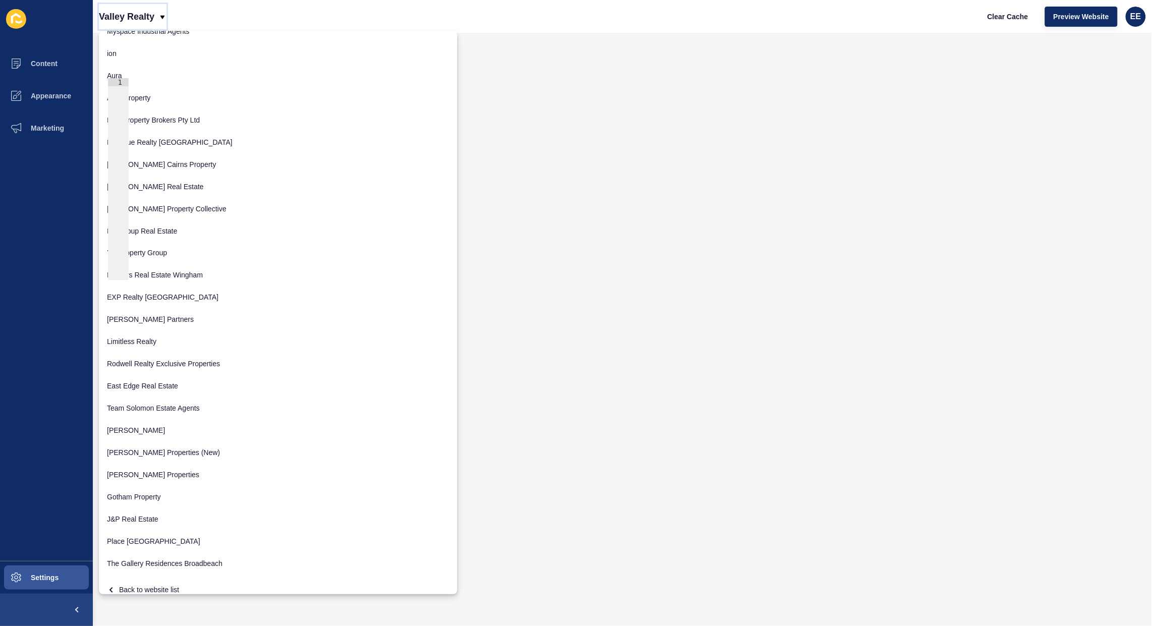
scroll to position [554, 0]
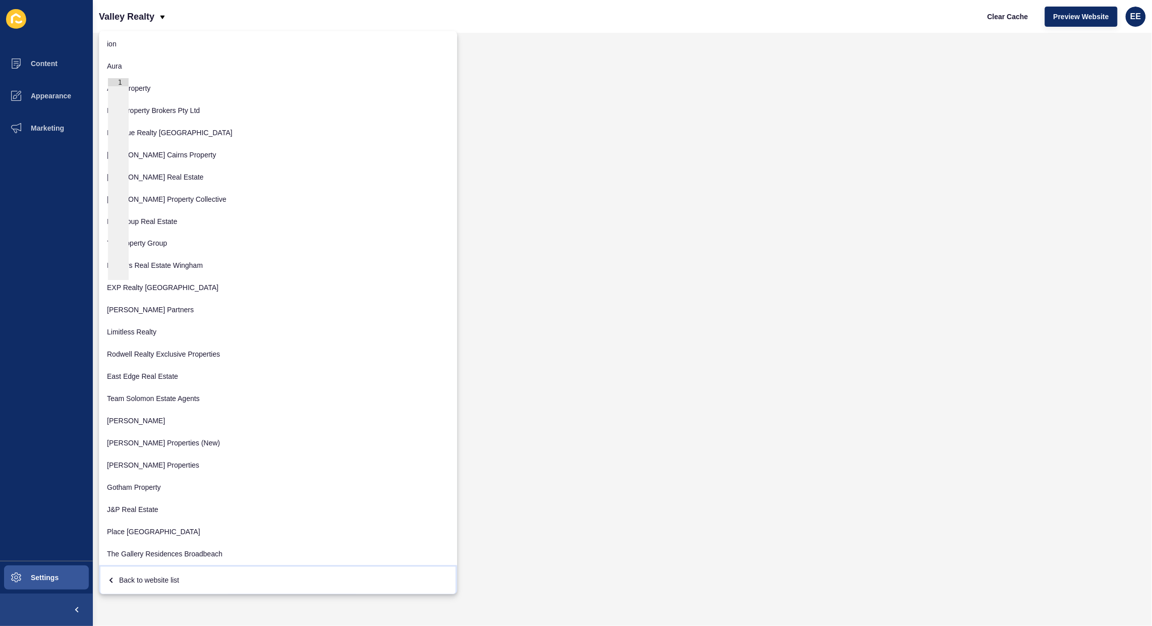
click at [144, 581] on div "Back to website list" at bounding box center [278, 580] width 342 height 18
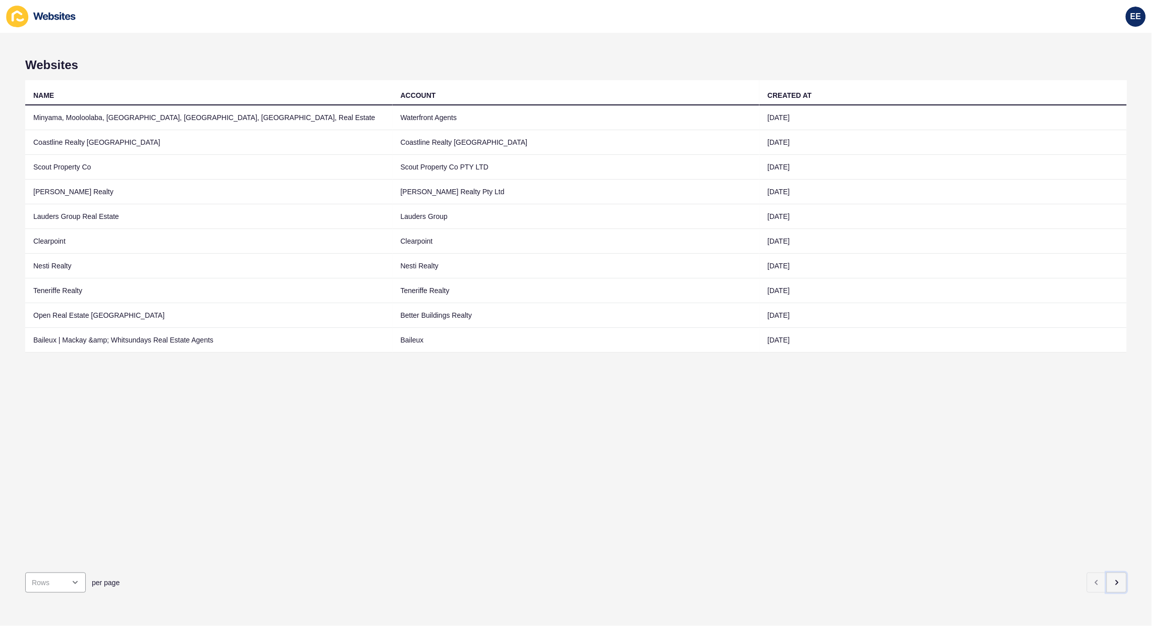
click at [1113, 579] on icon "button" at bounding box center [1117, 583] width 8 height 8
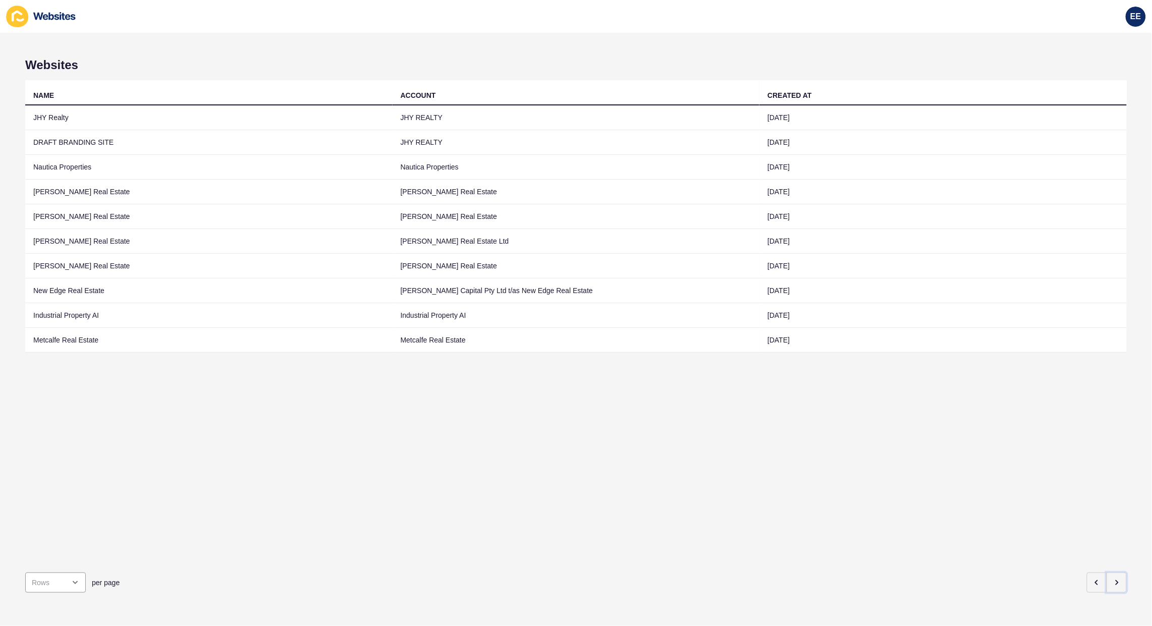
click at [1113, 579] on icon "button" at bounding box center [1117, 583] width 8 height 8
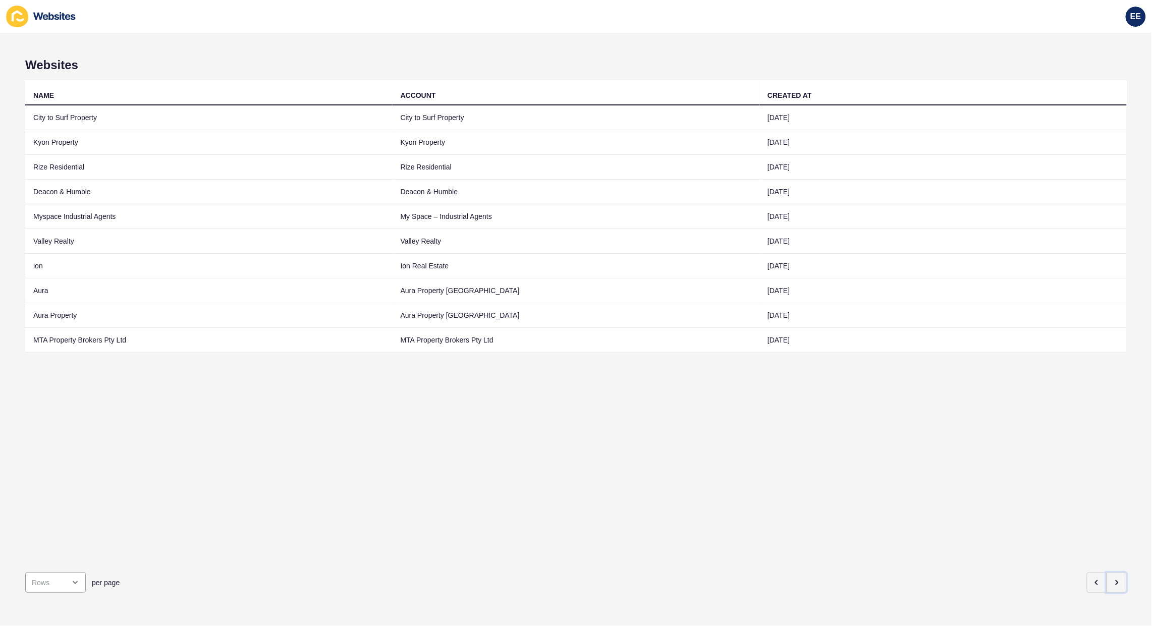
click at [1113, 579] on icon "button" at bounding box center [1117, 583] width 8 height 8
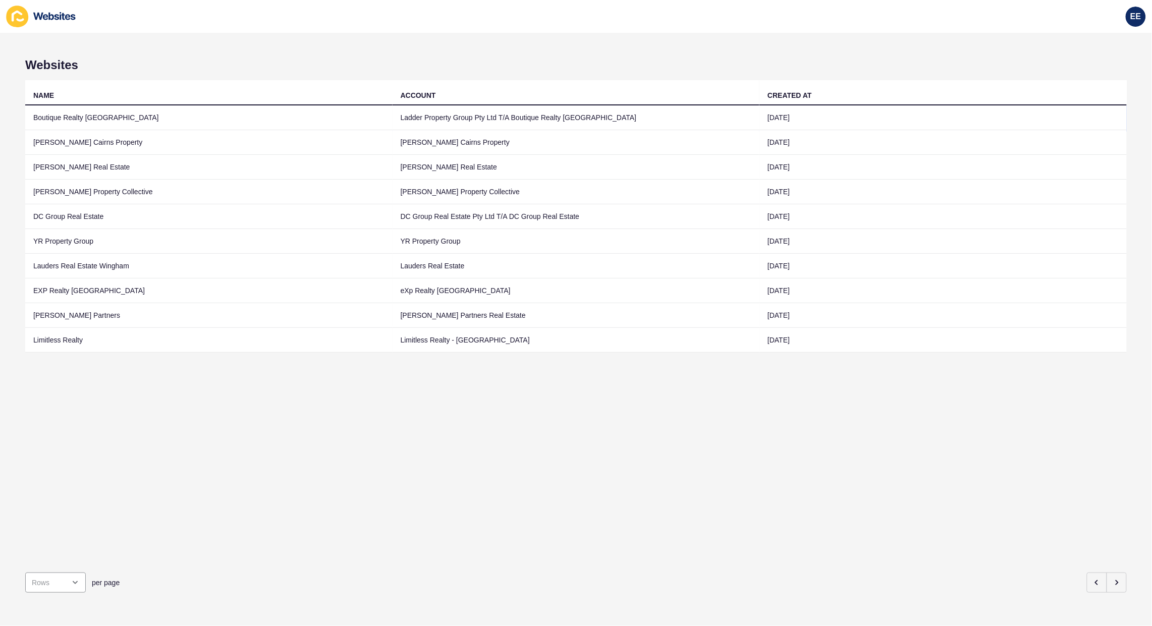
click at [75, 115] on td "Boutique Realty [GEOGRAPHIC_DATA]" at bounding box center [208, 117] width 367 height 25
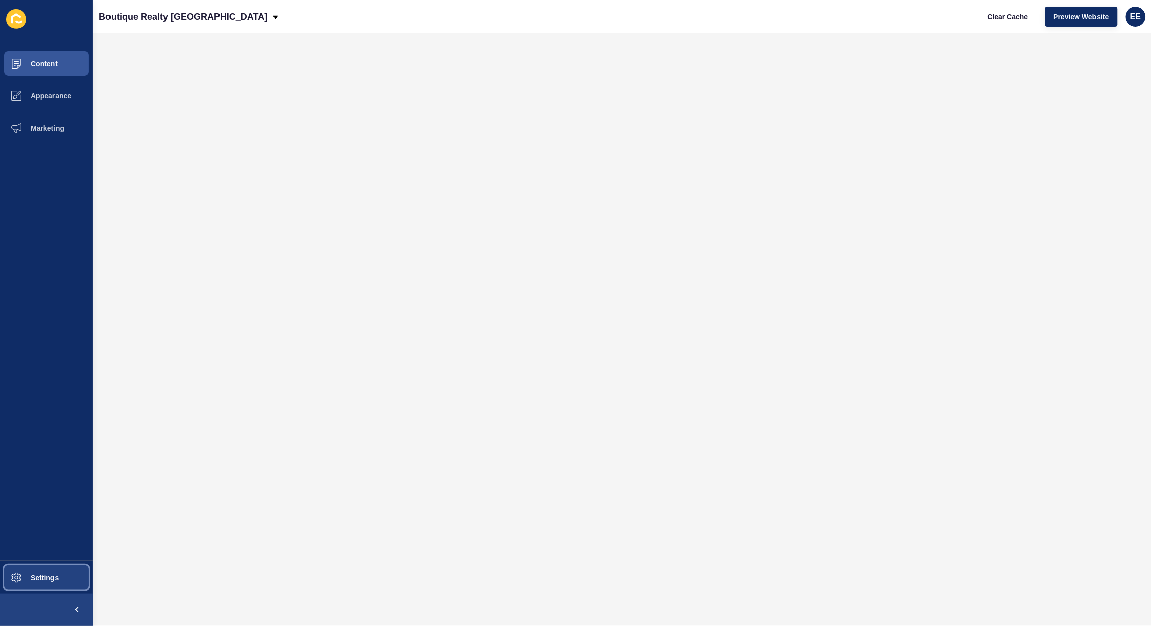
click at [29, 574] on span "Settings" at bounding box center [28, 578] width 60 height 8
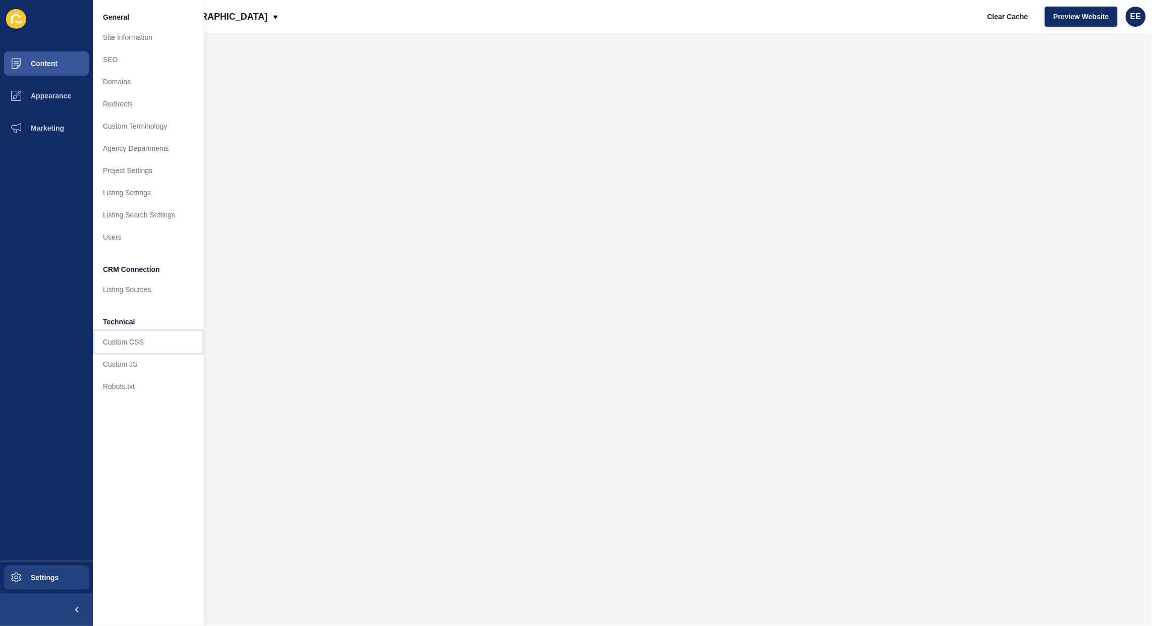
click at [119, 338] on link "Custom CSS" at bounding box center [148, 342] width 111 height 22
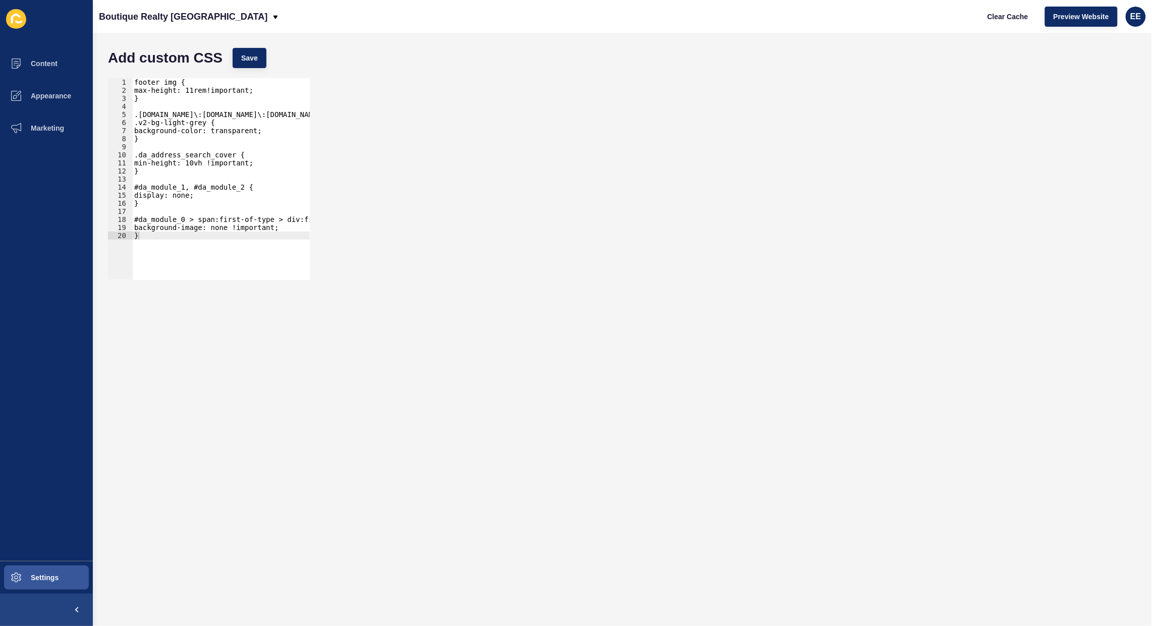
type textarea "background-color: transparent;"
click at [186, 129] on div "footer img { max-height: 11rem!important; } .[DOMAIN_NAME]\:[DOMAIN_NAME]\:[DOM…" at bounding box center [579, 182] width 894 height 208
click at [177, 4] on p "Boutique Realty [GEOGRAPHIC_DATA]" at bounding box center [183, 16] width 169 height 25
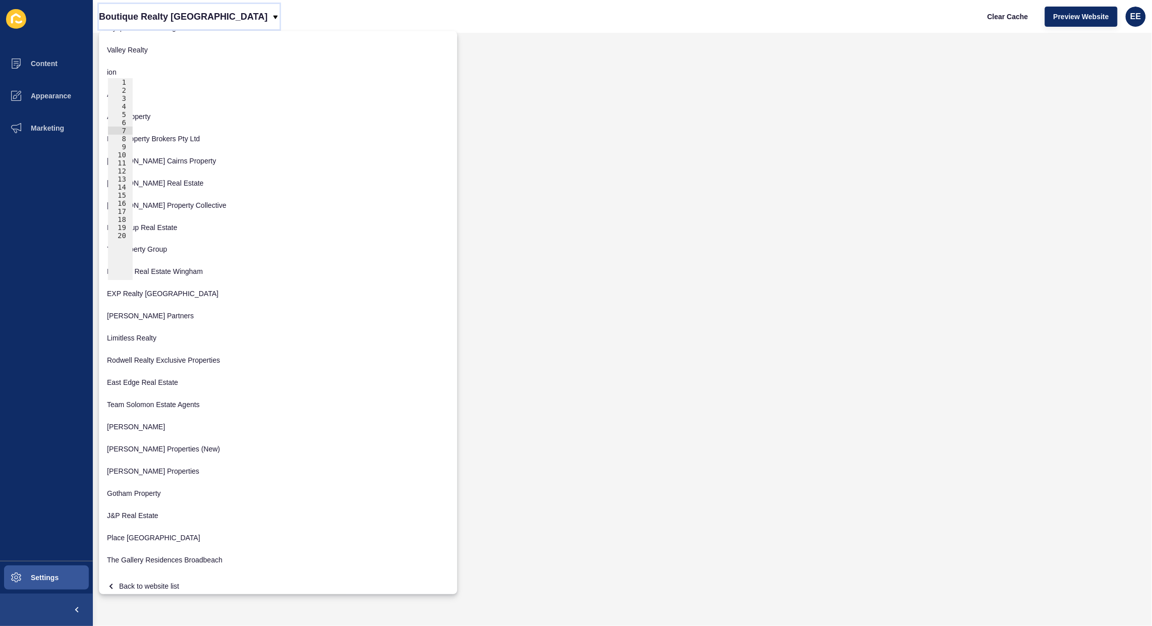
scroll to position [554, 0]
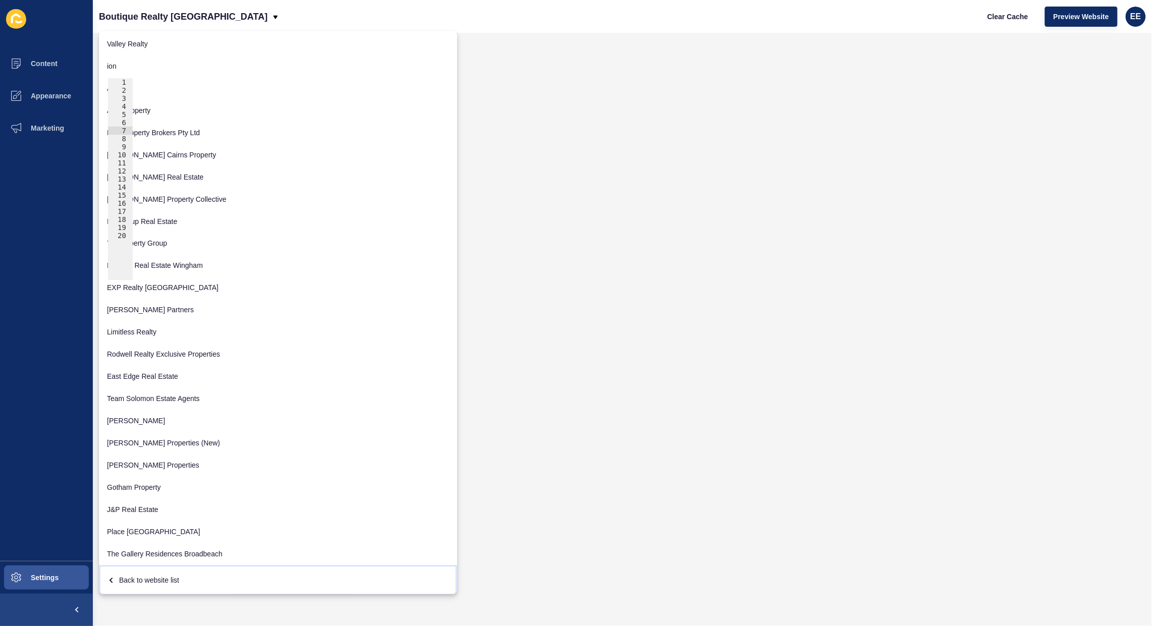
click at [141, 578] on div "Back to website list" at bounding box center [278, 580] width 342 height 18
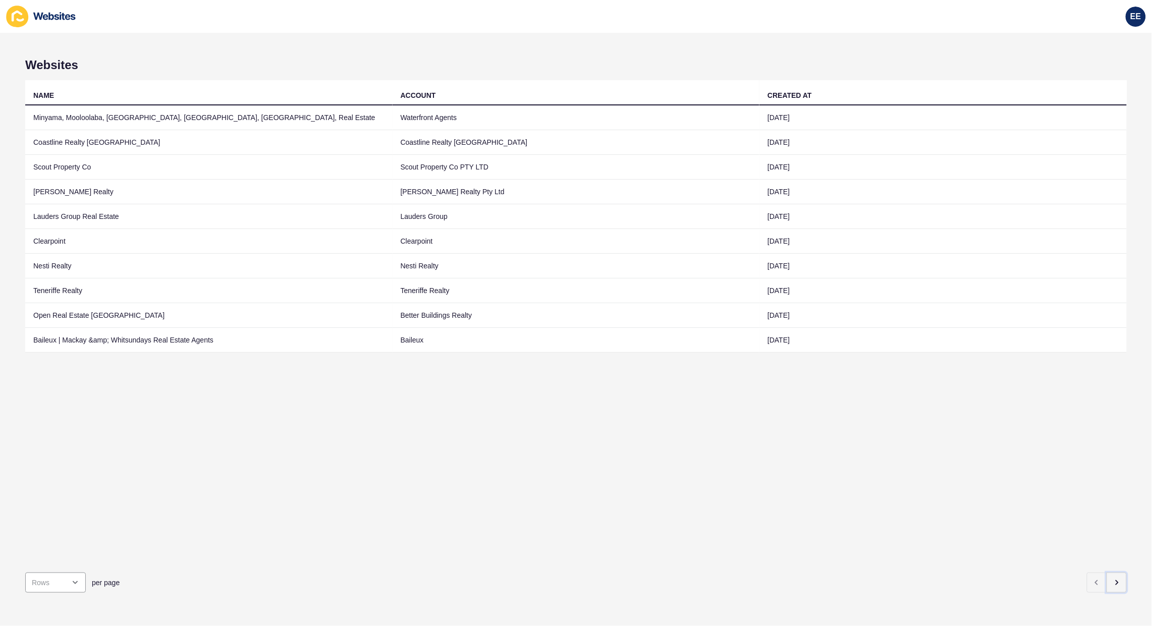
click at [1113, 579] on icon "button" at bounding box center [1117, 583] width 8 height 8
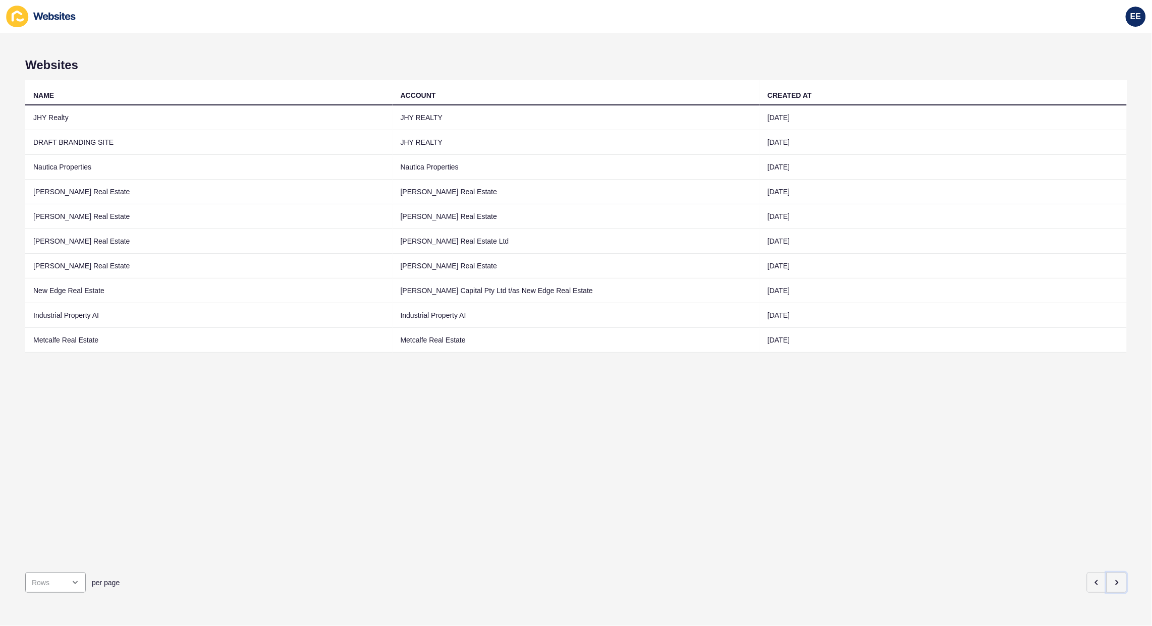
click at [1113, 579] on icon "button" at bounding box center [1117, 583] width 8 height 8
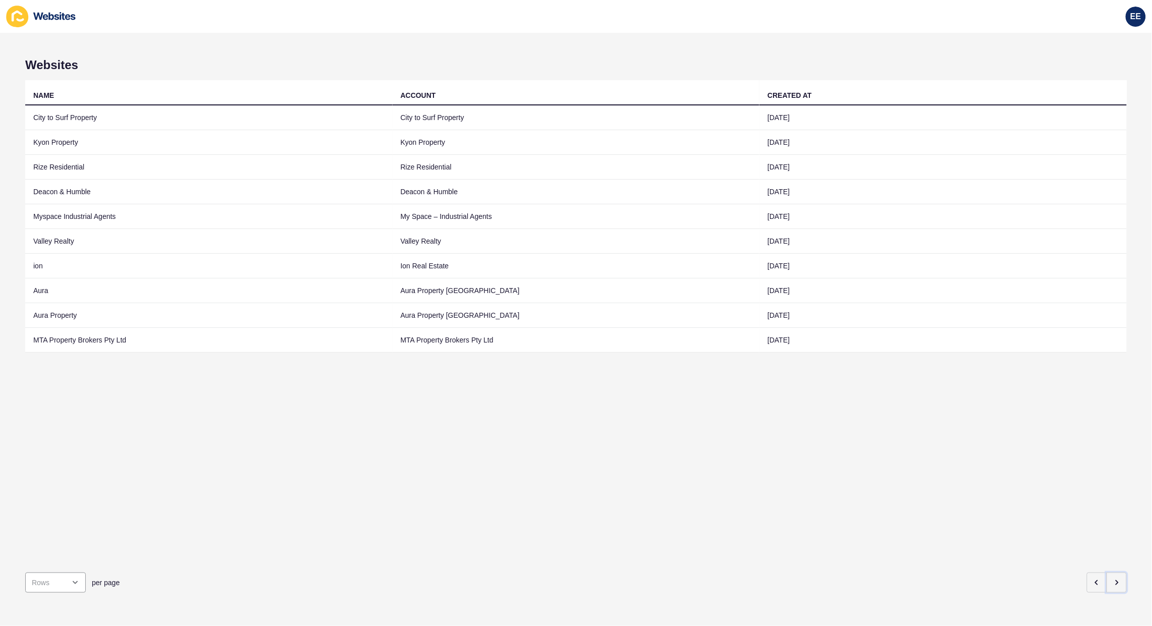
click at [1113, 579] on icon "button" at bounding box center [1117, 583] width 8 height 8
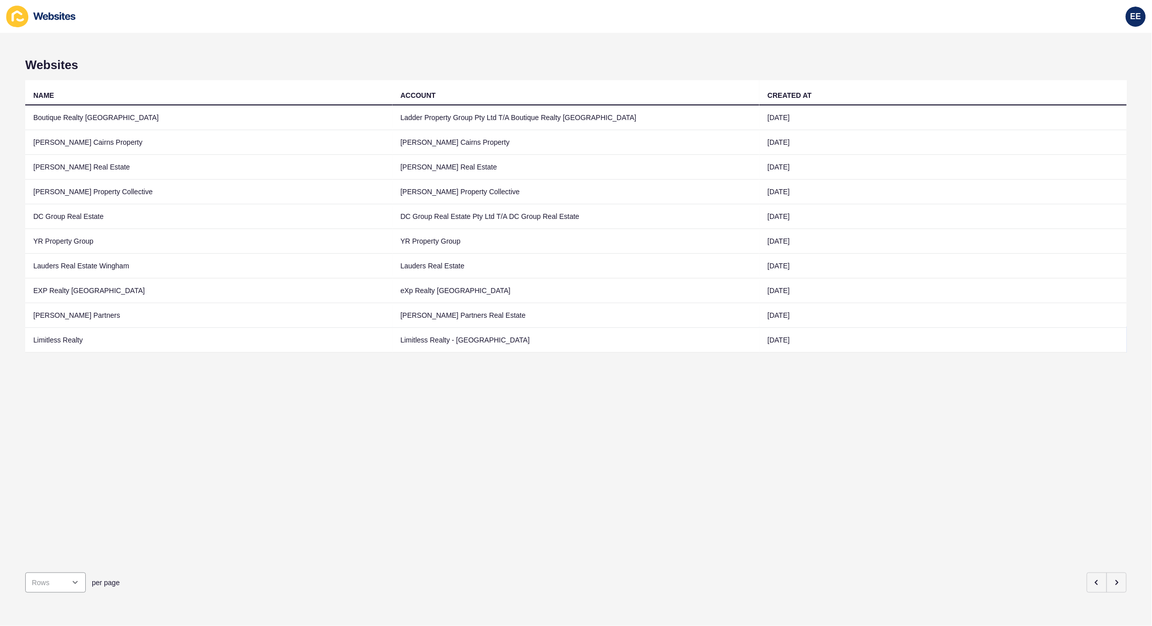
click at [72, 341] on td "Limitless Realty" at bounding box center [208, 340] width 367 height 25
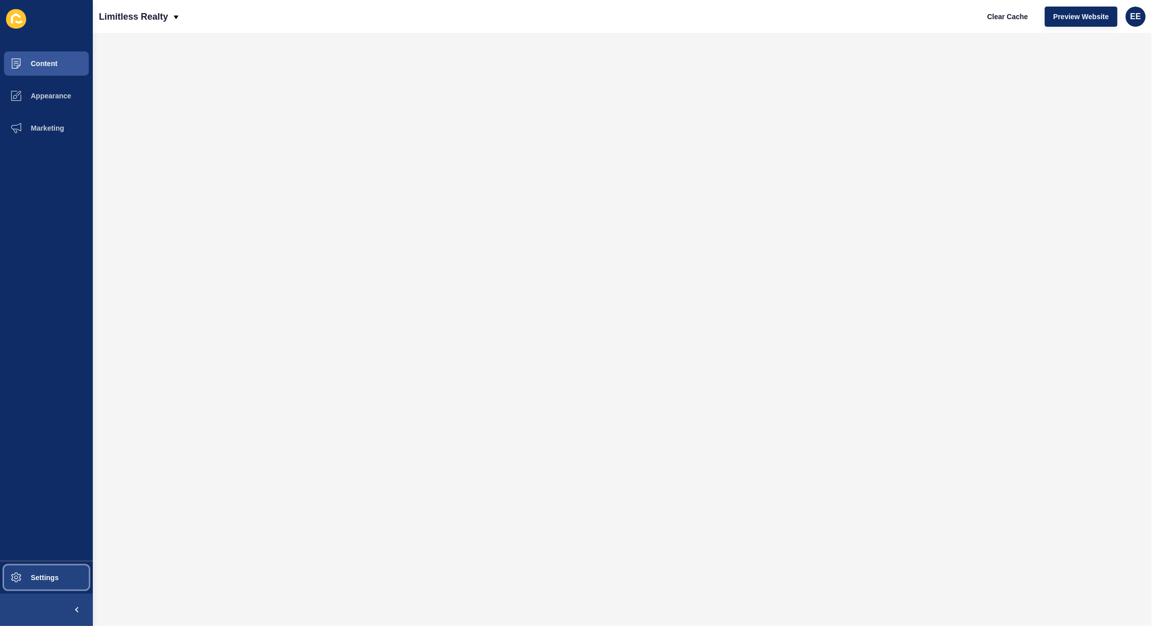
drag, startPoint x: 36, startPoint y: 576, endPoint x: 61, endPoint y: 561, distance: 29.0
click at [37, 575] on span "Settings" at bounding box center [28, 578] width 60 height 8
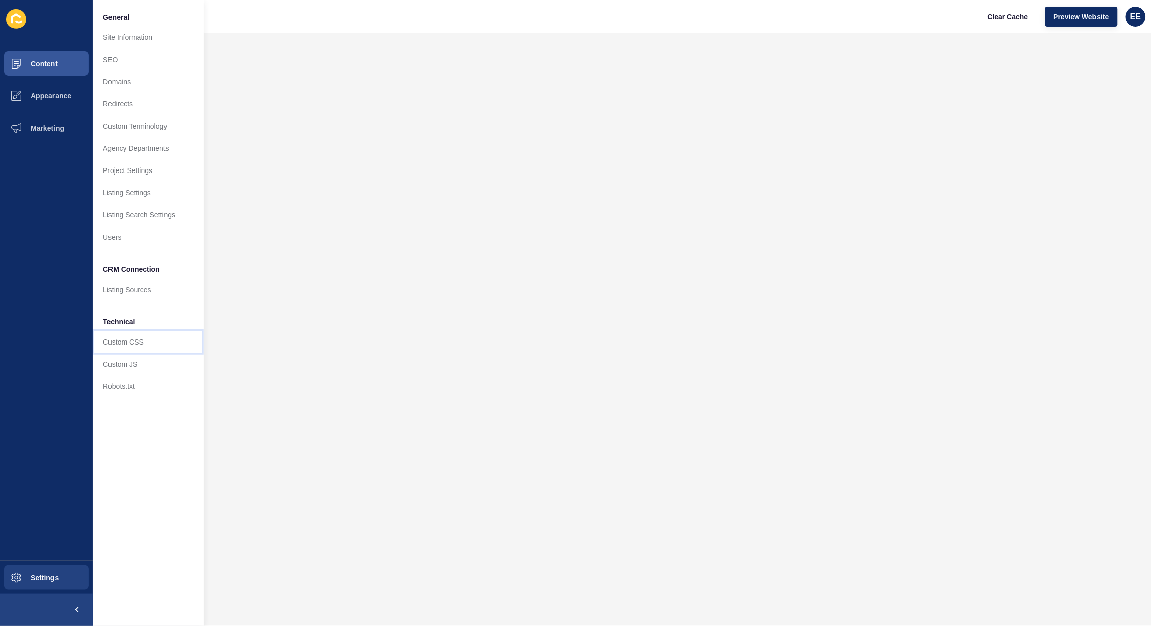
click at [133, 344] on link "Custom CSS" at bounding box center [148, 342] width 111 height 22
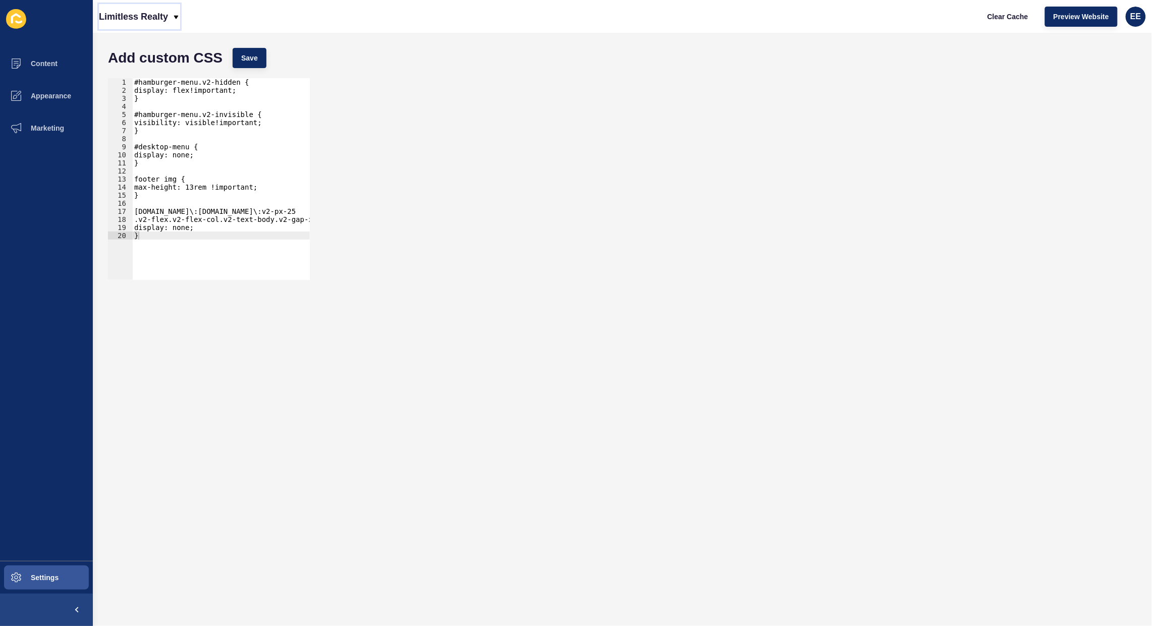
click at [167, 14] on p "Limitless Realty" at bounding box center [133, 16] width 69 height 25
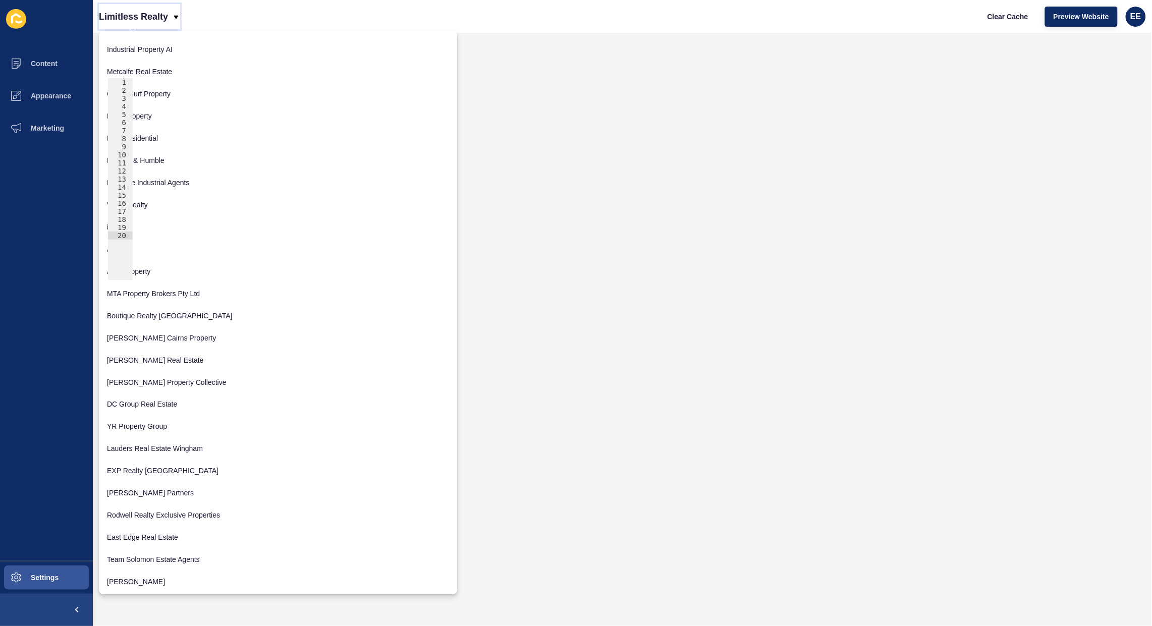
scroll to position [554, 0]
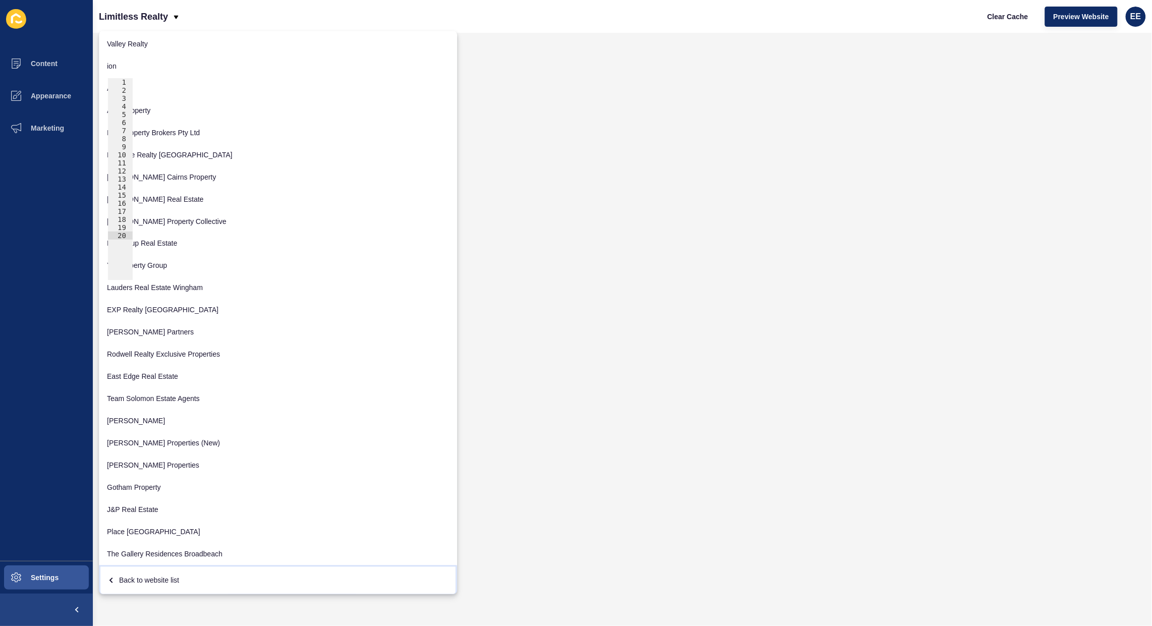
click at [159, 581] on div "Back to website list" at bounding box center [278, 580] width 342 height 18
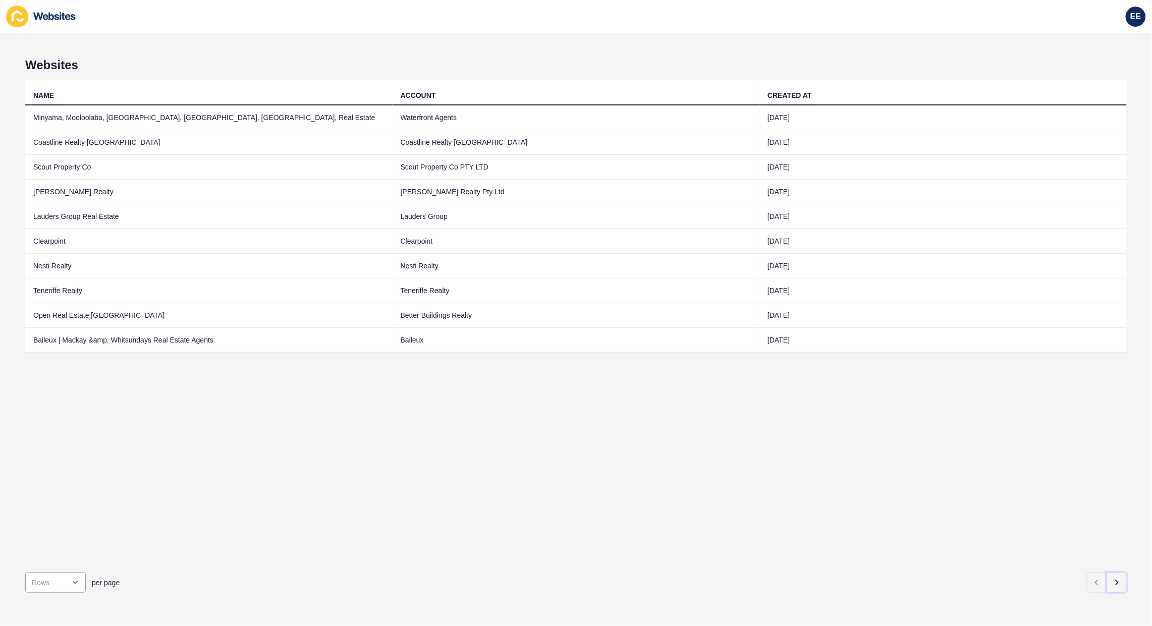
click at [1113, 579] on icon "button" at bounding box center [1117, 583] width 8 height 8
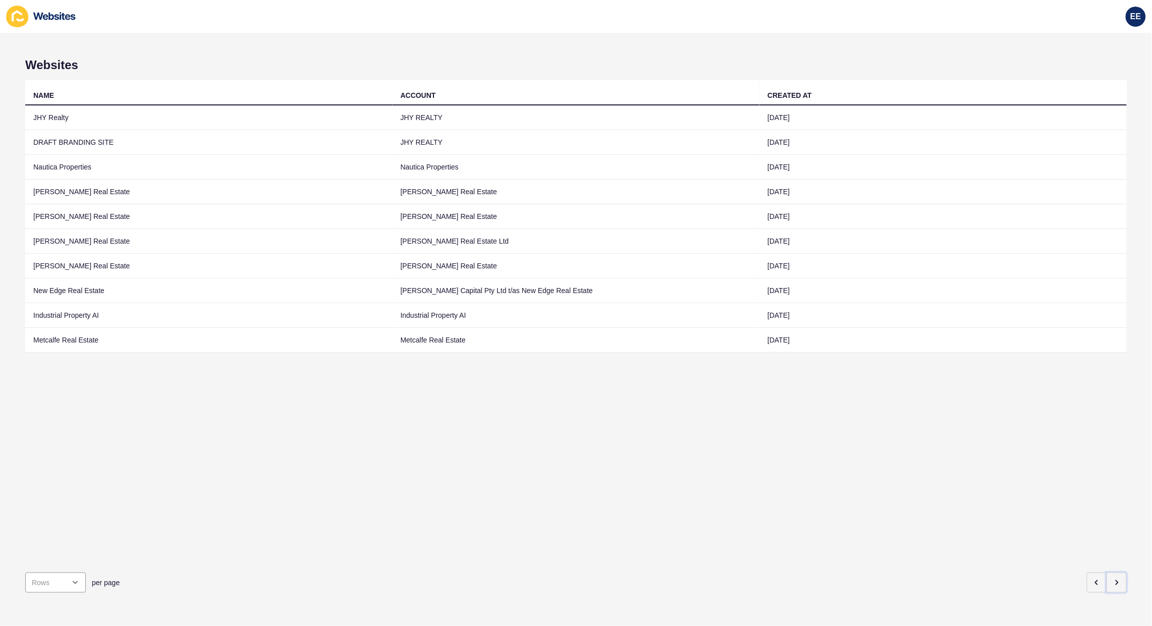
click at [1113, 579] on icon "button" at bounding box center [1117, 583] width 8 height 8
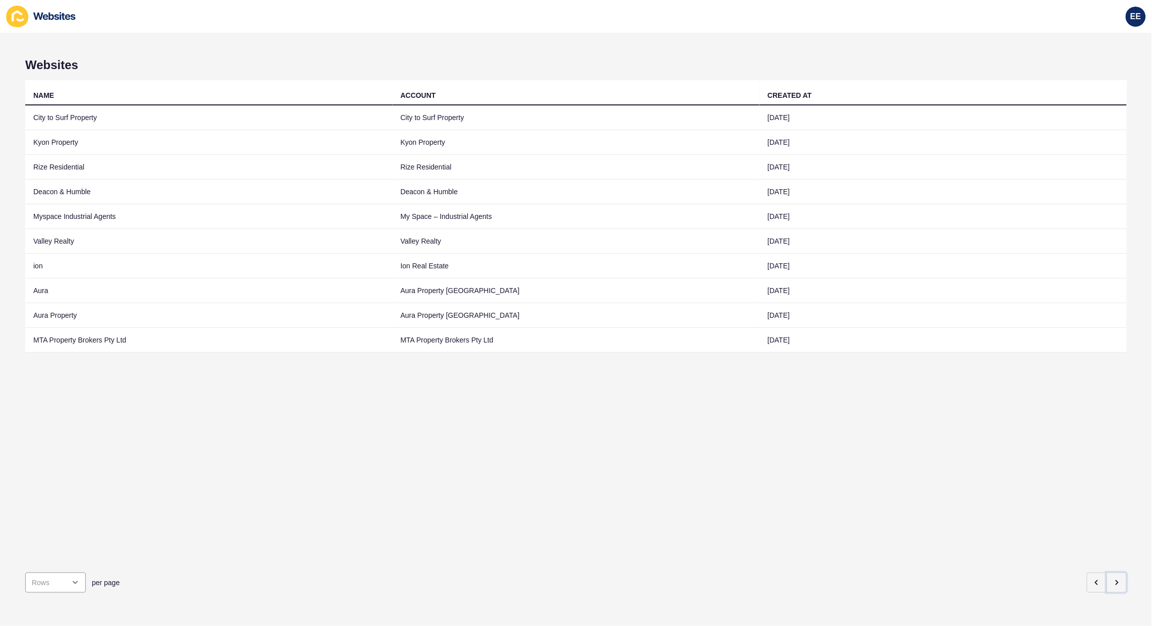
click at [1113, 579] on icon "button" at bounding box center [1117, 583] width 8 height 8
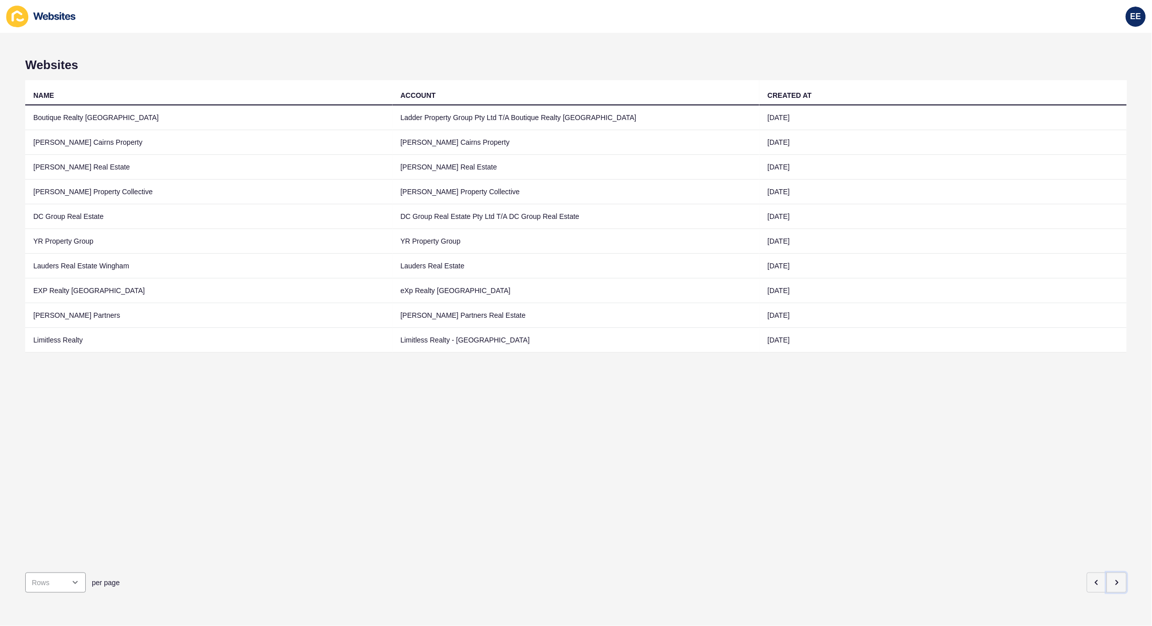
click at [1113, 579] on icon "button" at bounding box center [1117, 583] width 8 height 8
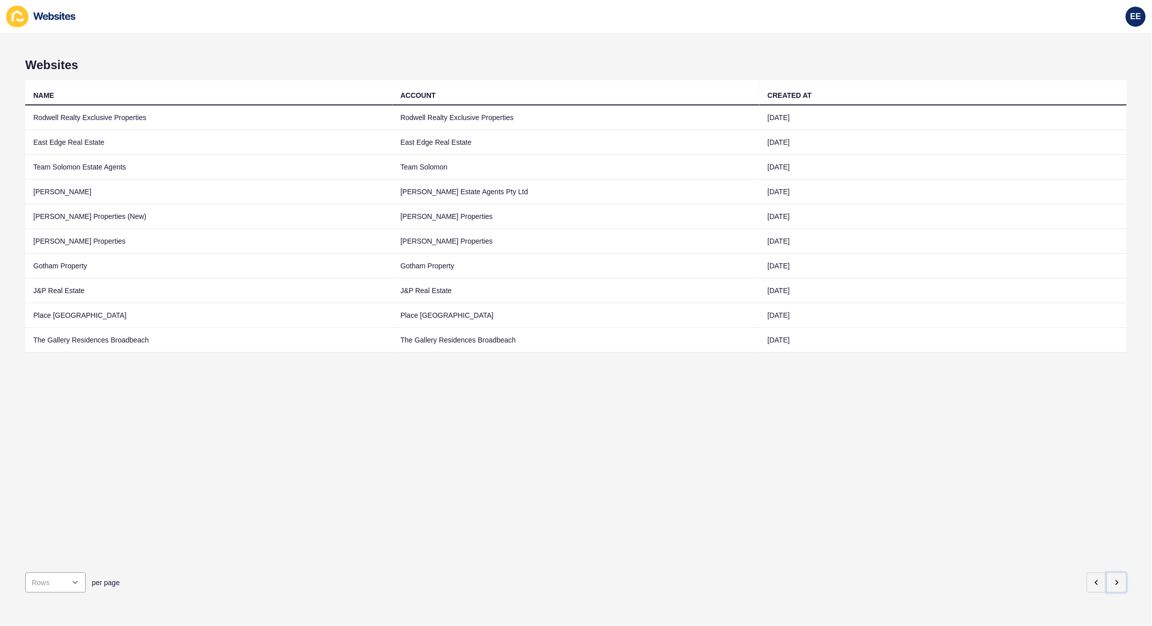
click at [1113, 579] on icon "button" at bounding box center [1117, 583] width 8 height 8
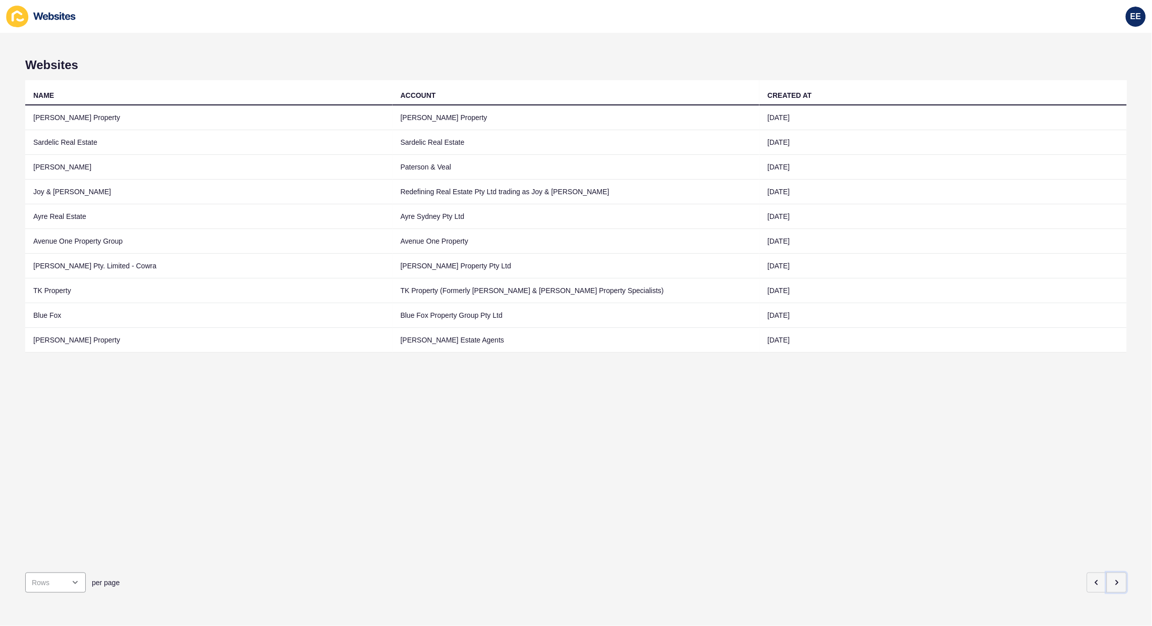
click at [1113, 579] on icon "button" at bounding box center [1117, 583] width 8 height 8
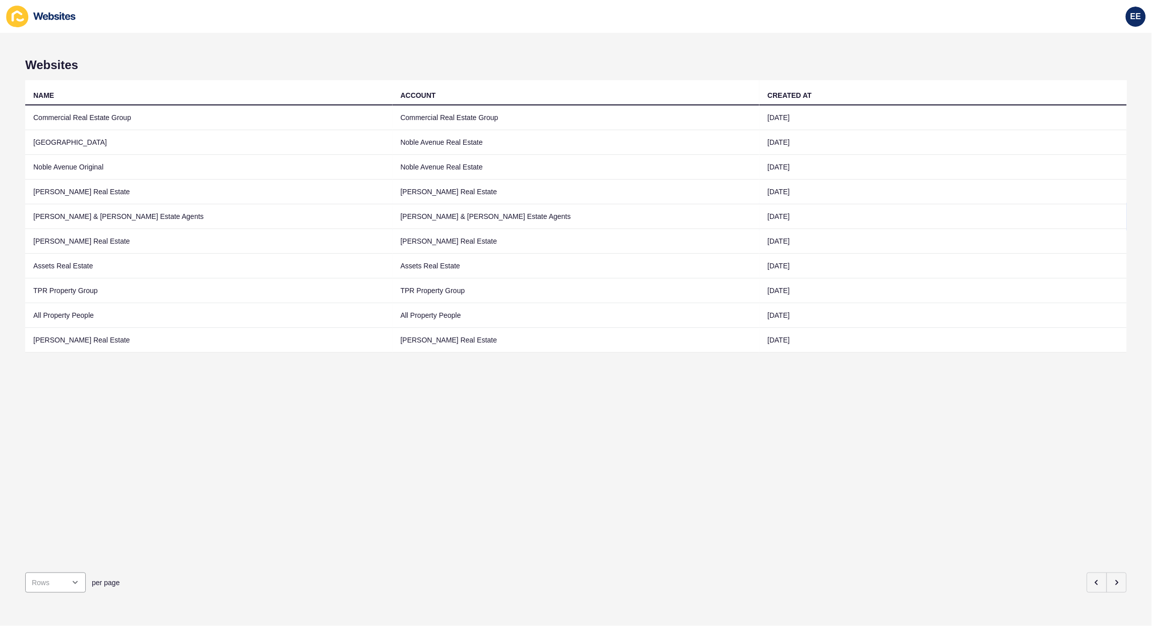
click at [86, 215] on td "[PERSON_NAME] & [PERSON_NAME] Estate Agents" at bounding box center [208, 216] width 367 height 25
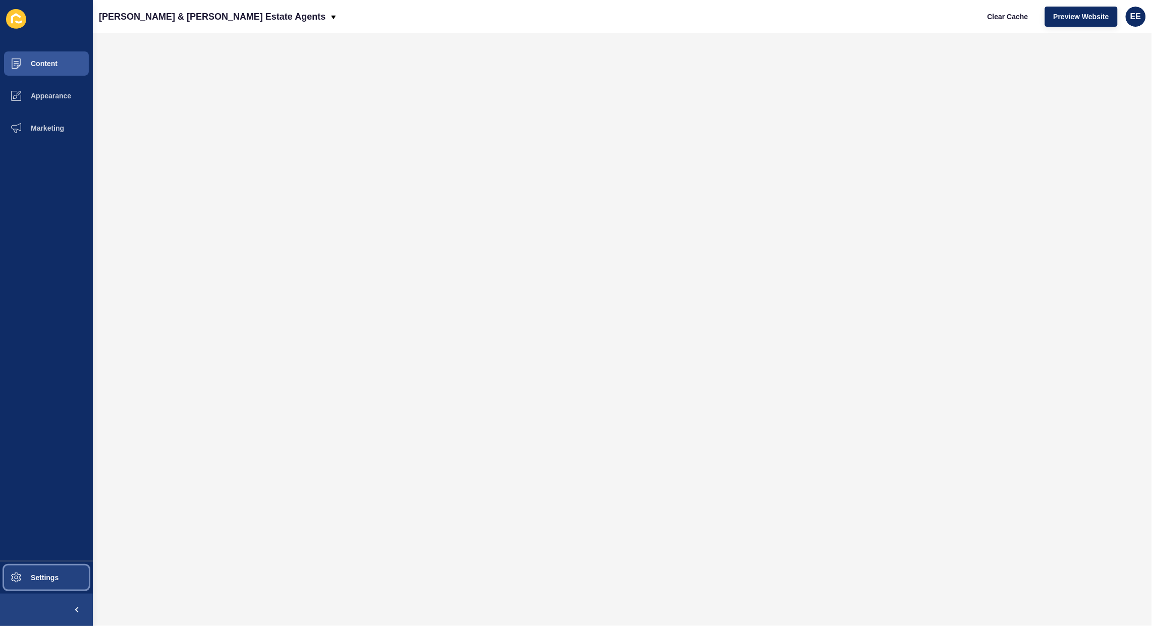
click at [36, 576] on span "Settings" at bounding box center [28, 578] width 60 height 8
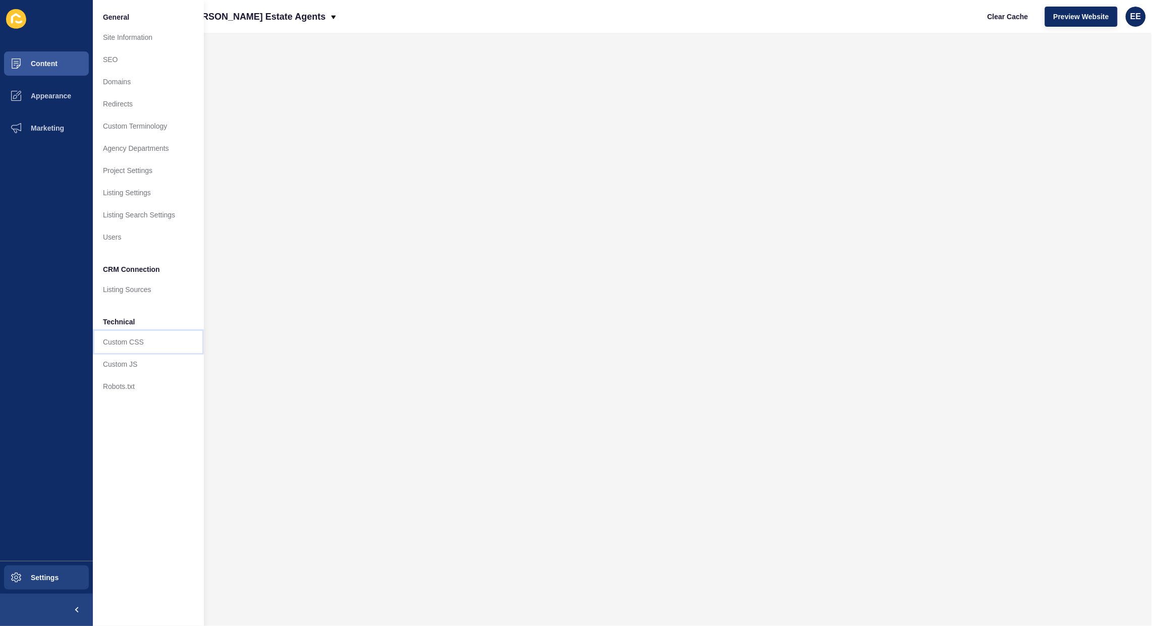
click at [138, 336] on link "Custom CSS" at bounding box center [148, 342] width 111 height 22
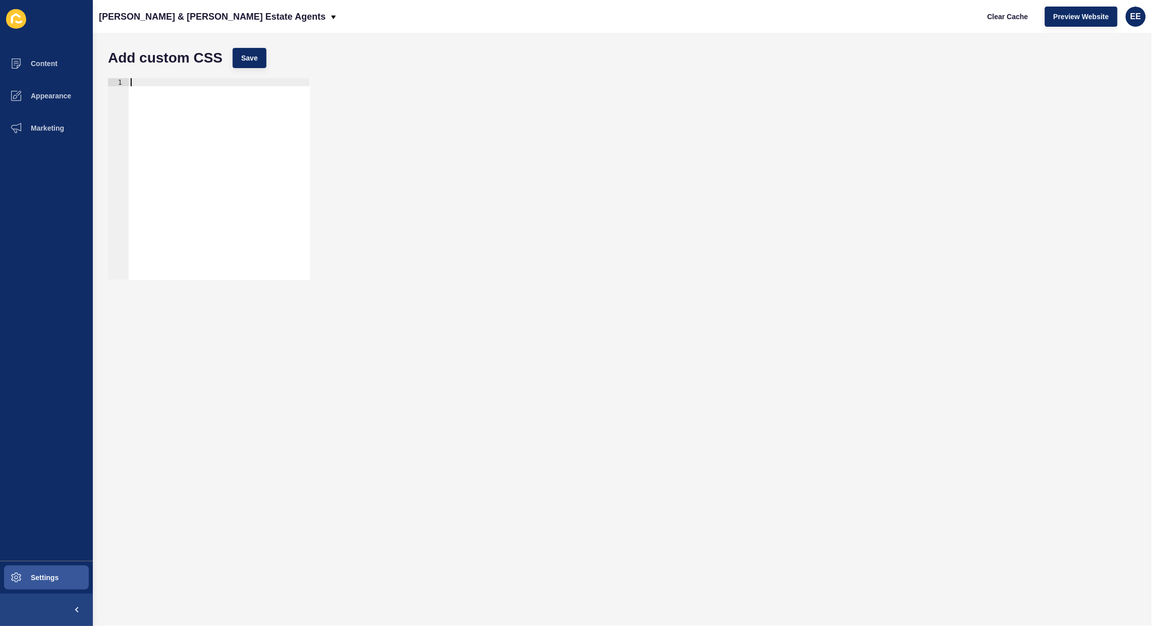
click at [227, 112] on div at bounding box center [219, 187] width 181 height 218
click at [214, 8] on p "[PERSON_NAME] & [PERSON_NAME] Estate Agents" at bounding box center [212, 16] width 227 height 25
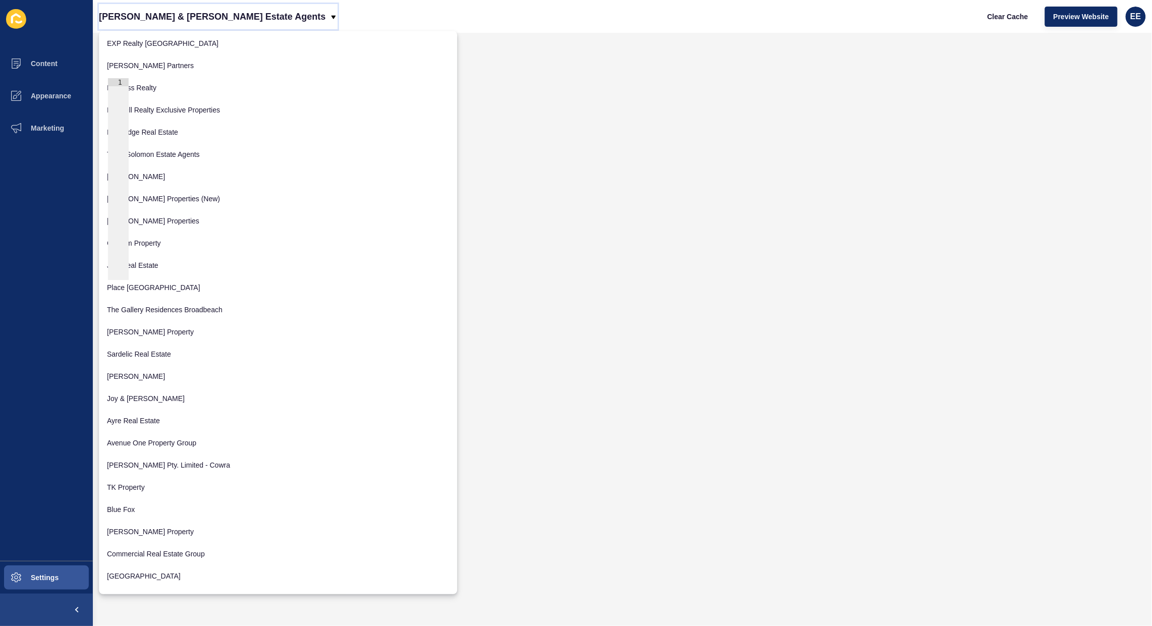
scroll to position [998, 0]
click at [150, 578] on div "Back to website list" at bounding box center [278, 580] width 342 height 18
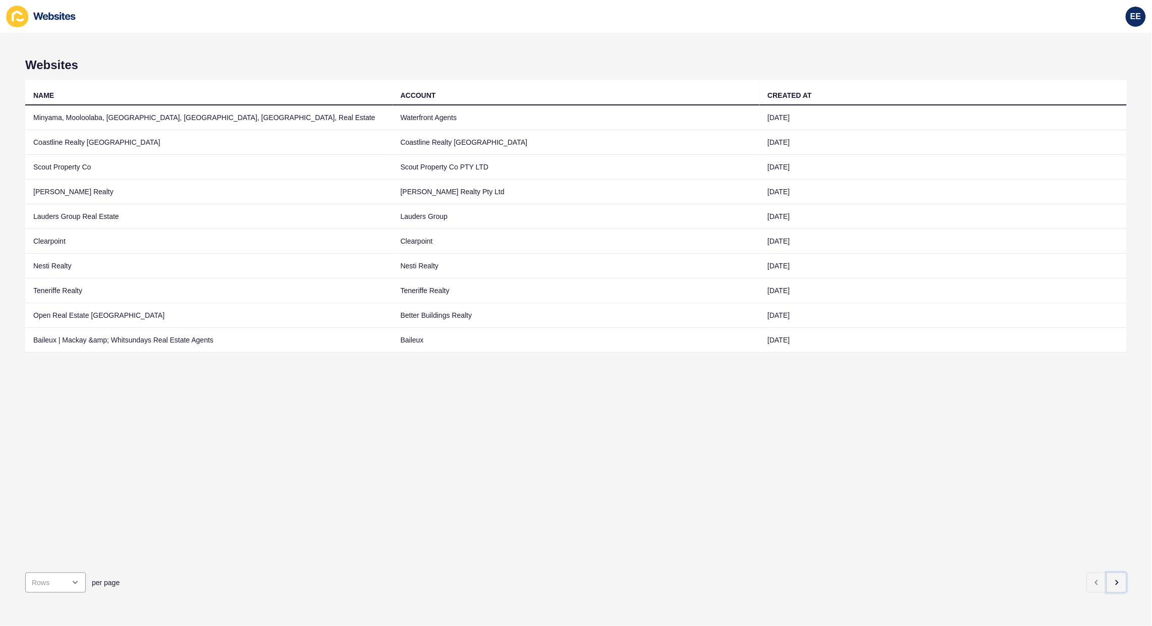
click at [1113, 579] on icon "button" at bounding box center [1117, 583] width 8 height 8
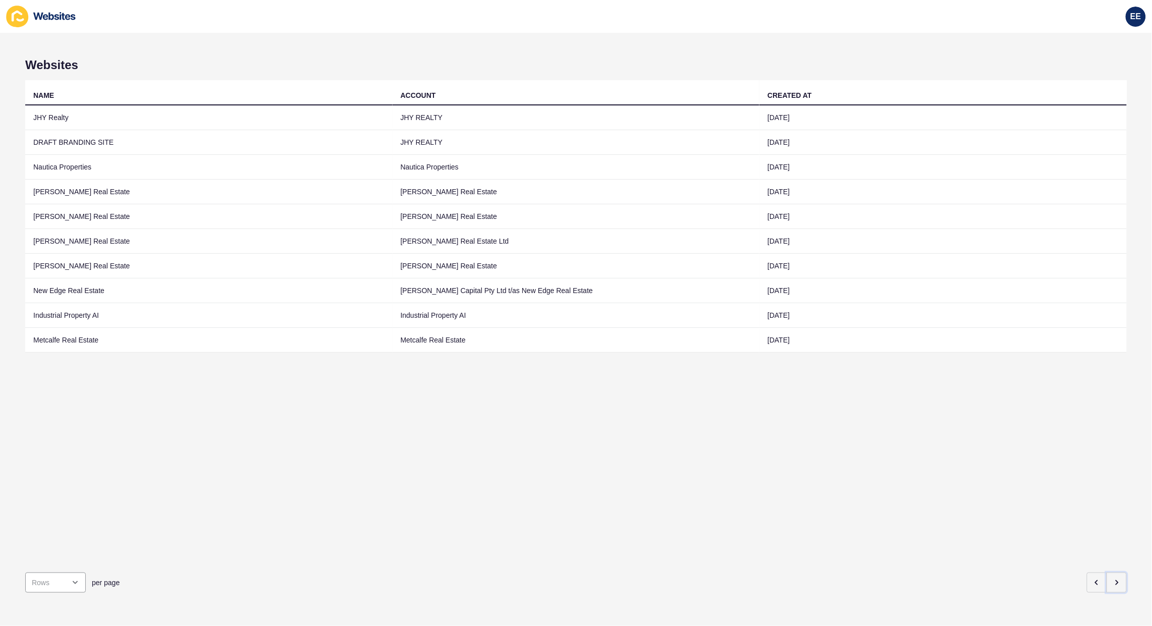
click at [1113, 579] on icon "button" at bounding box center [1117, 583] width 8 height 8
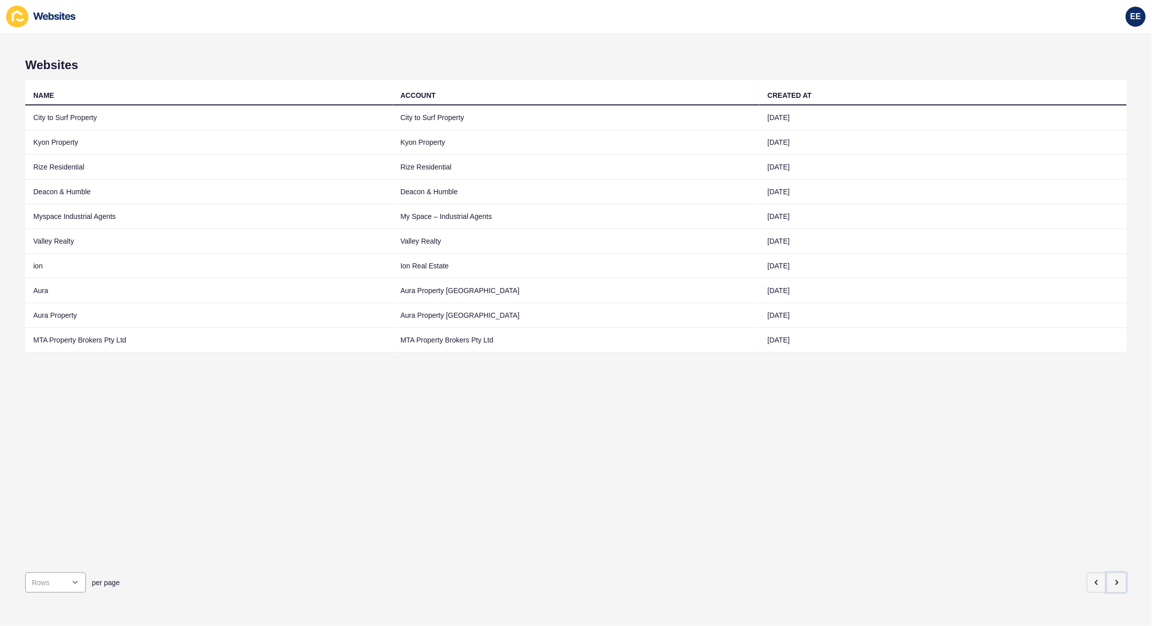
click at [1113, 579] on icon "button" at bounding box center [1117, 583] width 8 height 8
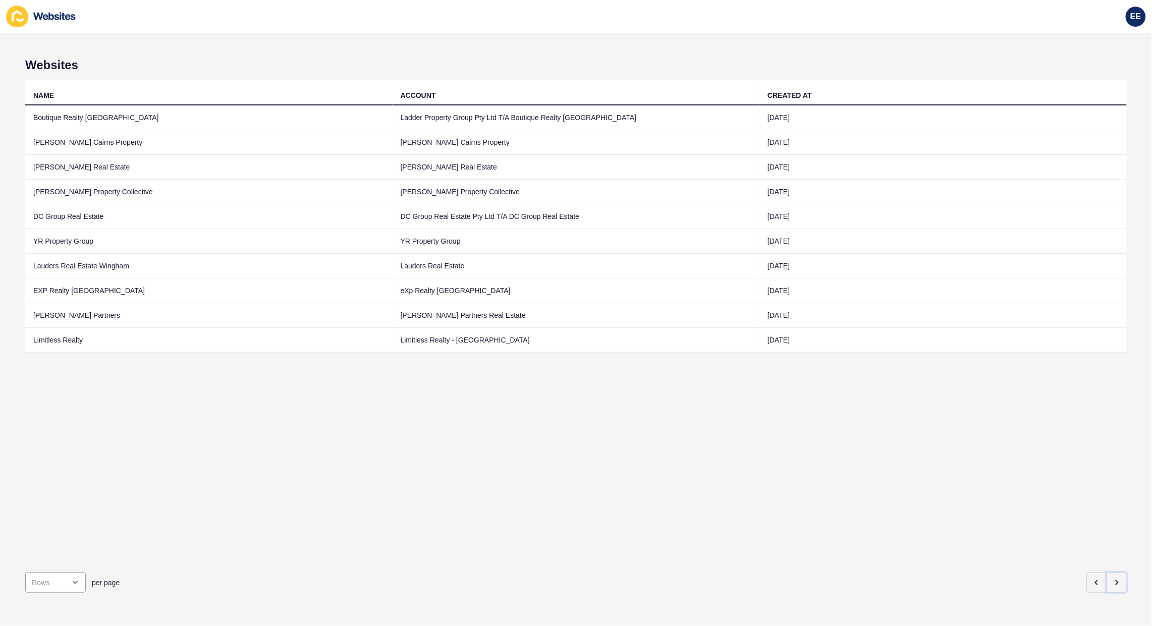
click at [1113, 579] on icon "button" at bounding box center [1117, 583] width 8 height 8
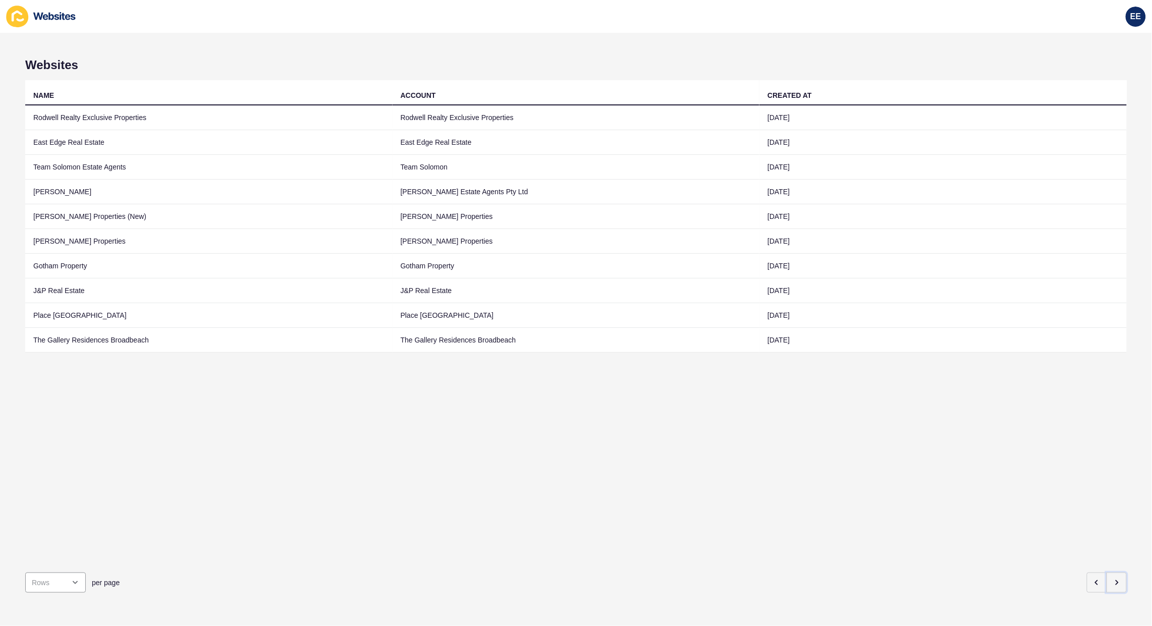
click at [1113, 579] on icon "button" at bounding box center [1117, 583] width 8 height 8
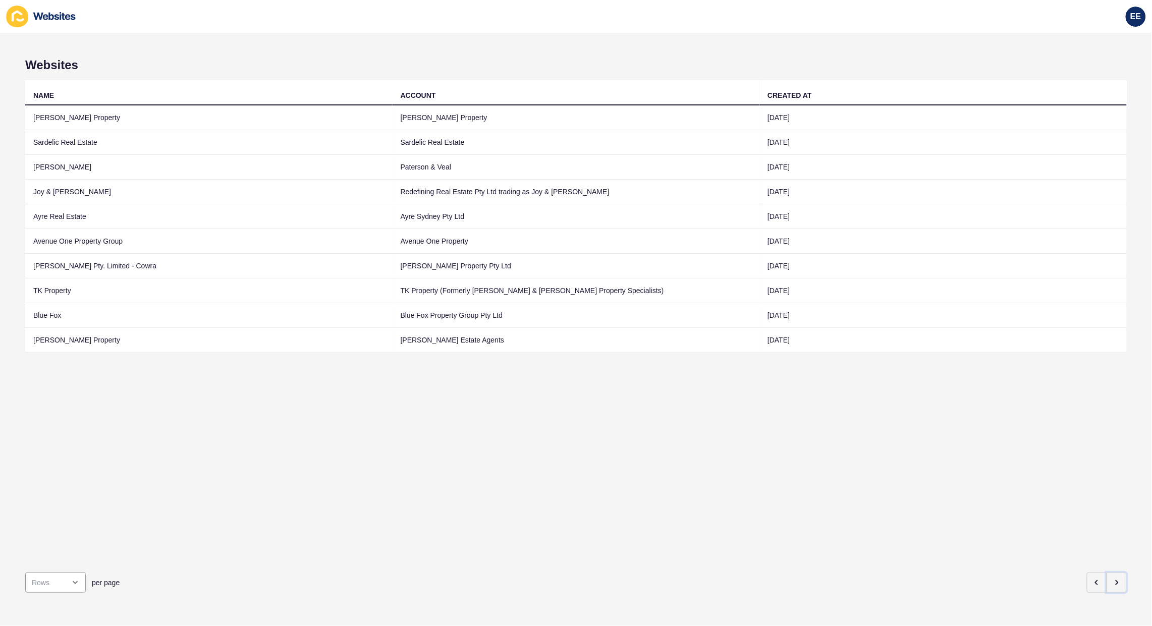
click at [1113, 579] on icon "button" at bounding box center [1117, 583] width 8 height 8
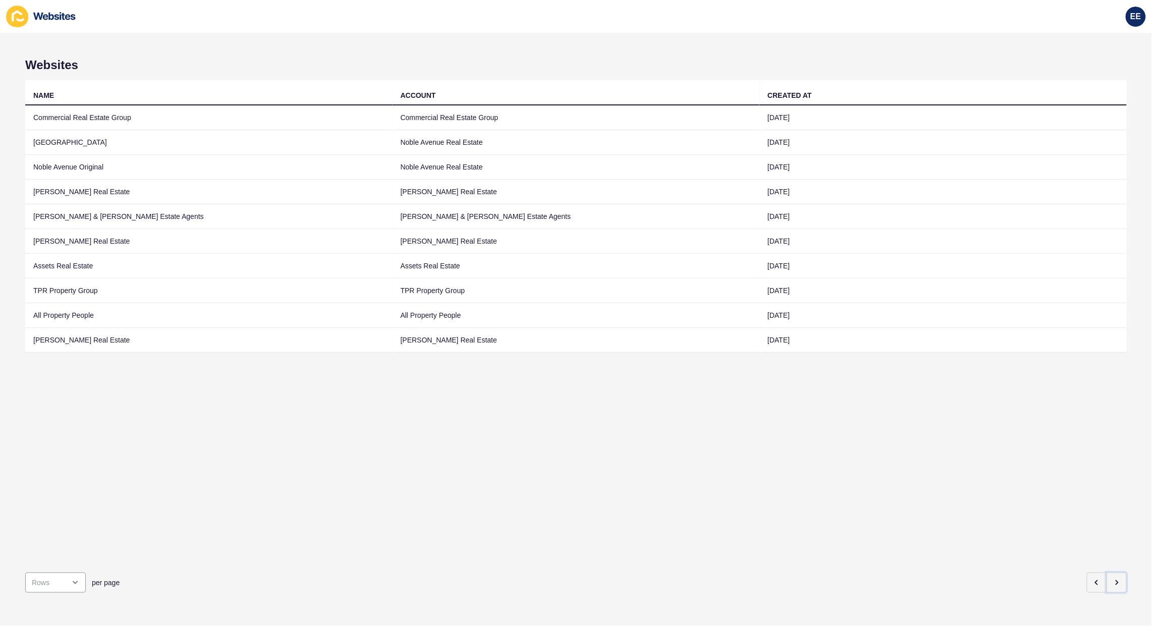
click at [1113, 579] on icon "button" at bounding box center [1117, 583] width 8 height 8
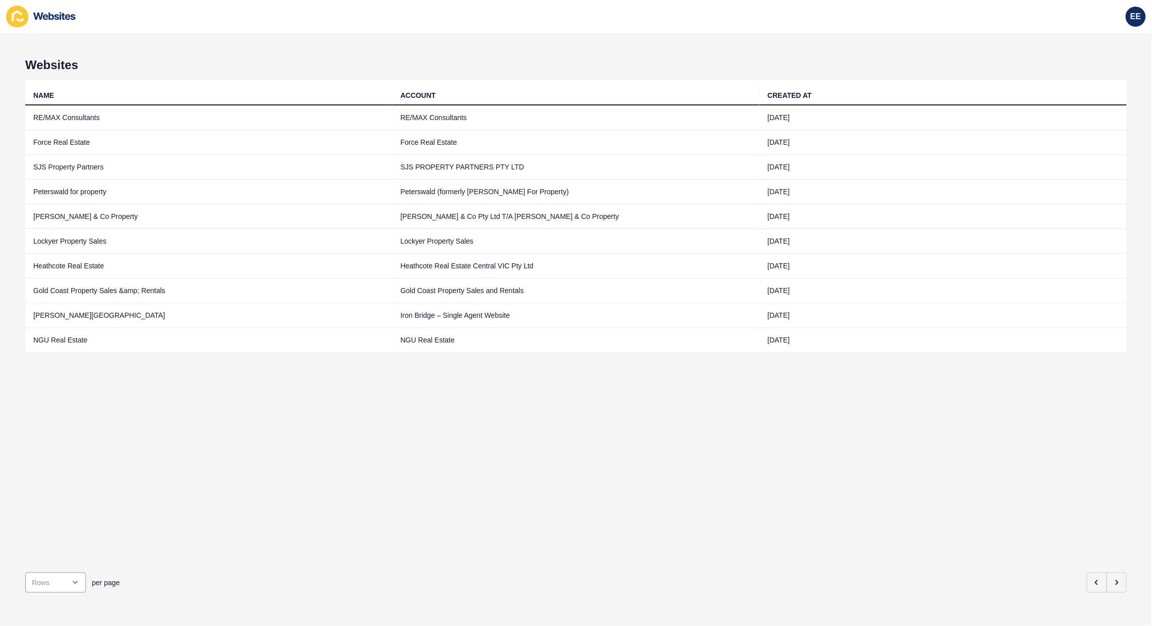
click at [56, 221] on td "[PERSON_NAME] & Co Property" at bounding box center [208, 216] width 367 height 25
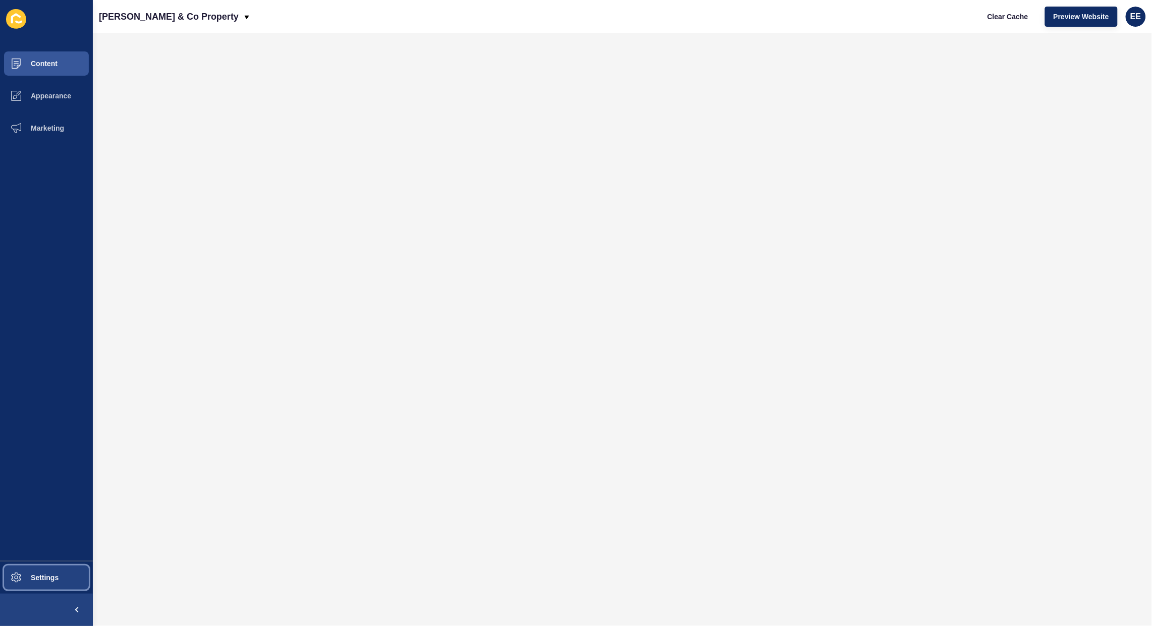
click at [31, 578] on span "Settings" at bounding box center [28, 578] width 60 height 8
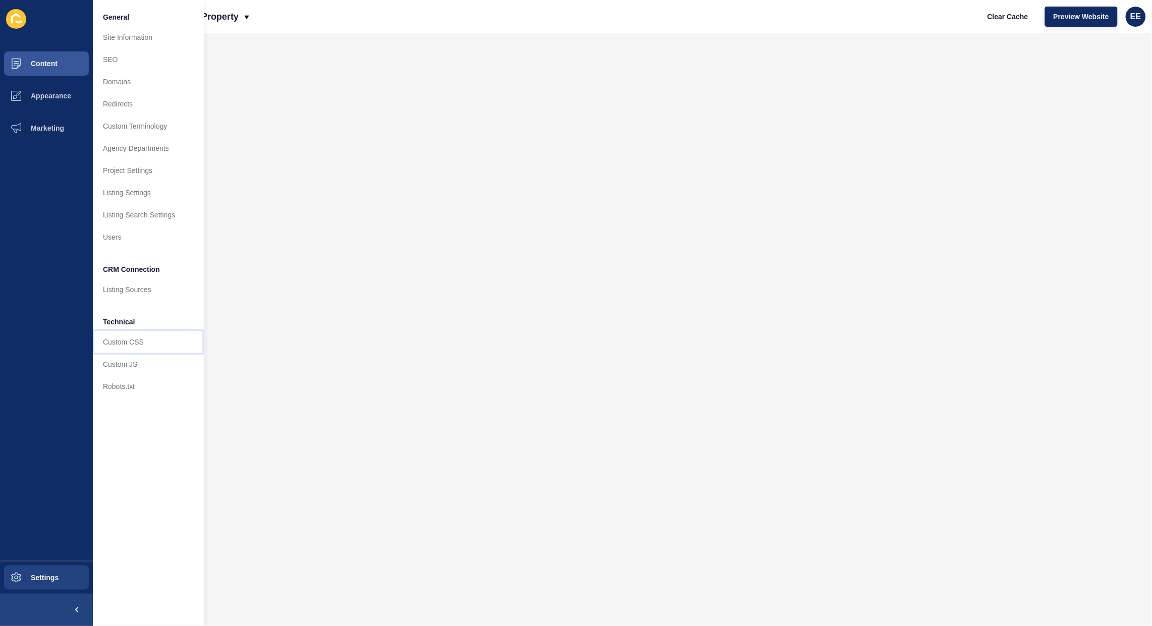
click at [120, 339] on link "Custom CSS" at bounding box center [148, 342] width 111 height 22
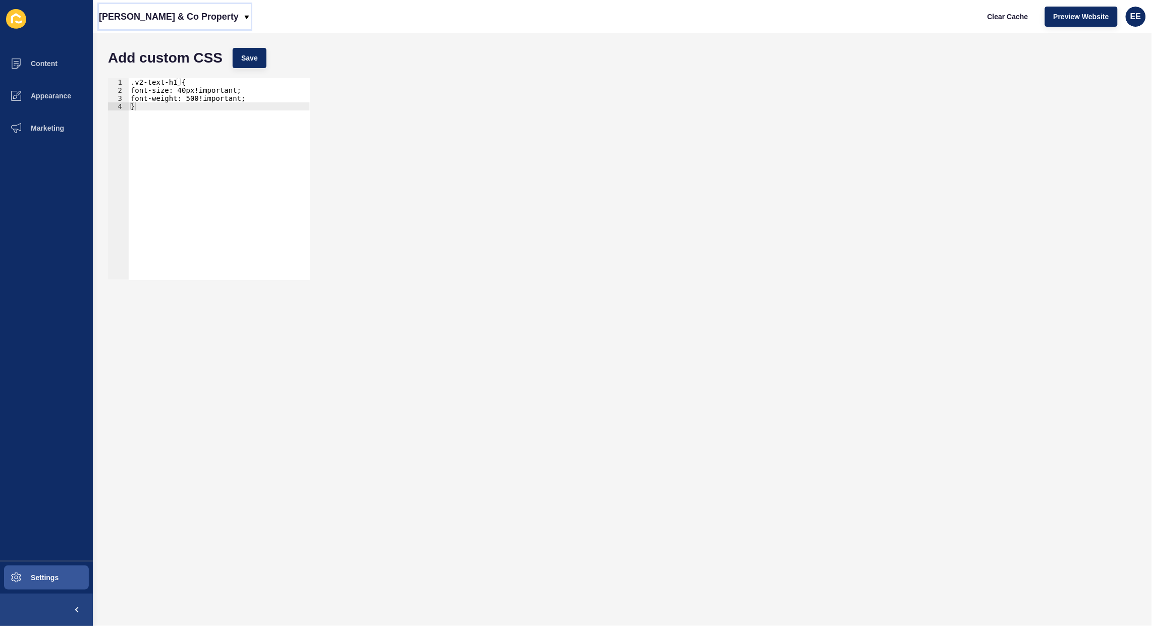
click at [169, 18] on p "[PERSON_NAME] & Co Property" at bounding box center [169, 16] width 140 height 25
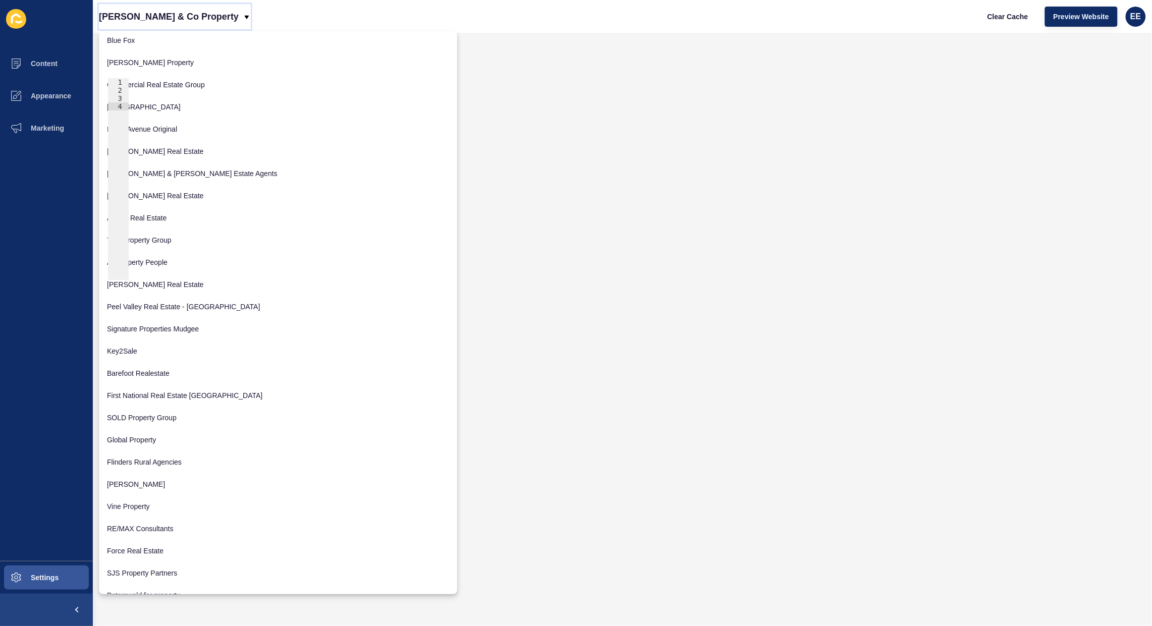
scroll to position [1442, 0]
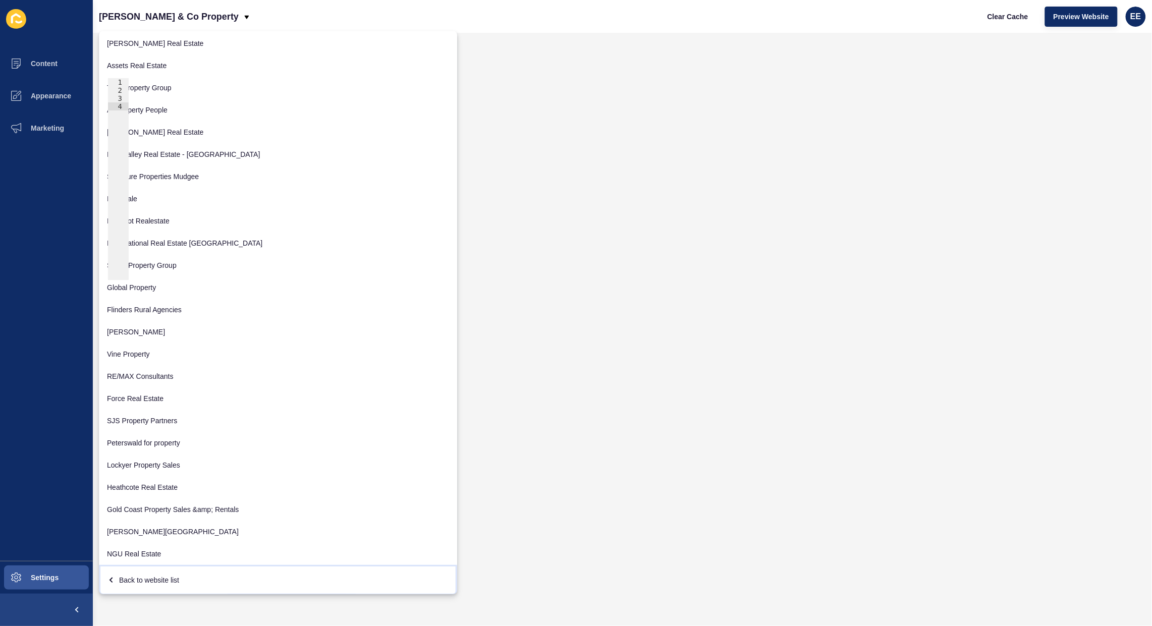
click at [138, 579] on div "Back to website list" at bounding box center [278, 580] width 342 height 18
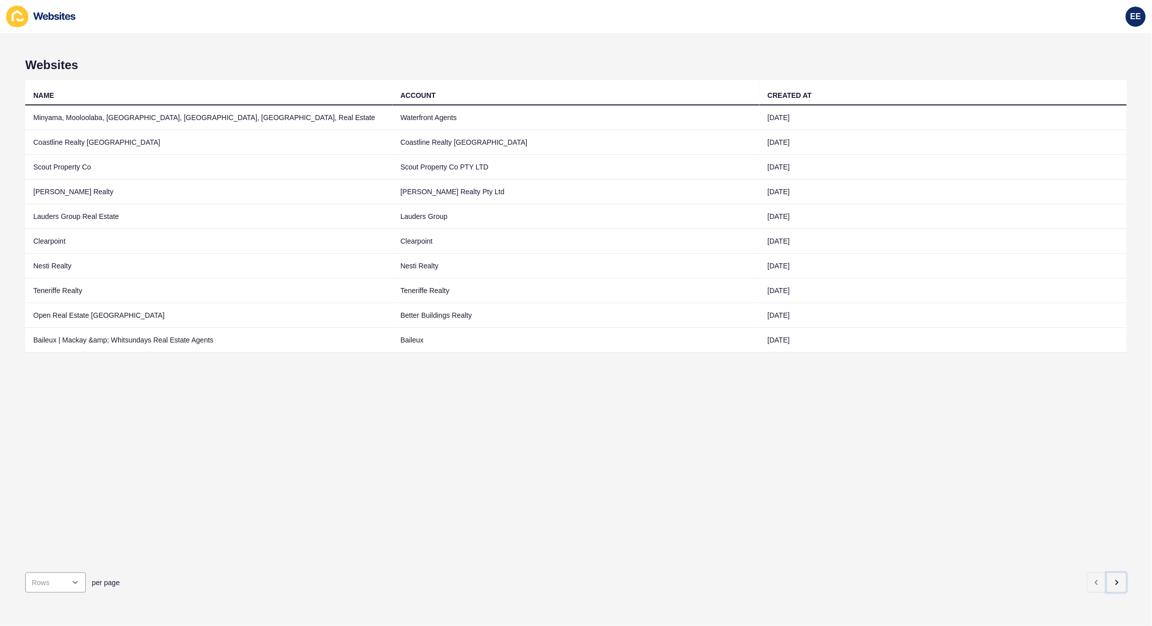
click at [1113, 579] on icon "button" at bounding box center [1117, 583] width 8 height 8
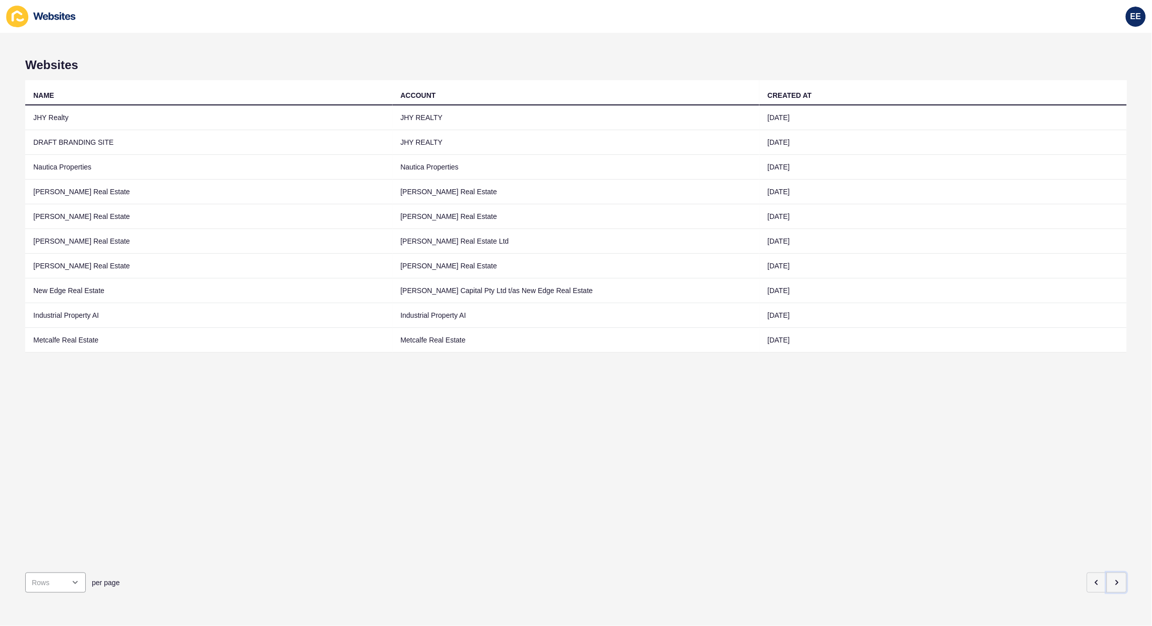
click at [1113, 579] on icon "button" at bounding box center [1117, 583] width 8 height 8
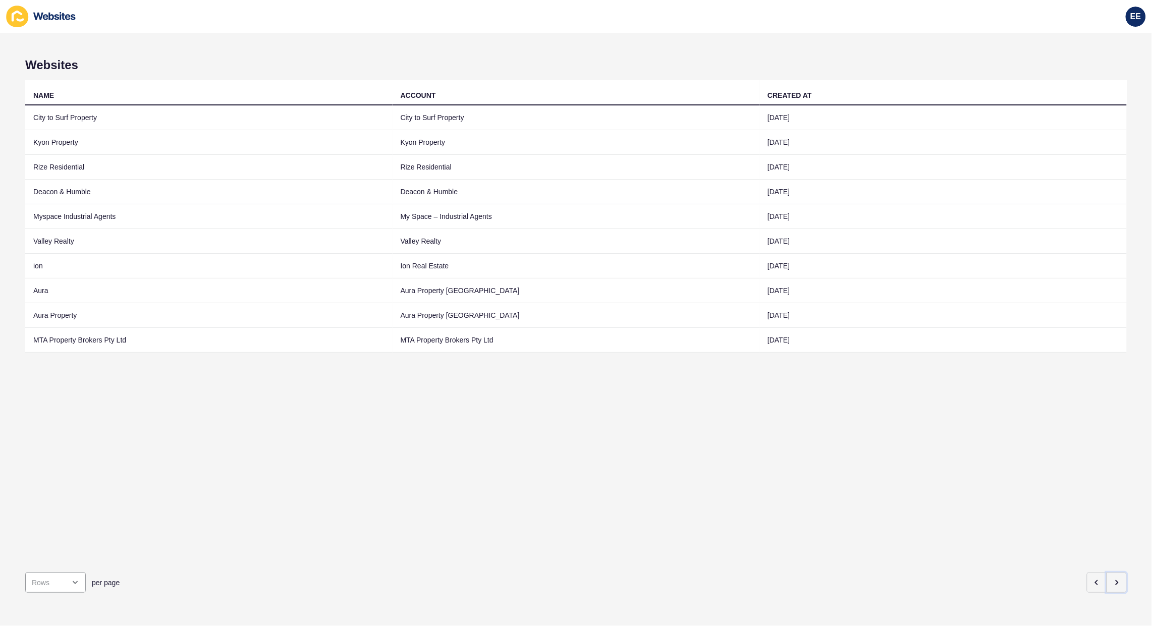
click at [1113, 579] on icon "button" at bounding box center [1117, 583] width 8 height 8
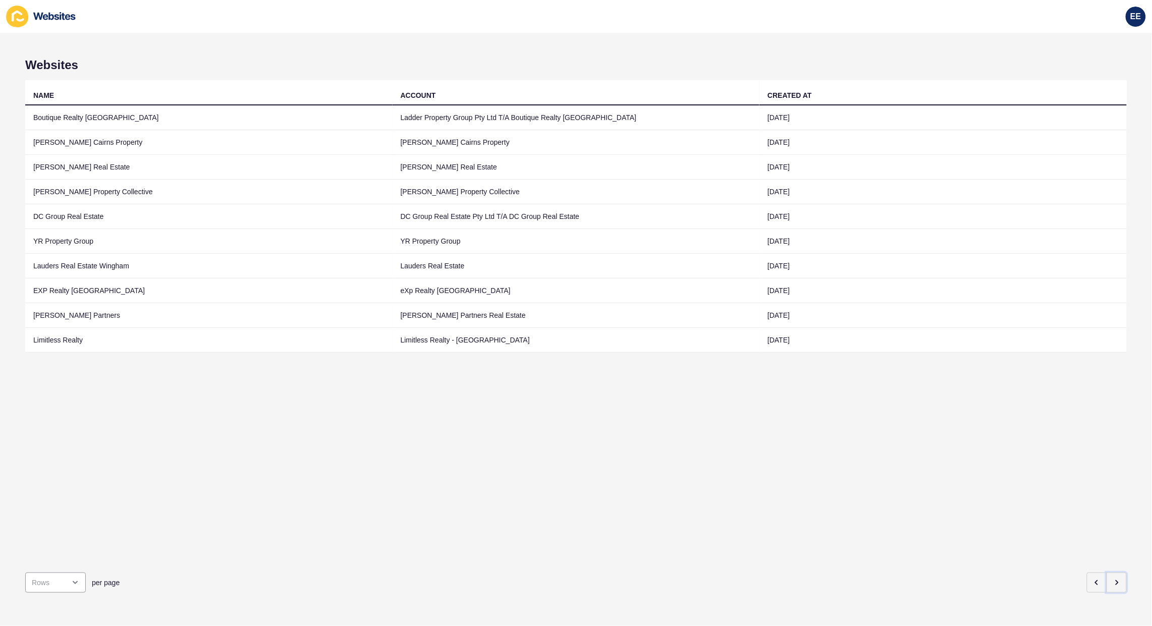
click at [1113, 579] on icon "button" at bounding box center [1117, 583] width 8 height 8
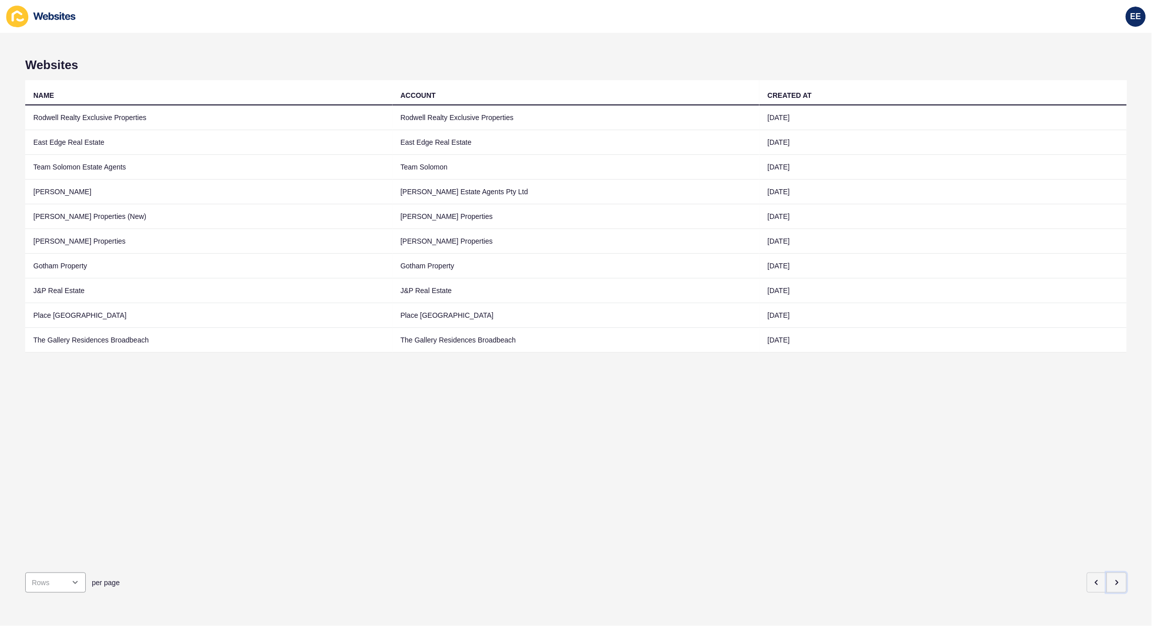
click at [1113, 579] on icon "button" at bounding box center [1117, 583] width 8 height 8
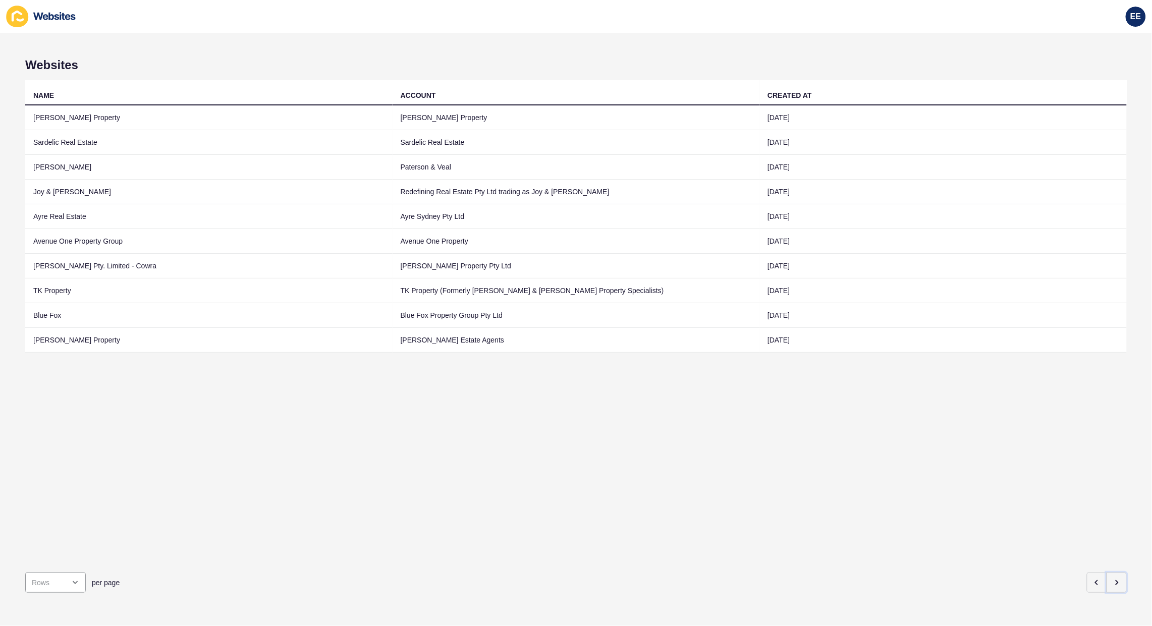
click at [1113, 579] on icon "button" at bounding box center [1117, 583] width 8 height 8
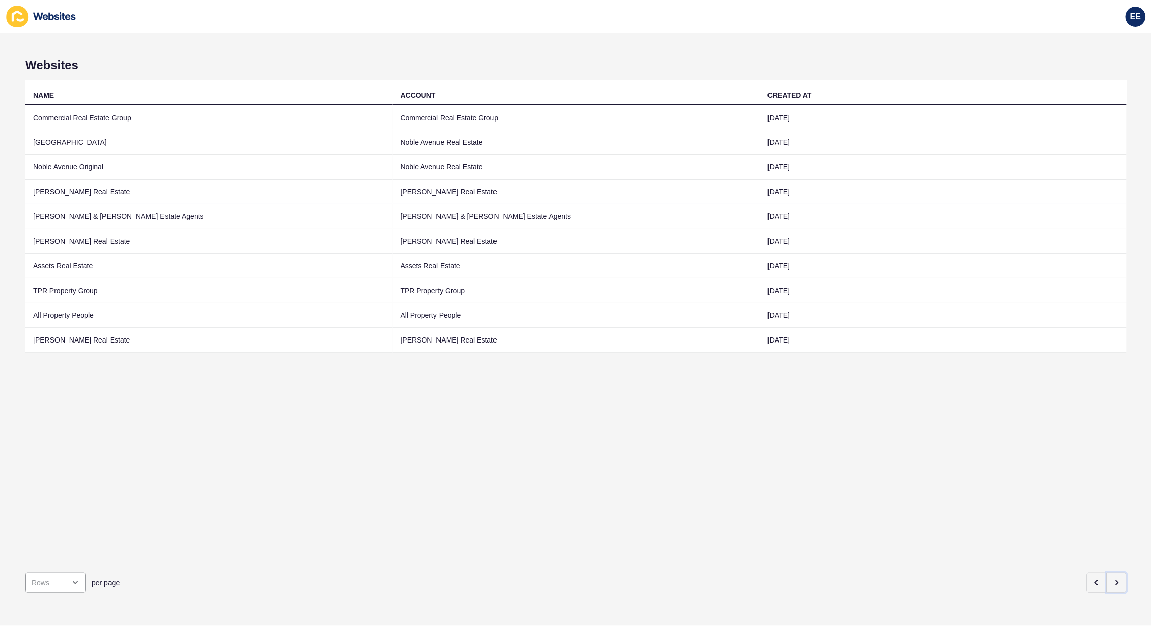
click at [1113, 579] on icon "button" at bounding box center [1117, 583] width 8 height 8
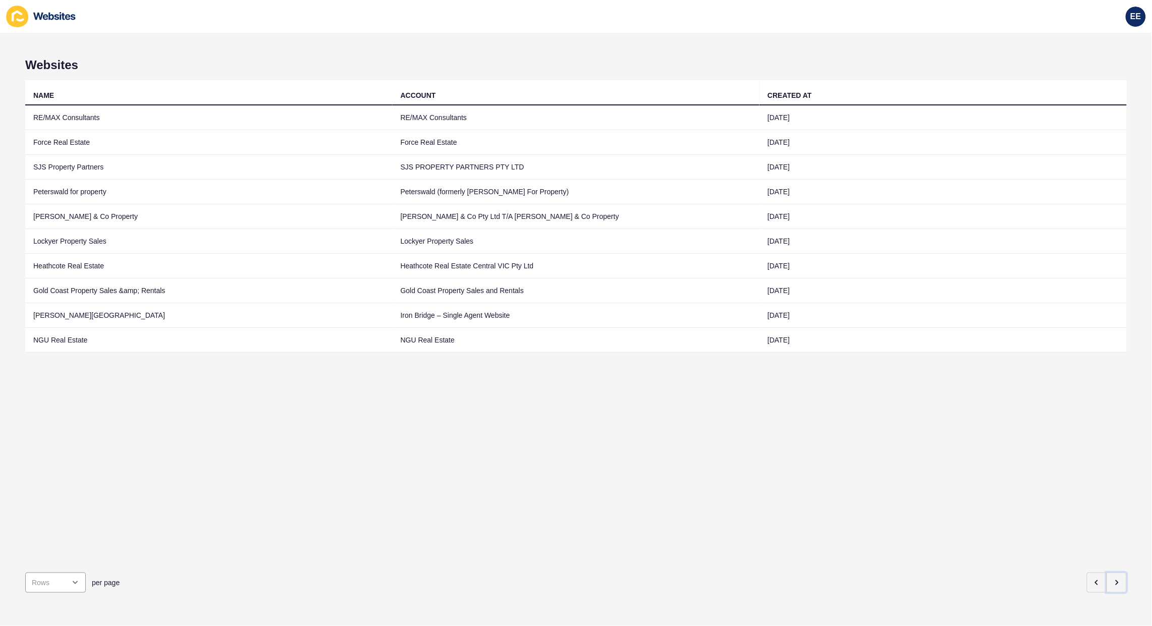
click at [1113, 579] on icon "button" at bounding box center [1117, 583] width 8 height 8
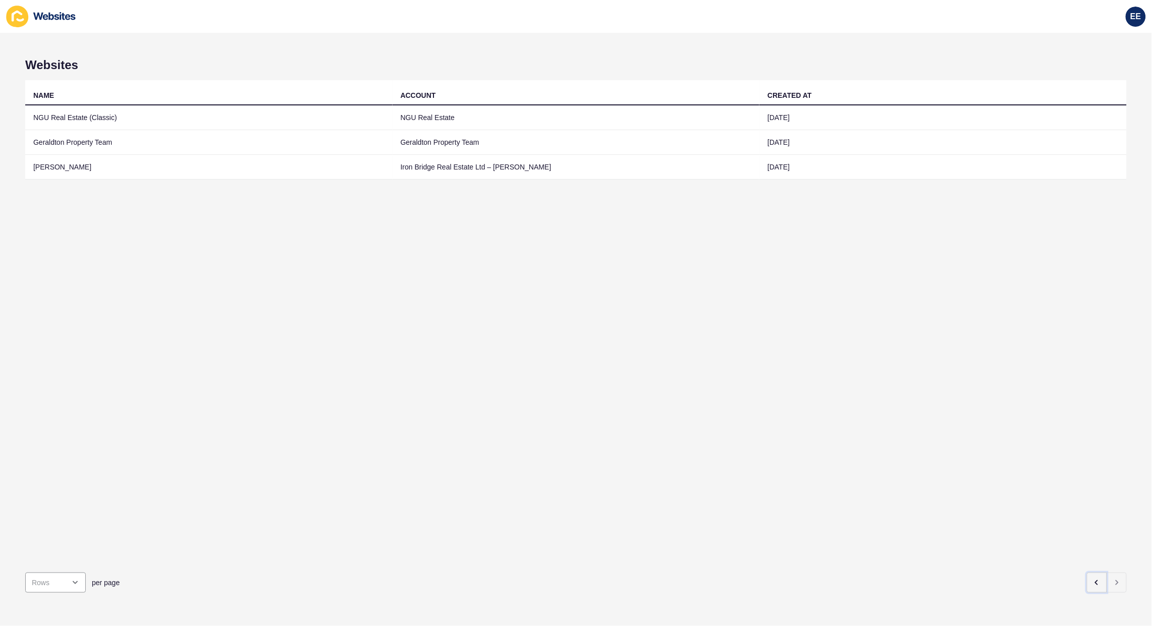
click at [1093, 579] on icon "button" at bounding box center [1097, 583] width 8 height 8
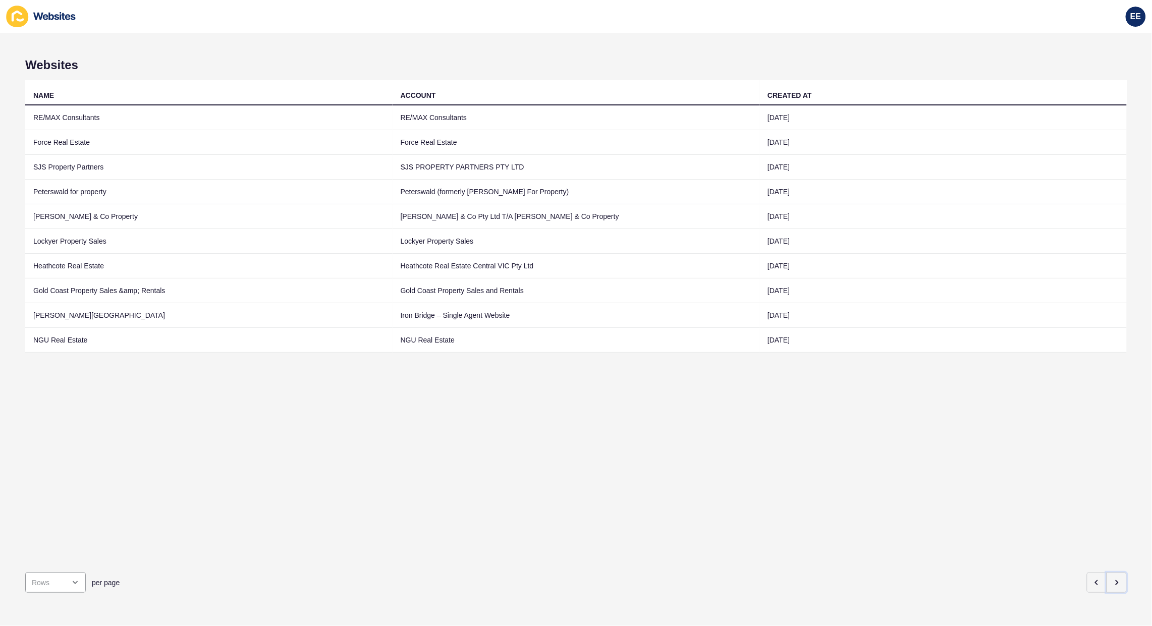
click at [1113, 573] on button "button" at bounding box center [1117, 583] width 20 height 20
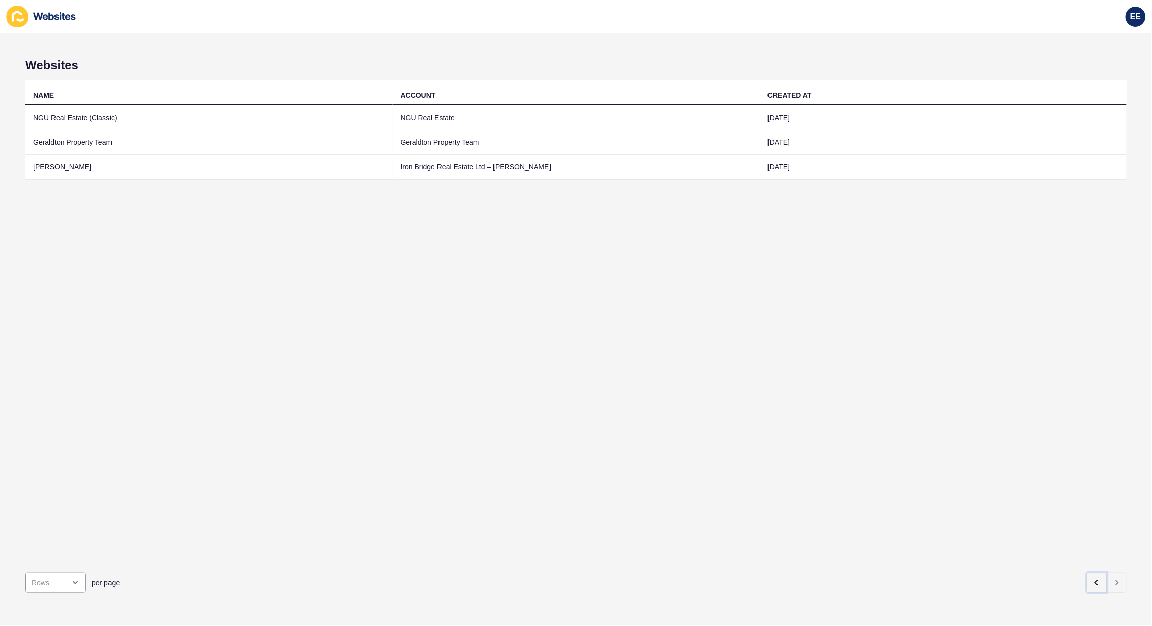
click at [1093, 579] on icon "button" at bounding box center [1097, 583] width 8 height 8
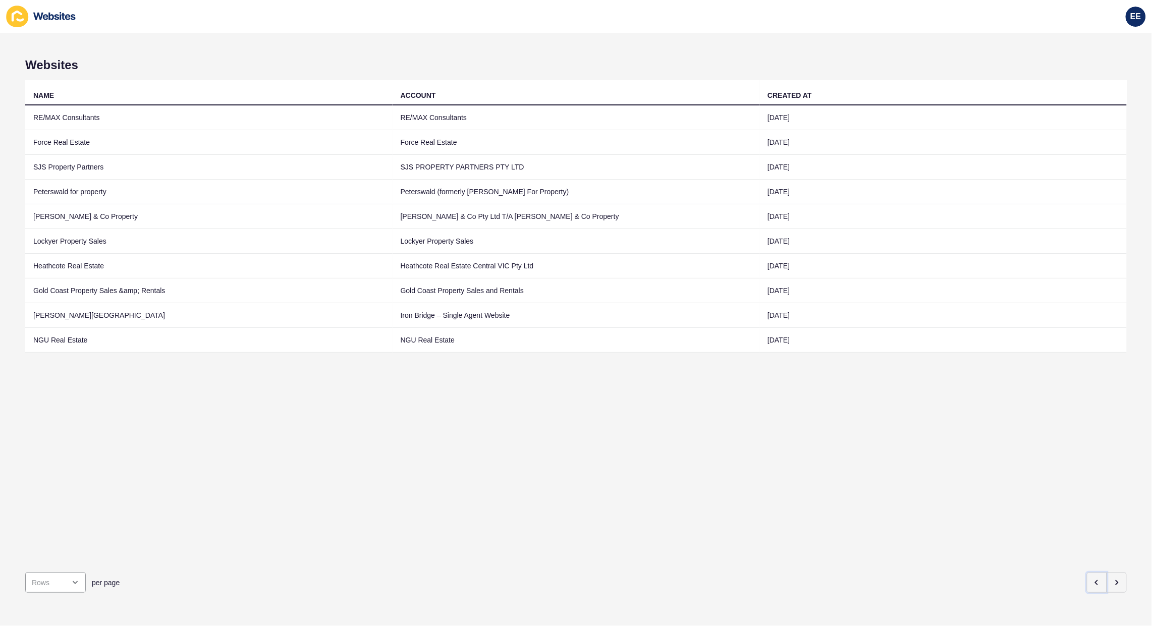
click at [1093, 579] on icon "button" at bounding box center [1097, 583] width 8 height 8
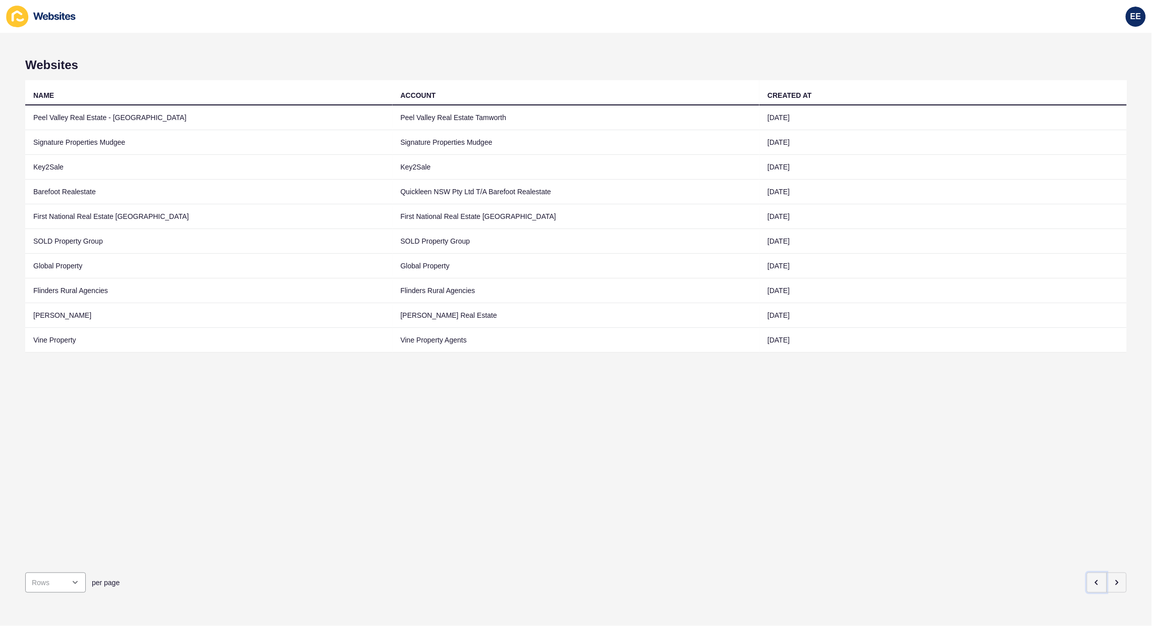
click at [1093, 579] on icon "button" at bounding box center [1097, 583] width 8 height 8
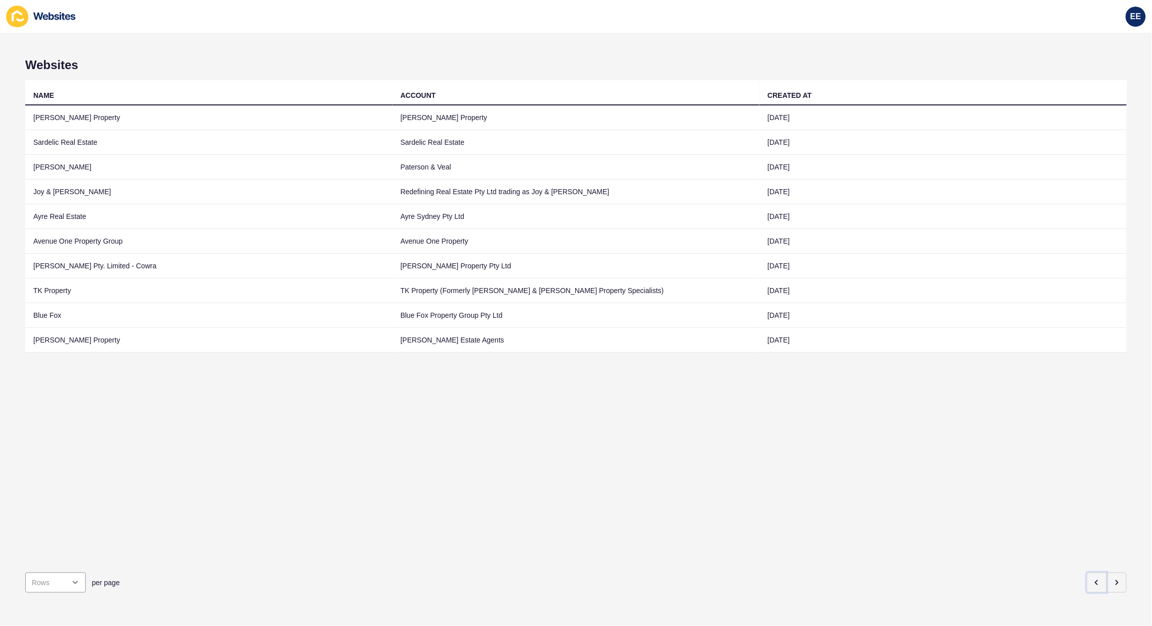
click at [1093, 579] on icon "button" at bounding box center [1097, 583] width 8 height 8
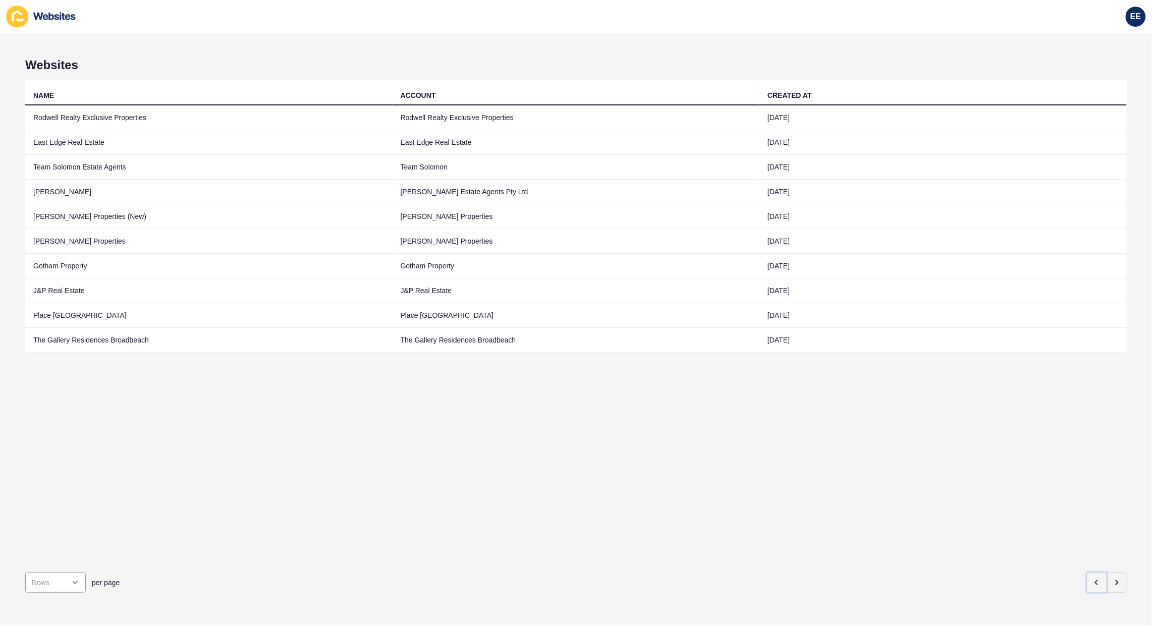
click at [1093, 579] on icon "button" at bounding box center [1097, 583] width 8 height 8
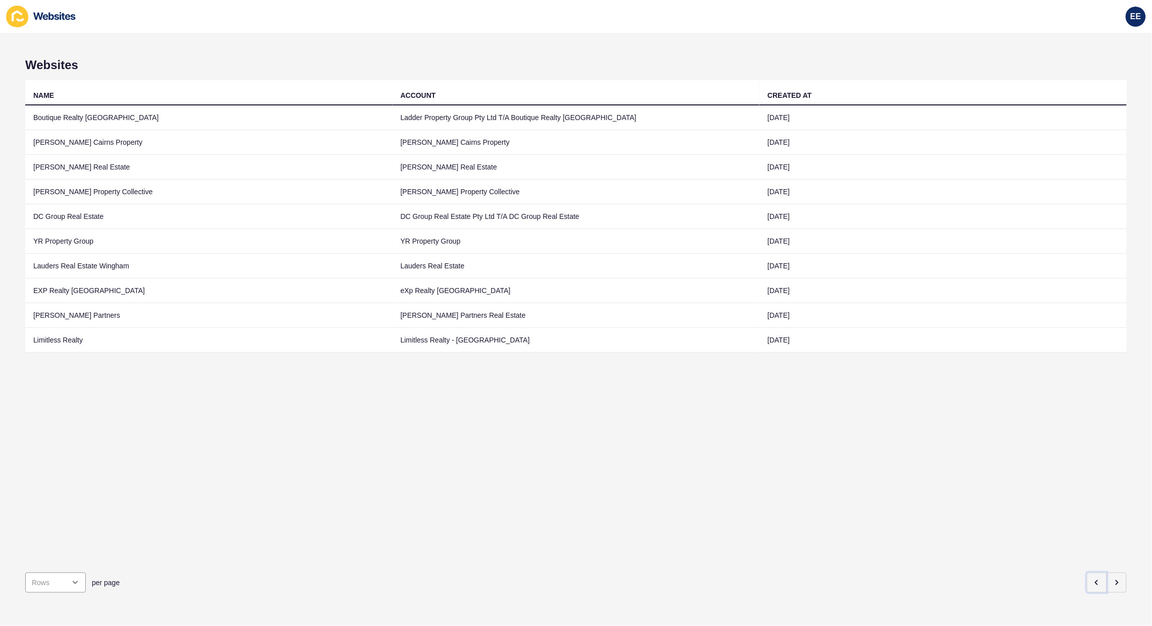
click at [1093, 579] on icon "button" at bounding box center [1097, 583] width 8 height 8
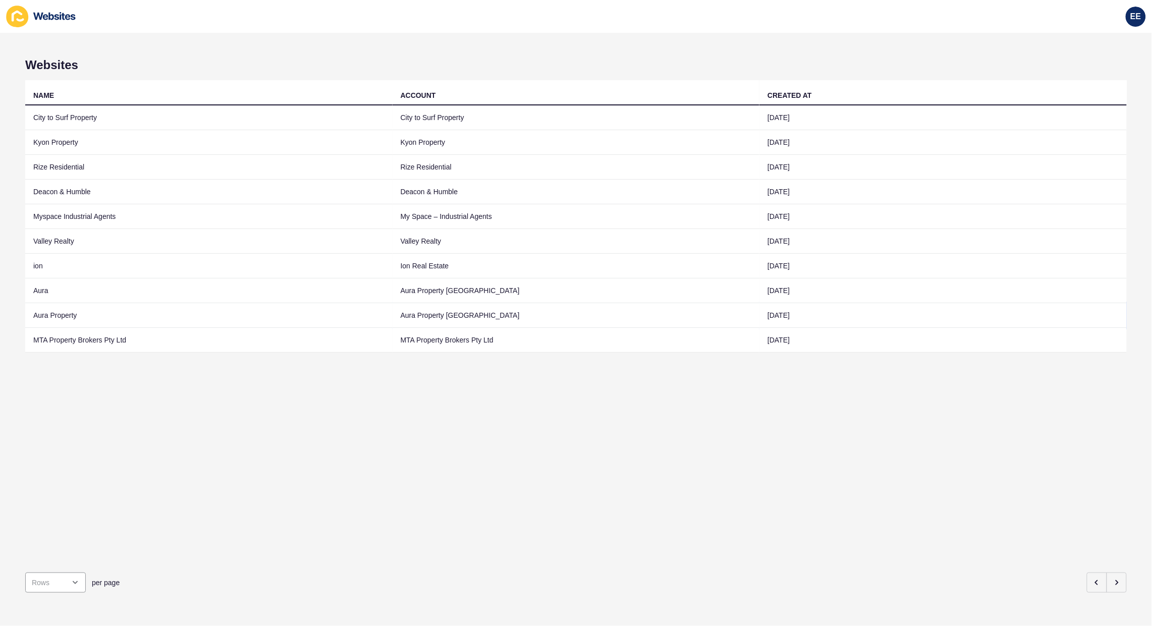
click at [60, 311] on td "Aura Property" at bounding box center [208, 315] width 367 height 25
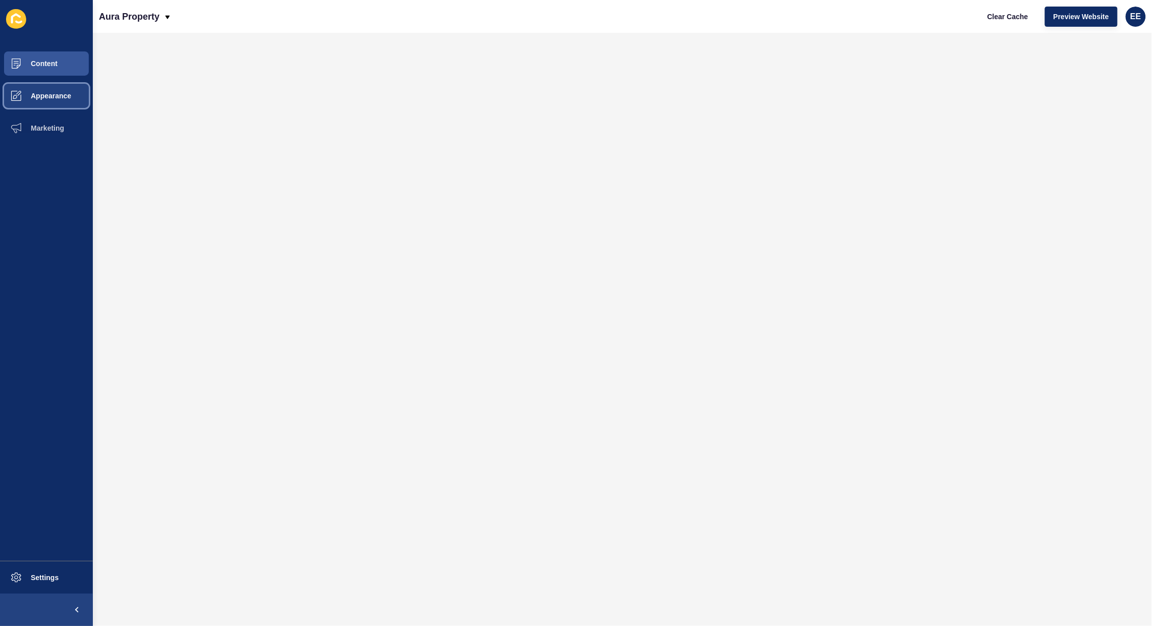
click at [54, 96] on span "Appearance" at bounding box center [34, 96] width 73 height 8
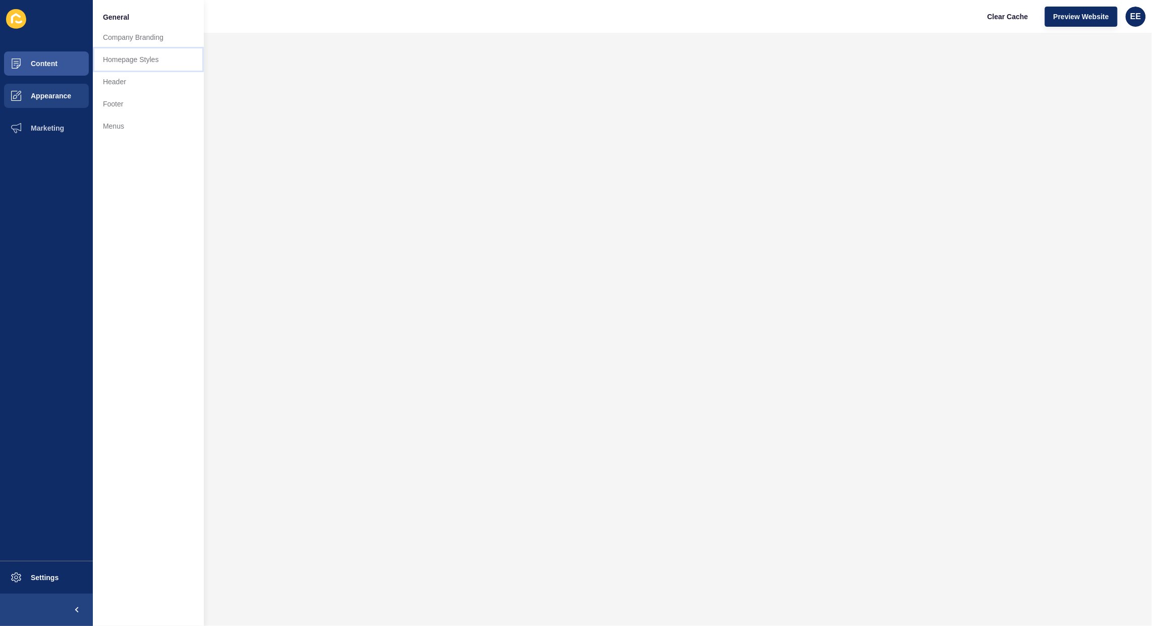
click at [135, 56] on link "Homepage Styles" at bounding box center [148, 59] width 111 height 22
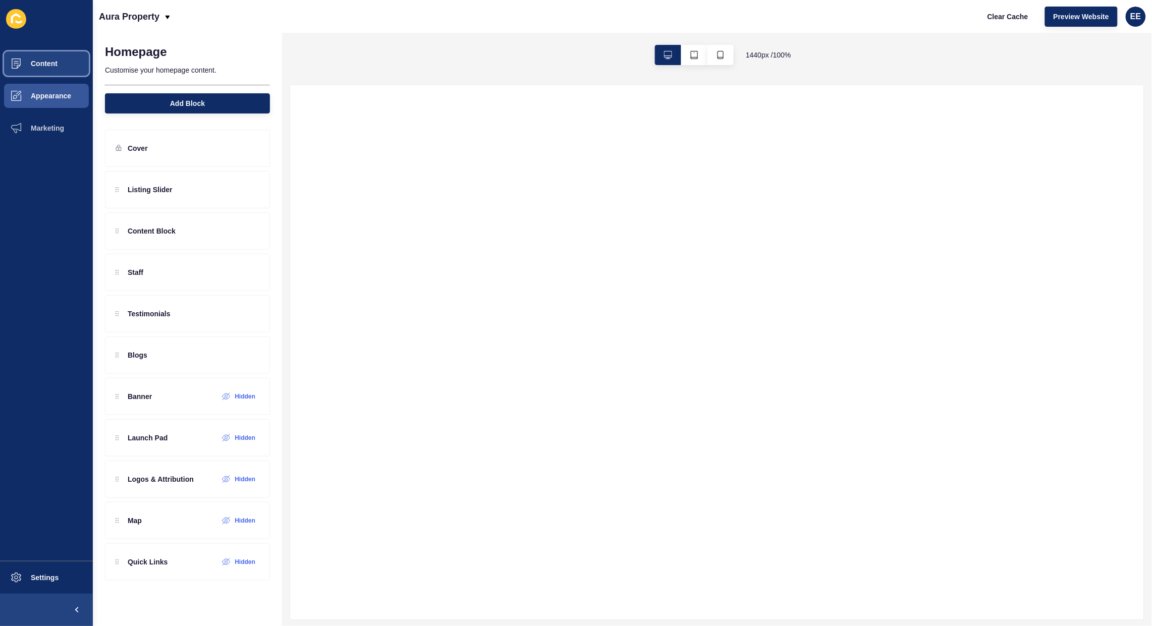
click at [45, 64] on span "Content" at bounding box center [27, 64] width 59 height 8
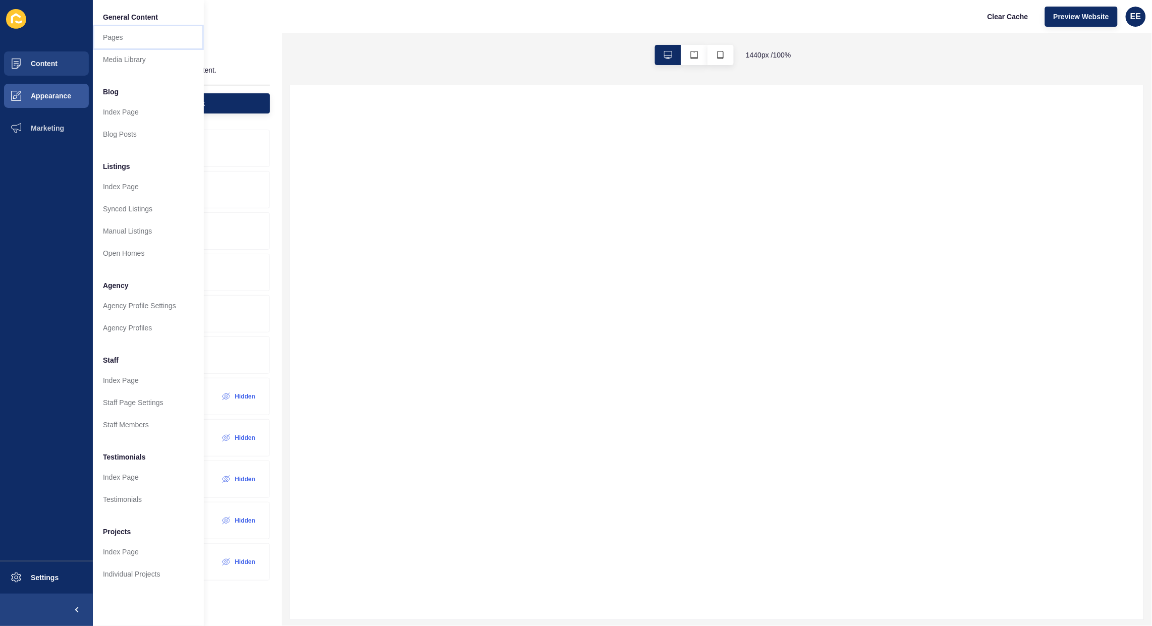
click at [114, 31] on link "Pages" at bounding box center [148, 37] width 111 height 22
